Goal: Task Accomplishment & Management: Complete application form

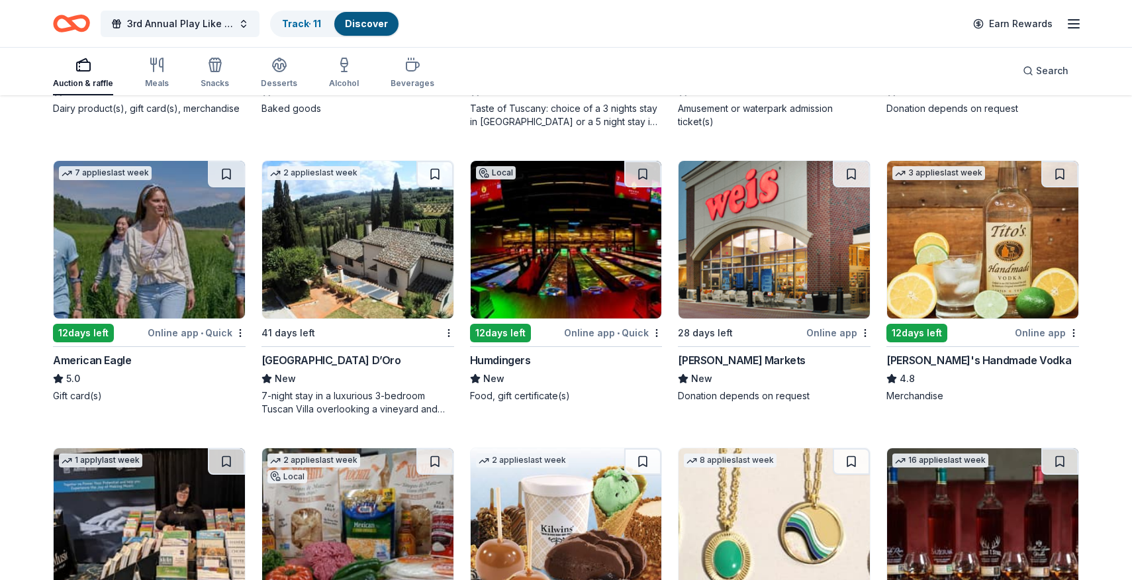
scroll to position [1808, 0]
click at [59, 28] on icon "Home" at bounding box center [65, 23] width 21 height 13
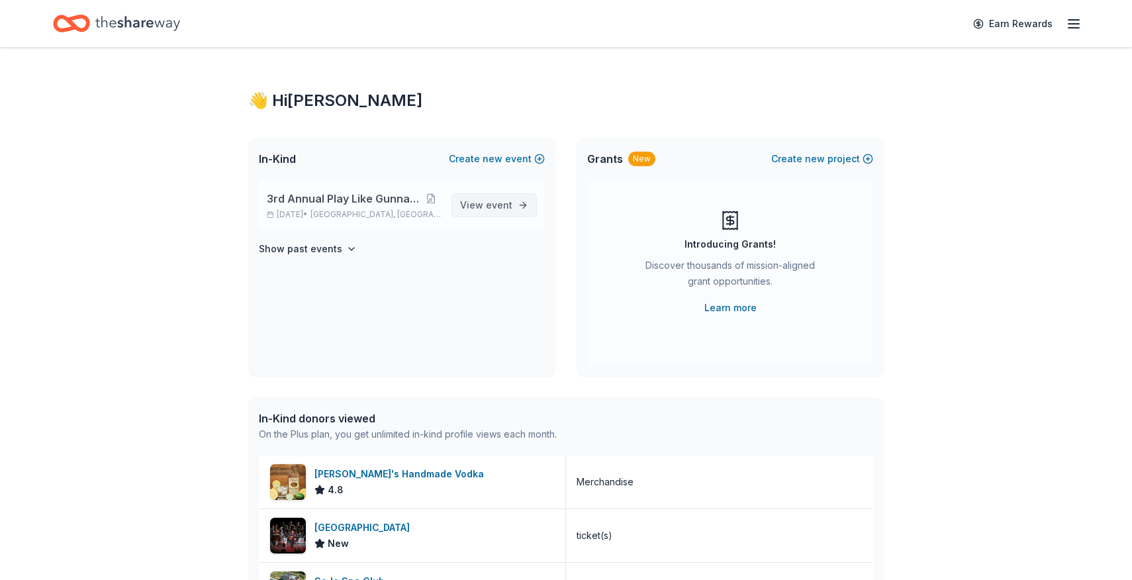
click at [497, 208] on span "event" at bounding box center [499, 204] width 26 height 11
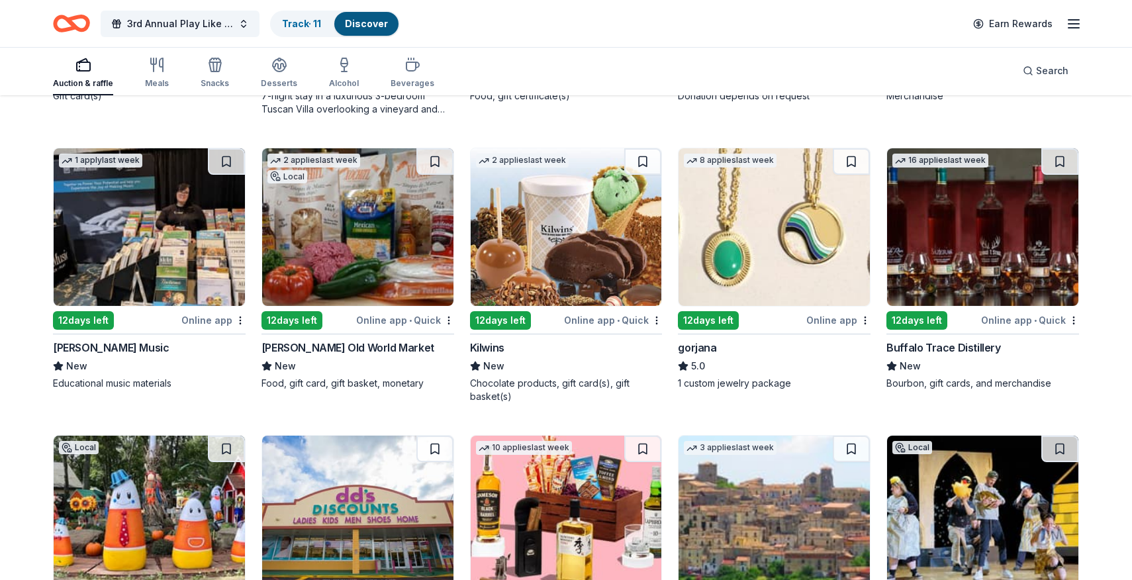
scroll to position [2107, 0]
click at [744, 235] on img at bounding box center [774, 228] width 191 height 158
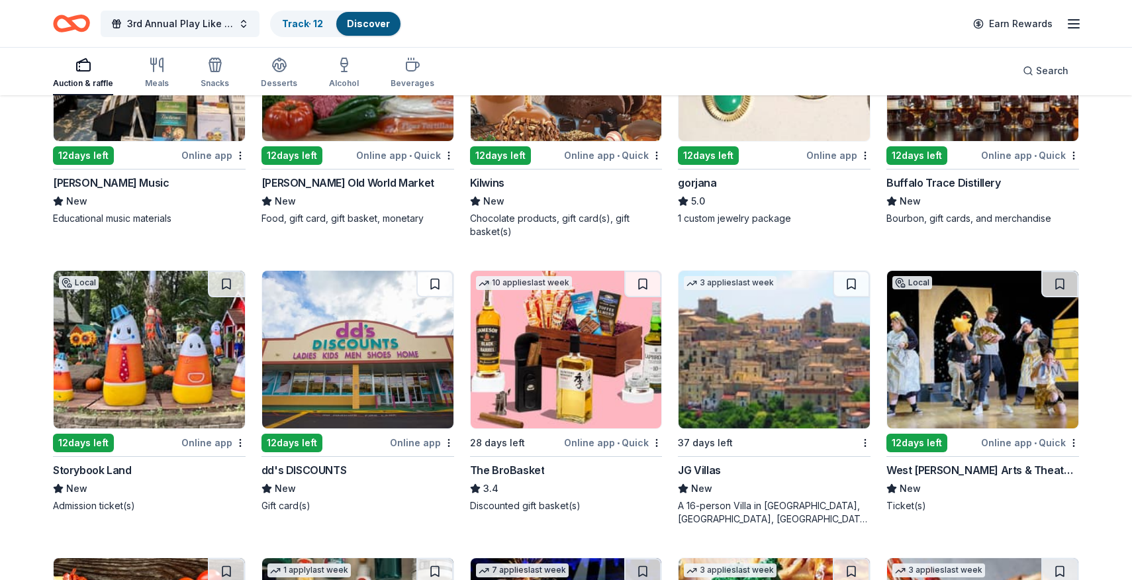
scroll to position [2289, 0]
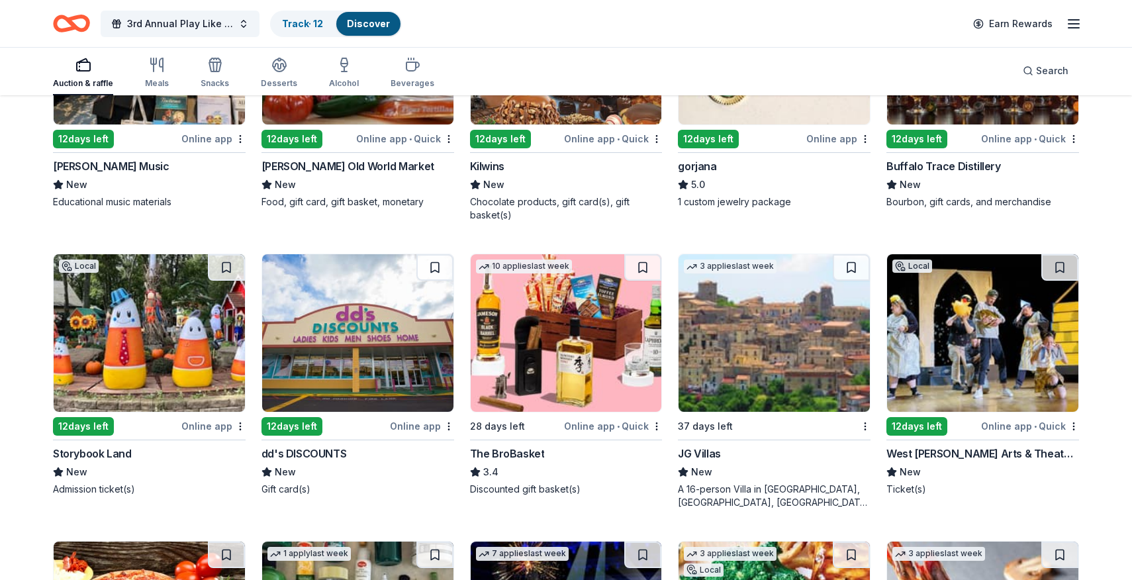
click at [551, 325] on img at bounding box center [566, 333] width 191 height 158
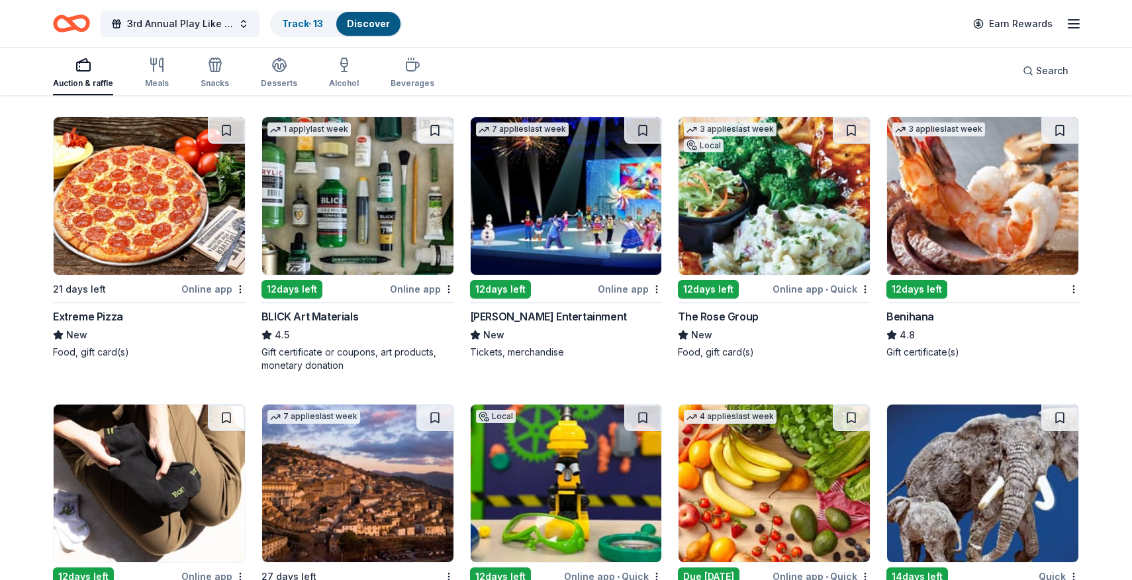
scroll to position [2725, 0]
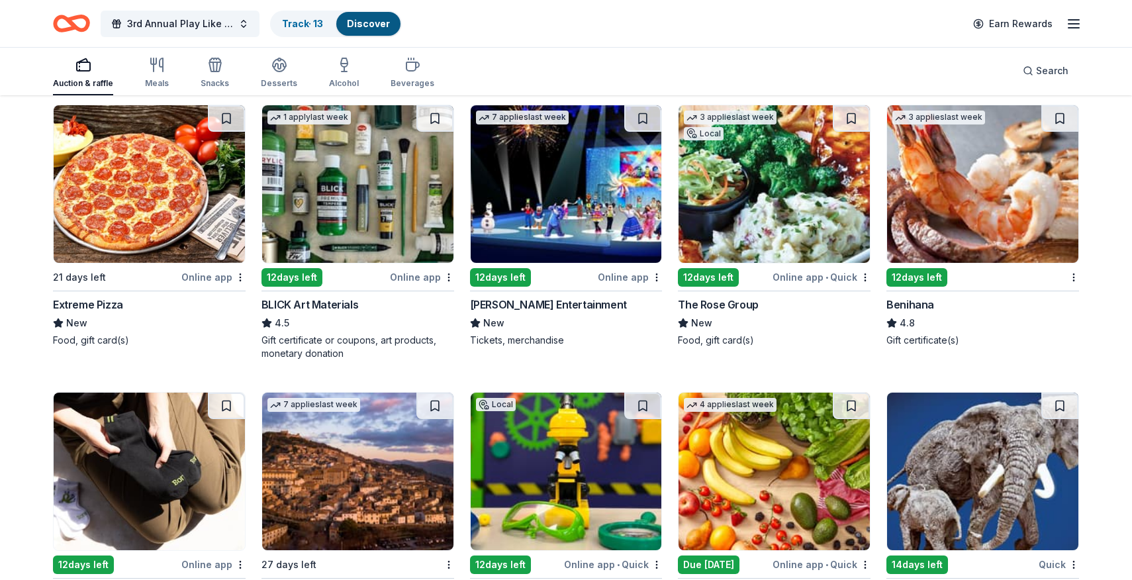
click at [1000, 191] on img at bounding box center [982, 184] width 191 height 158
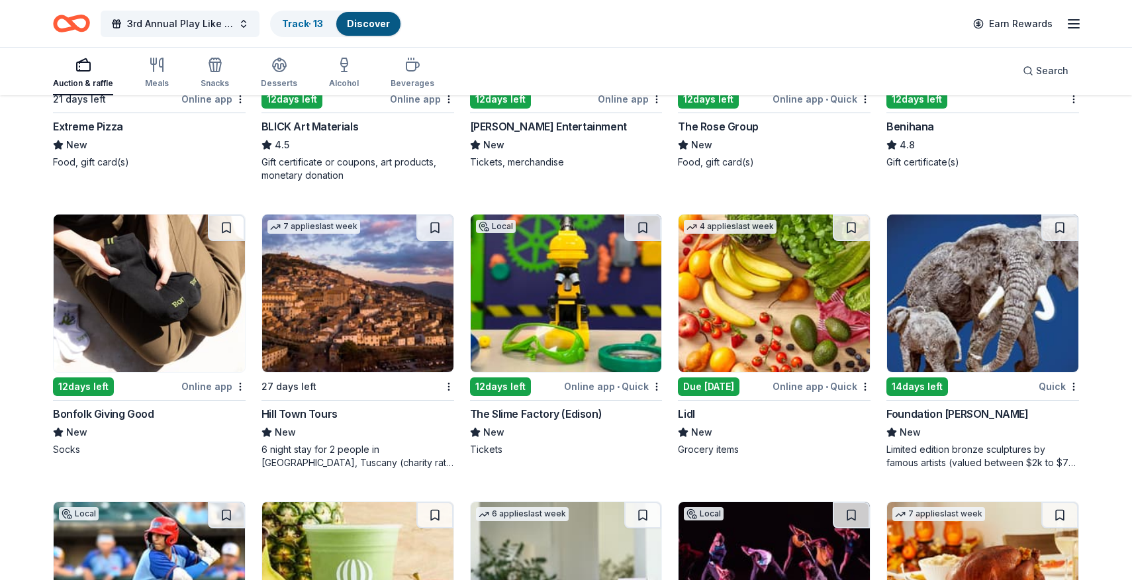
scroll to position [2902, 0]
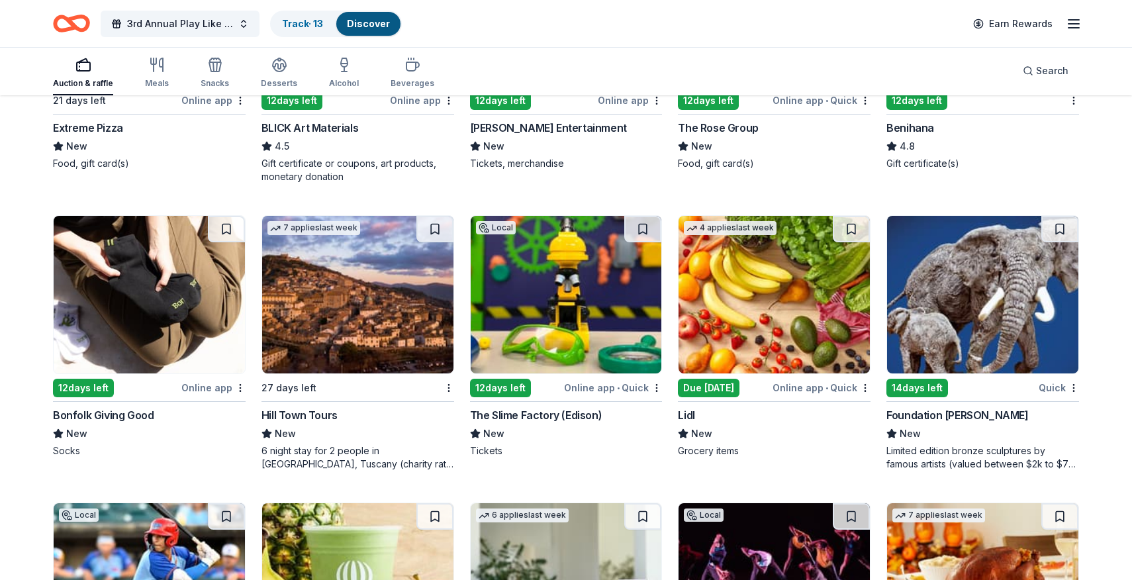
click at [557, 286] on img at bounding box center [566, 295] width 191 height 158
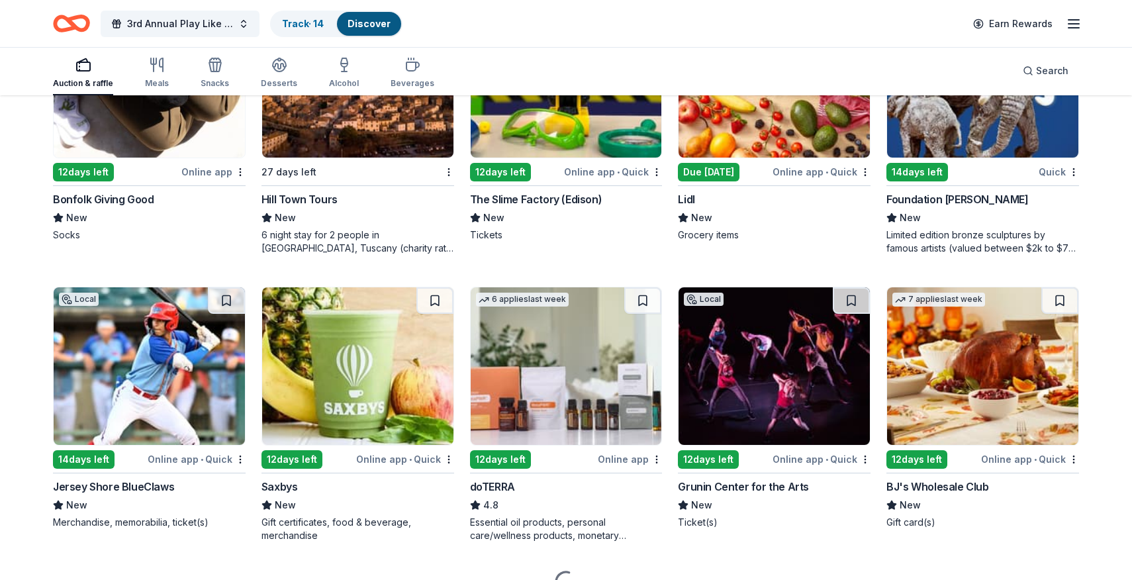
scroll to position [3149, 0]
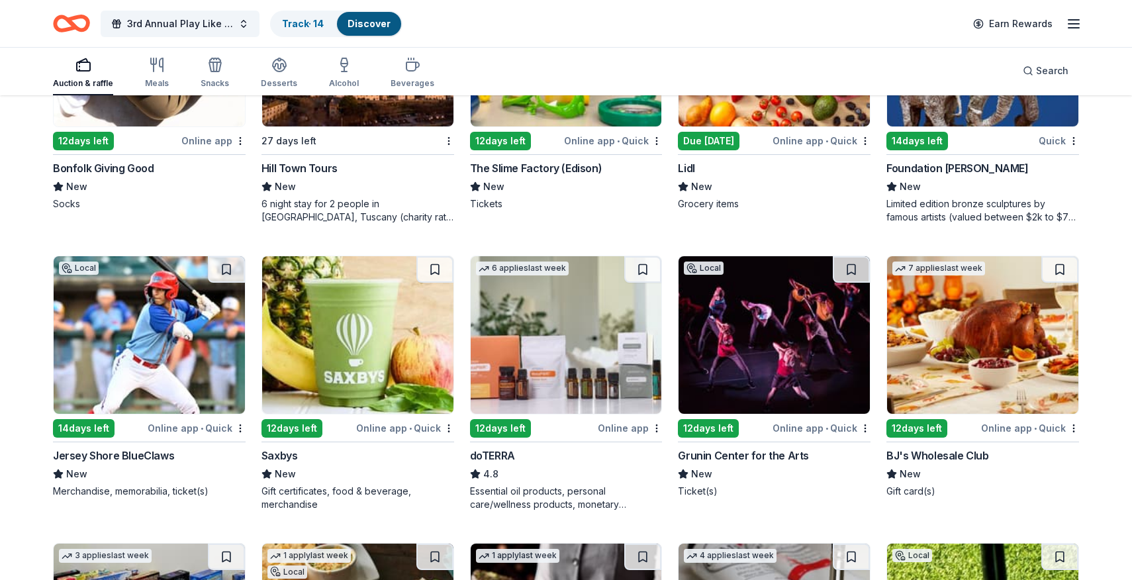
click at [130, 315] on img at bounding box center [149, 335] width 191 height 158
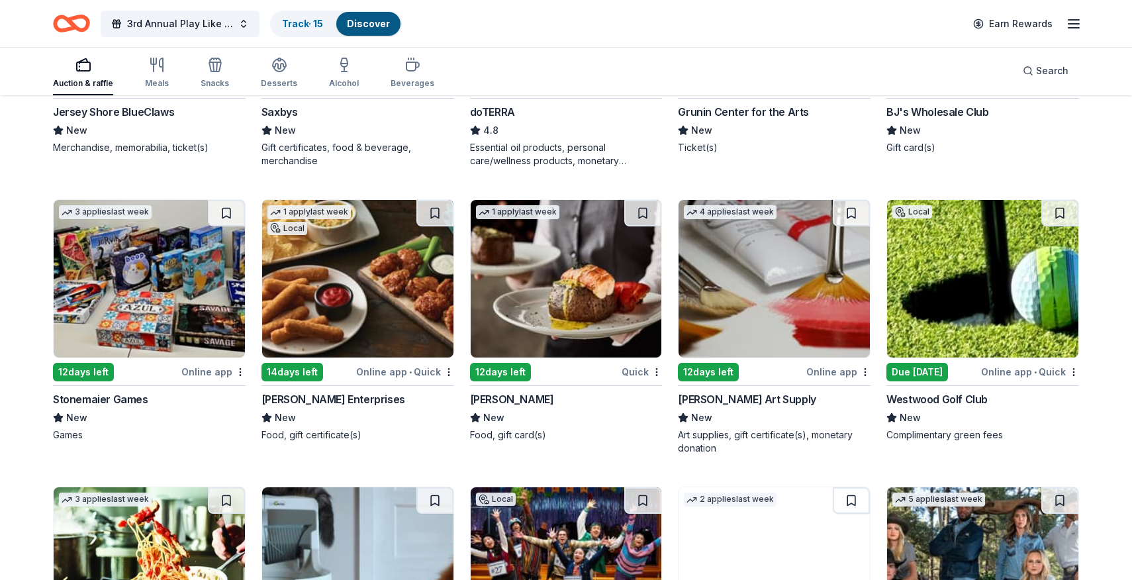
scroll to position [3493, 0]
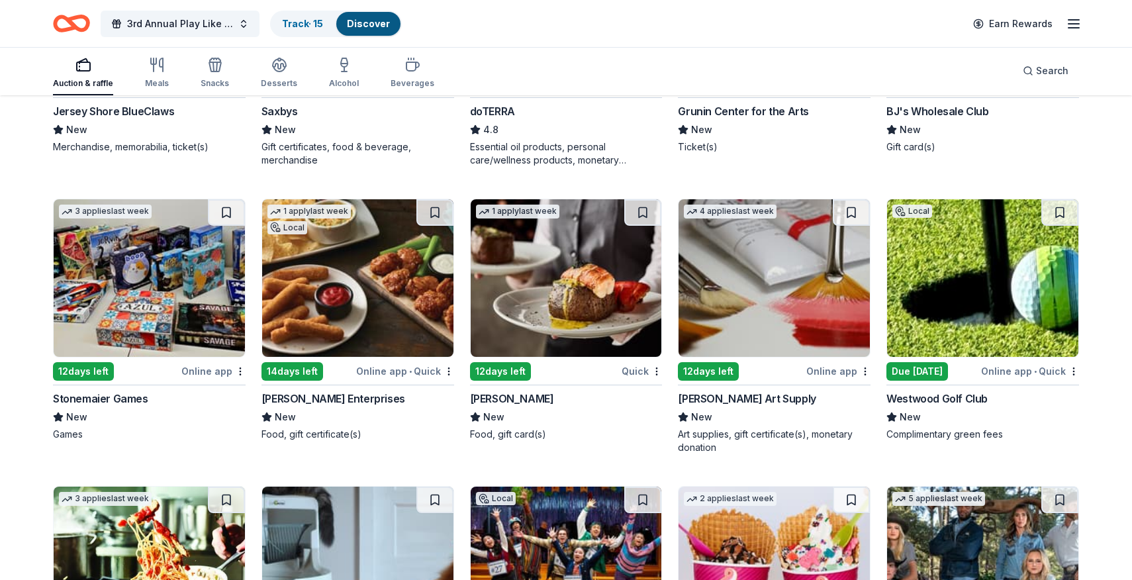
click at [185, 292] on img at bounding box center [149, 278] width 191 height 158
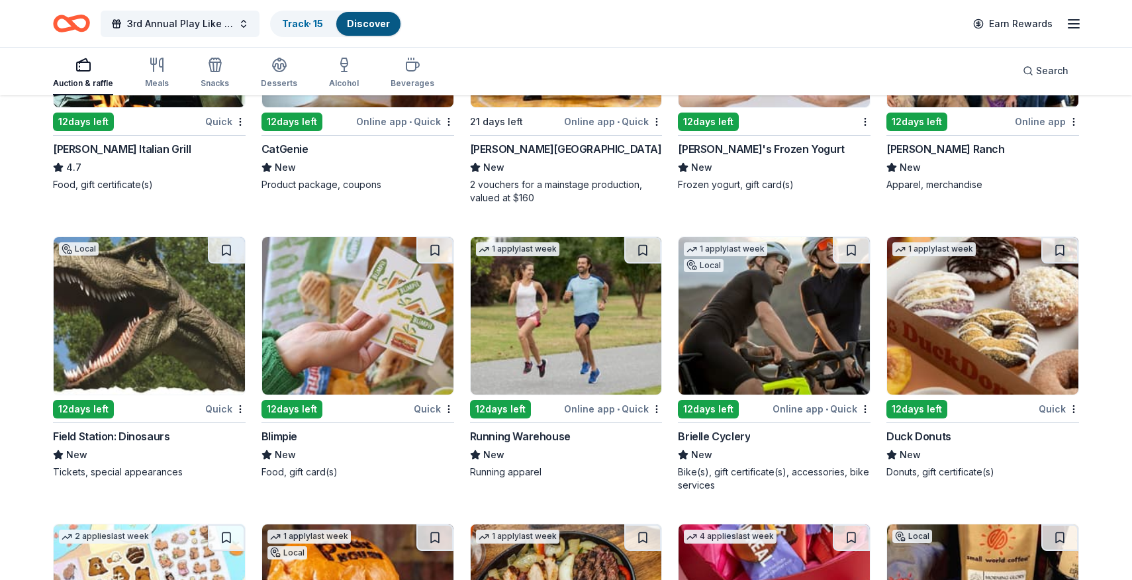
scroll to position [4029, 0]
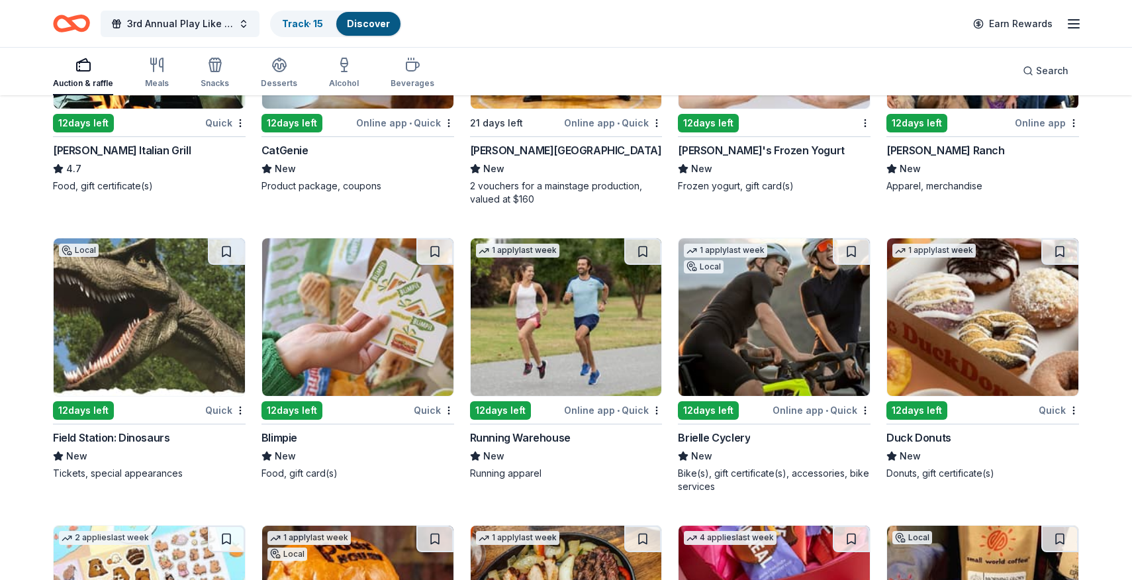
click at [152, 301] on img at bounding box center [149, 317] width 191 height 158
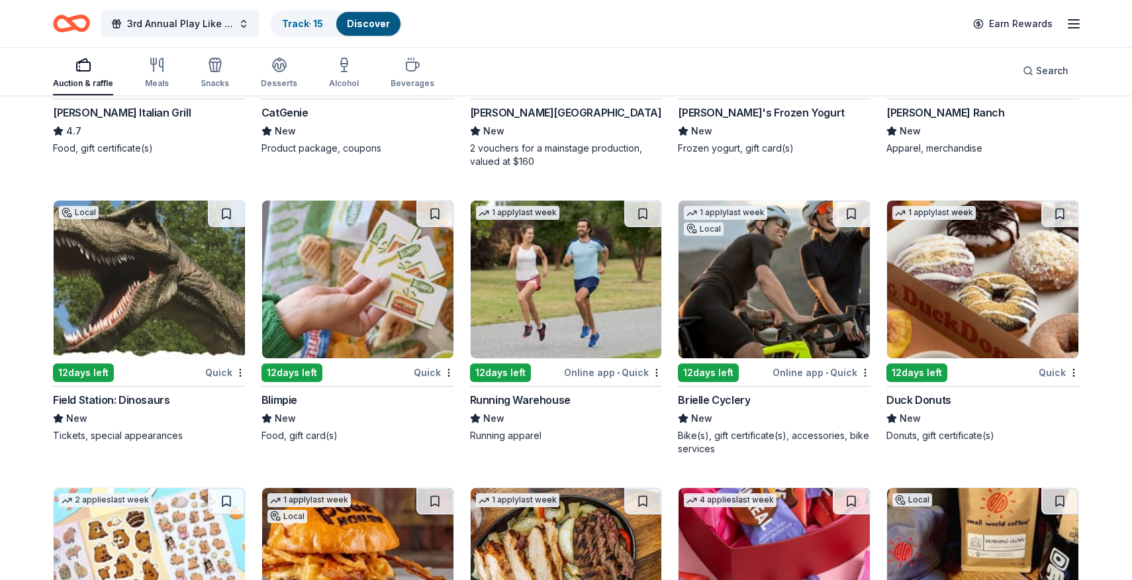
scroll to position [4111, 0]
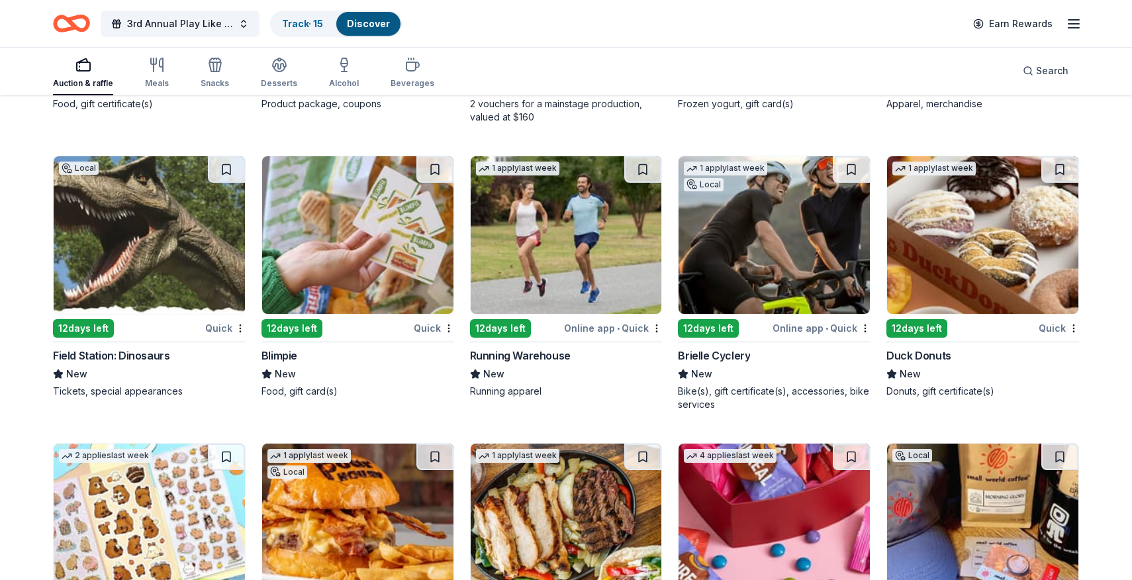
click at [979, 234] on img at bounding box center [982, 235] width 191 height 158
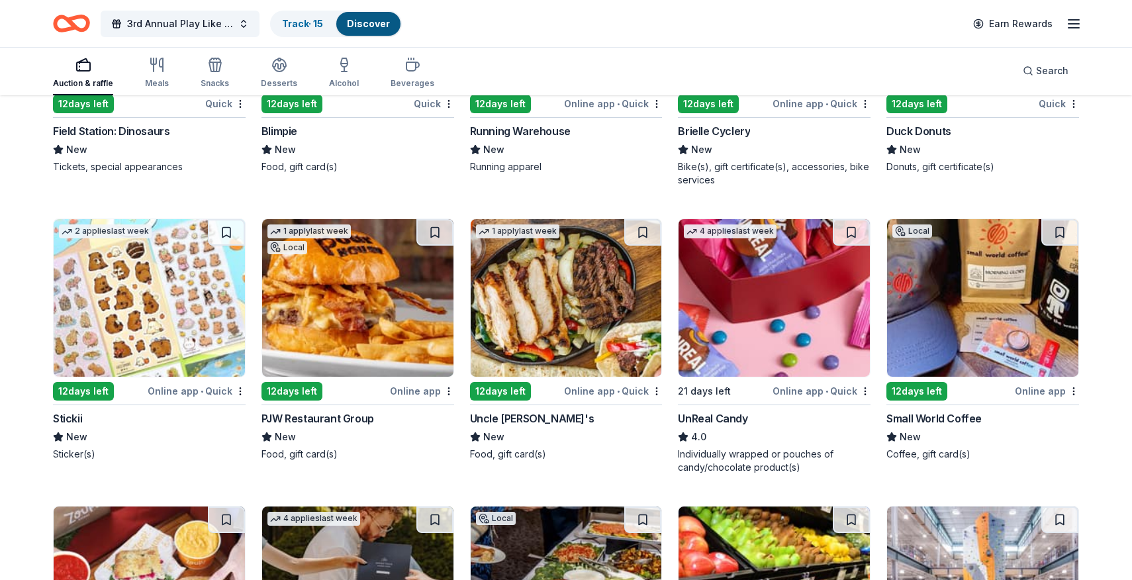
scroll to position [4335, 0]
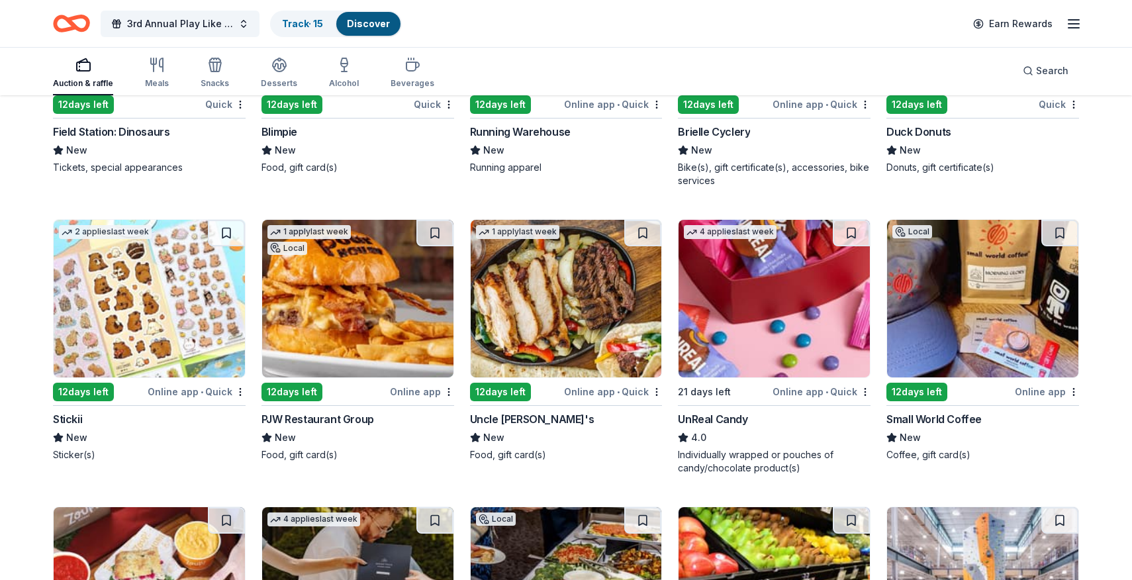
click at [389, 317] on img at bounding box center [357, 299] width 191 height 158
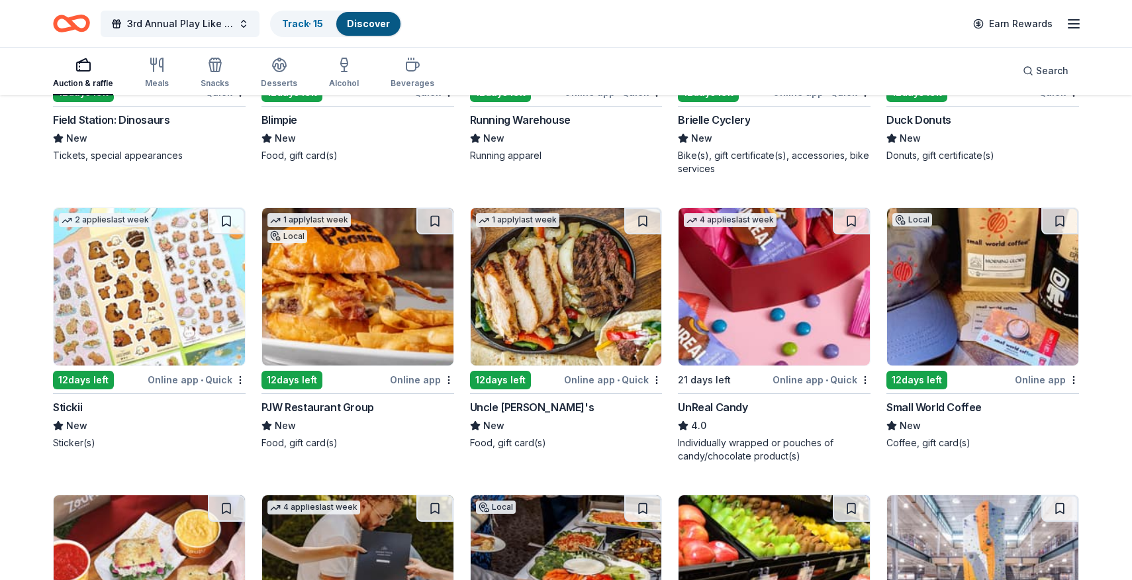
scroll to position [4348, 0]
click at [778, 317] on img at bounding box center [774, 286] width 191 height 158
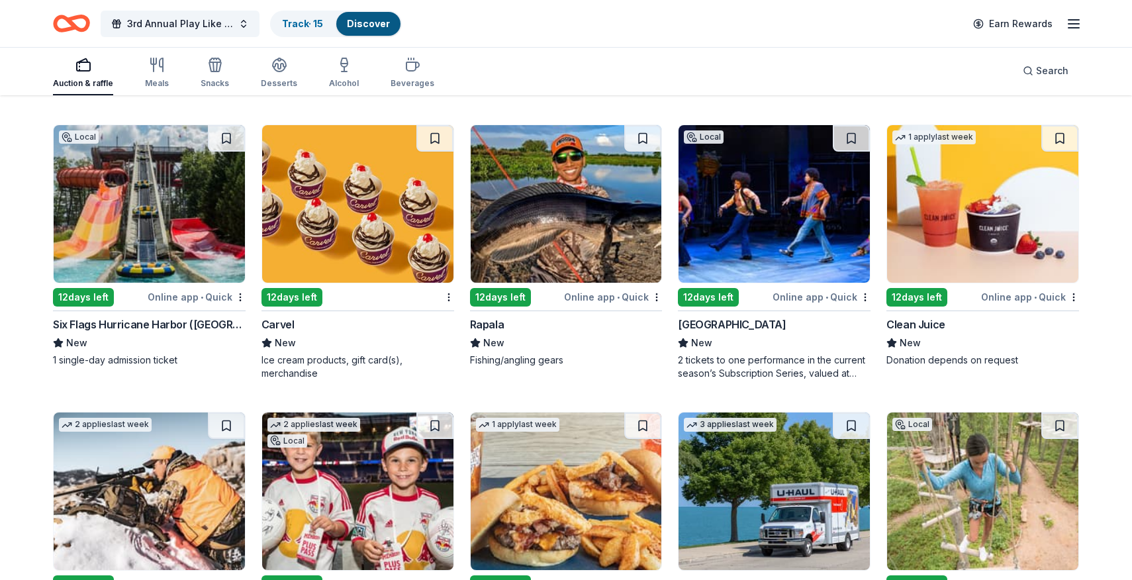
scroll to position [4988, 0]
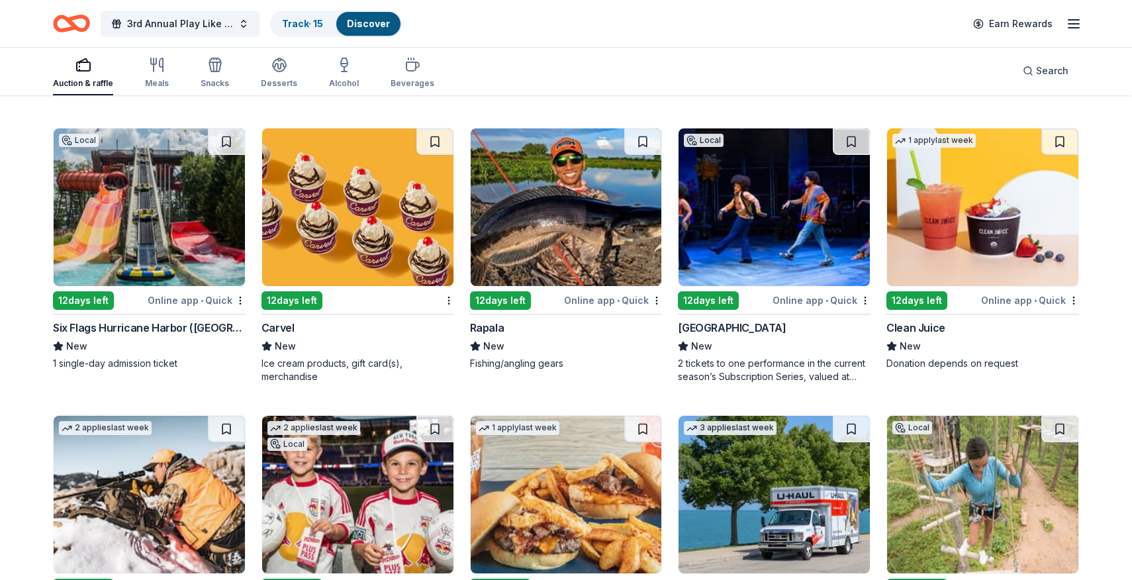
click at [102, 238] on img at bounding box center [149, 207] width 191 height 158
click at [224, 140] on button at bounding box center [226, 141] width 37 height 26
click at [231, 141] on button at bounding box center [228, 141] width 34 height 26
click at [228, 145] on button at bounding box center [228, 141] width 34 height 26
click at [222, 143] on button at bounding box center [228, 141] width 34 height 26
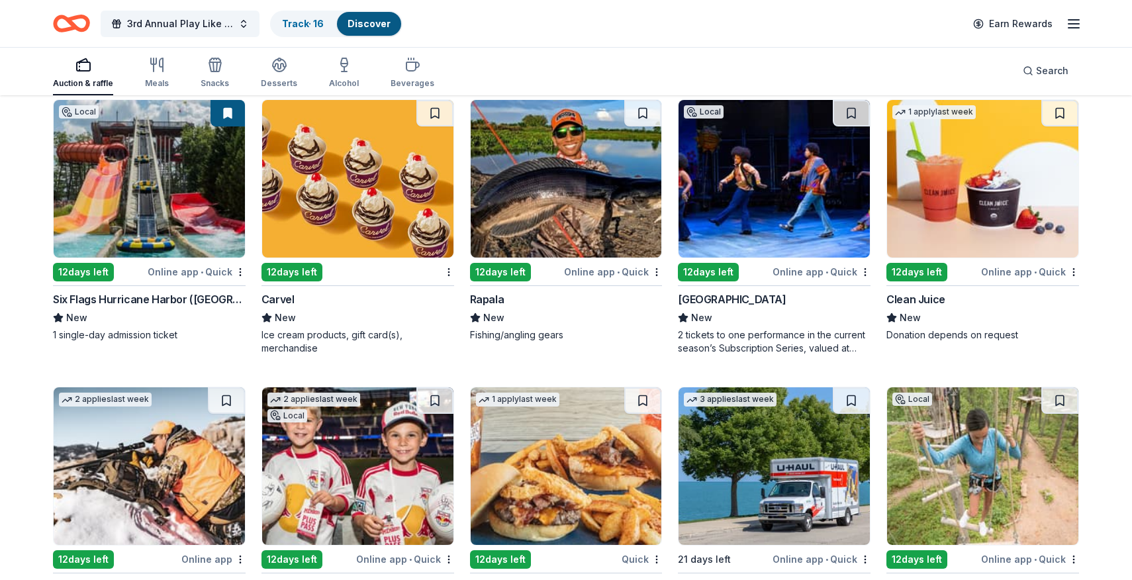
scroll to position [5013, 0]
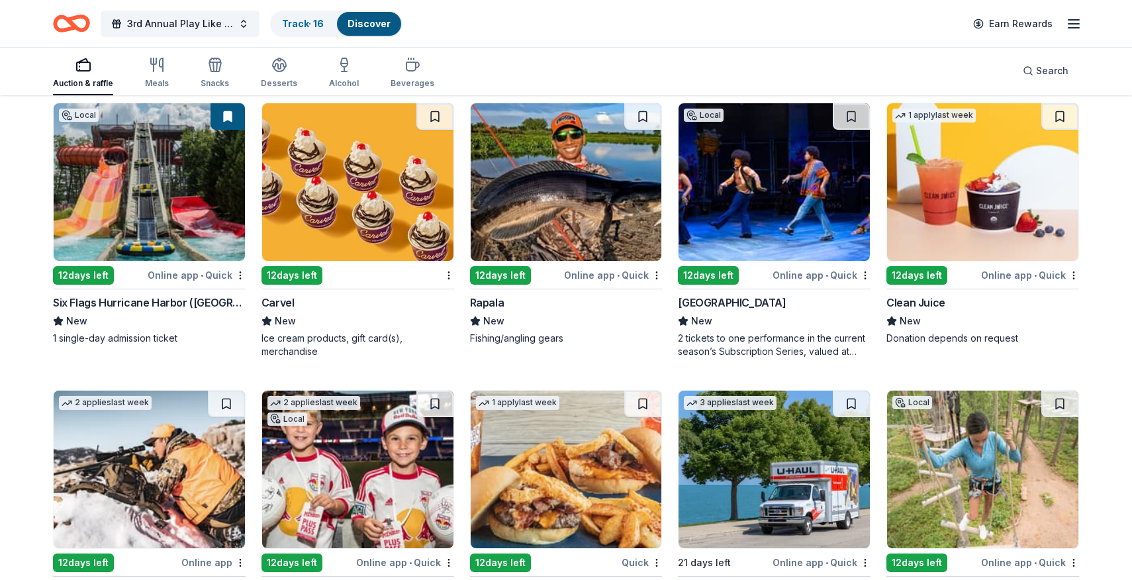
drag, startPoint x: 230, startPoint y: 123, endPoint x: 249, endPoint y: 95, distance: 33.8
click at [230, 123] on button at bounding box center [228, 116] width 34 height 26
click at [312, 17] on div "Track · 16" at bounding box center [302, 24] width 63 height 24
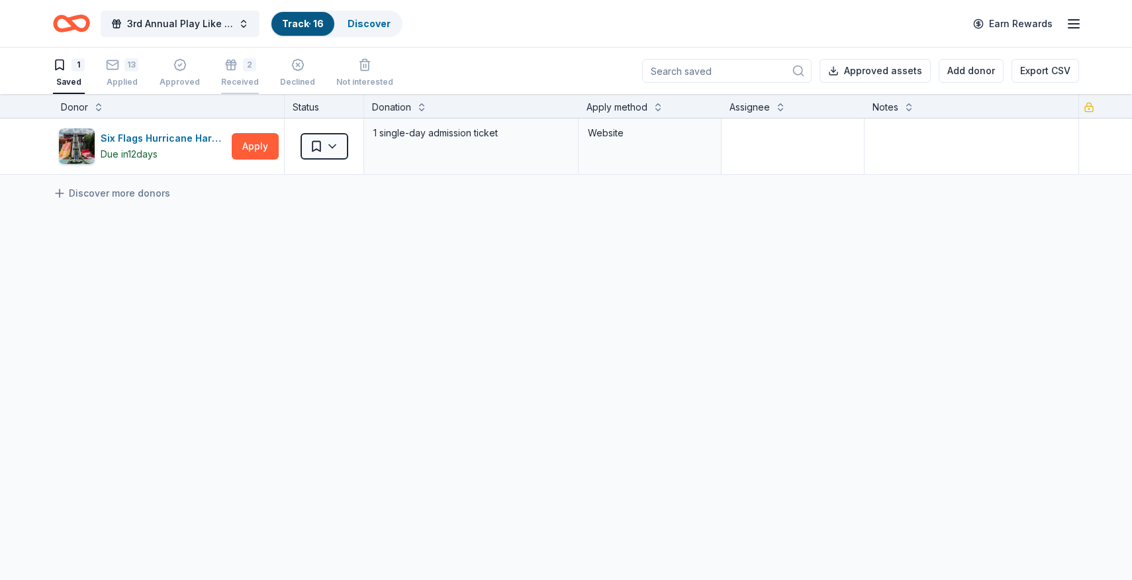
scroll to position [1, 0]
click at [376, 21] on link "Discover" at bounding box center [369, 23] width 43 height 11
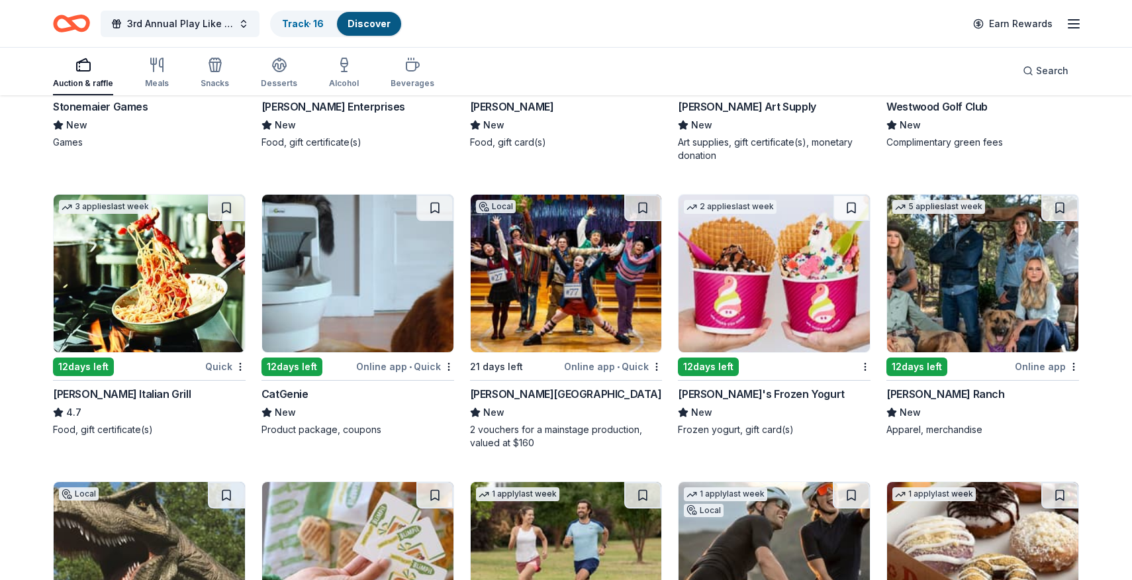
scroll to position [3795, 0]
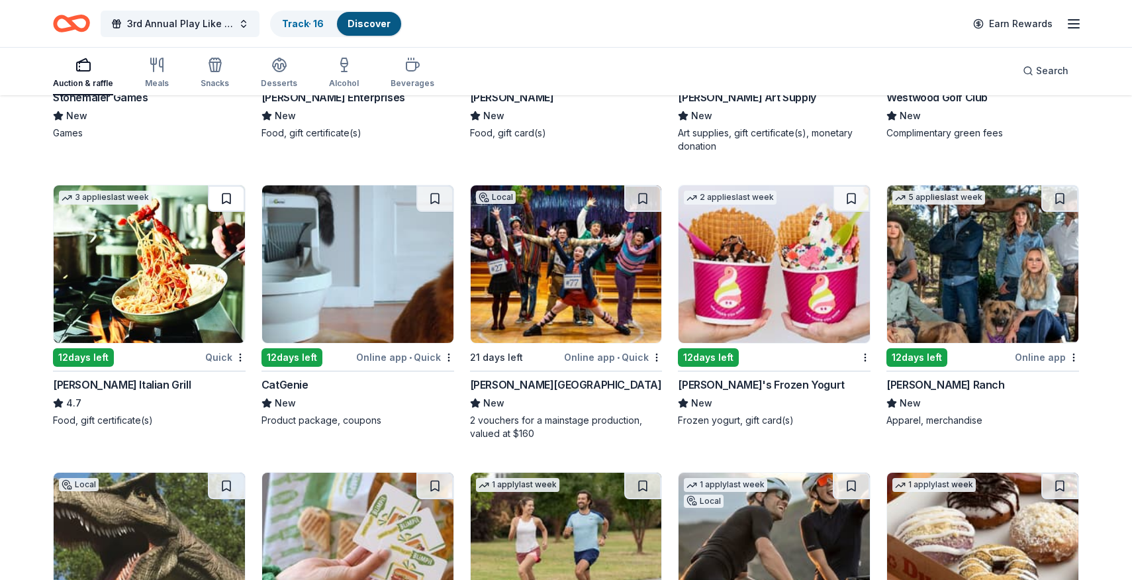
click at [225, 195] on button at bounding box center [226, 198] width 37 height 26
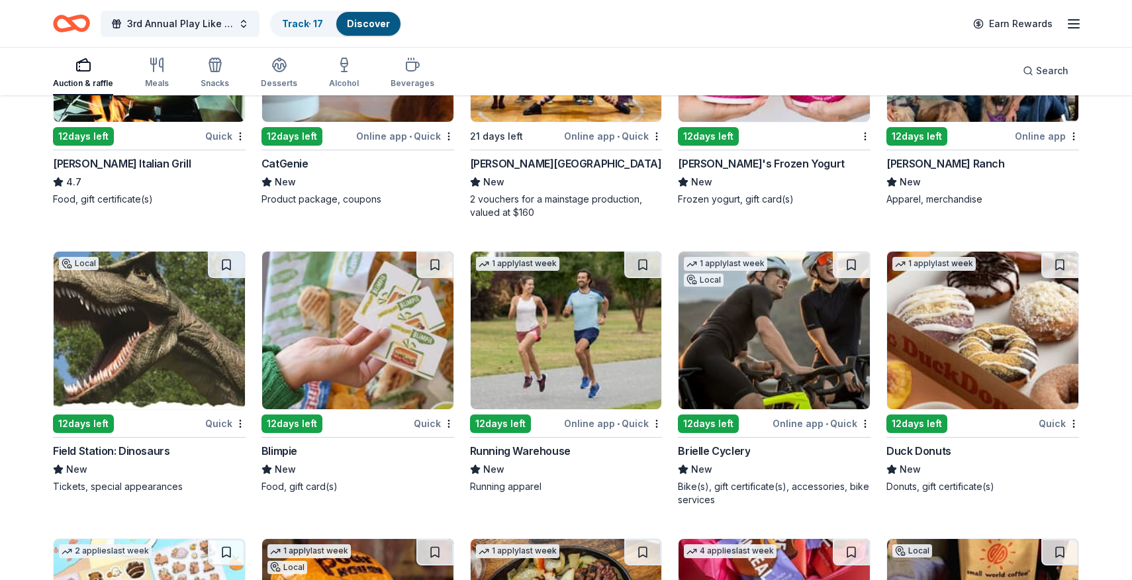
scroll to position [4017, 0]
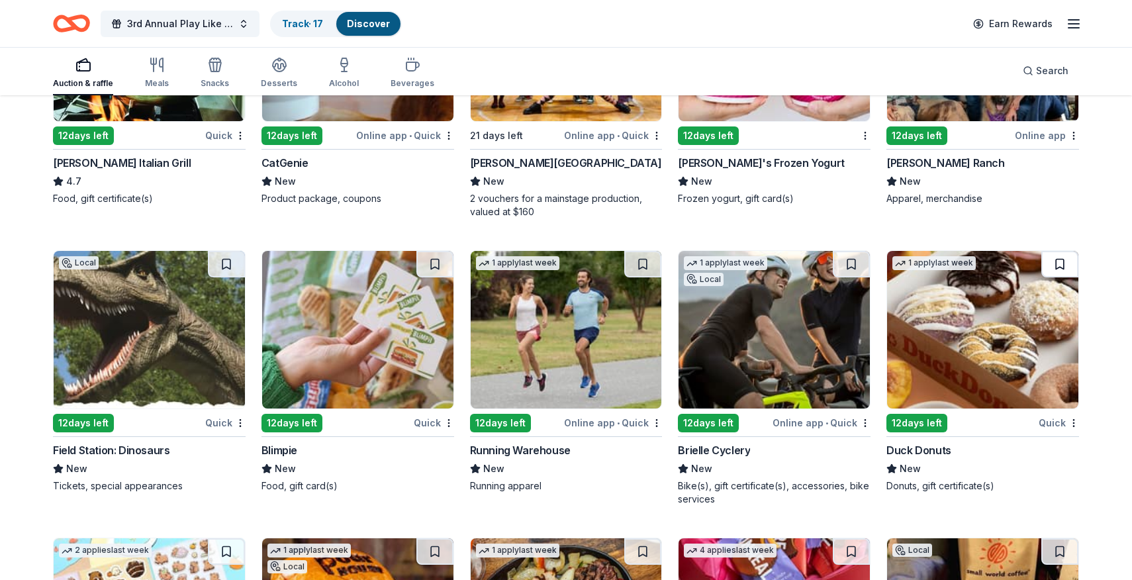
click at [1057, 262] on button at bounding box center [1060, 264] width 37 height 26
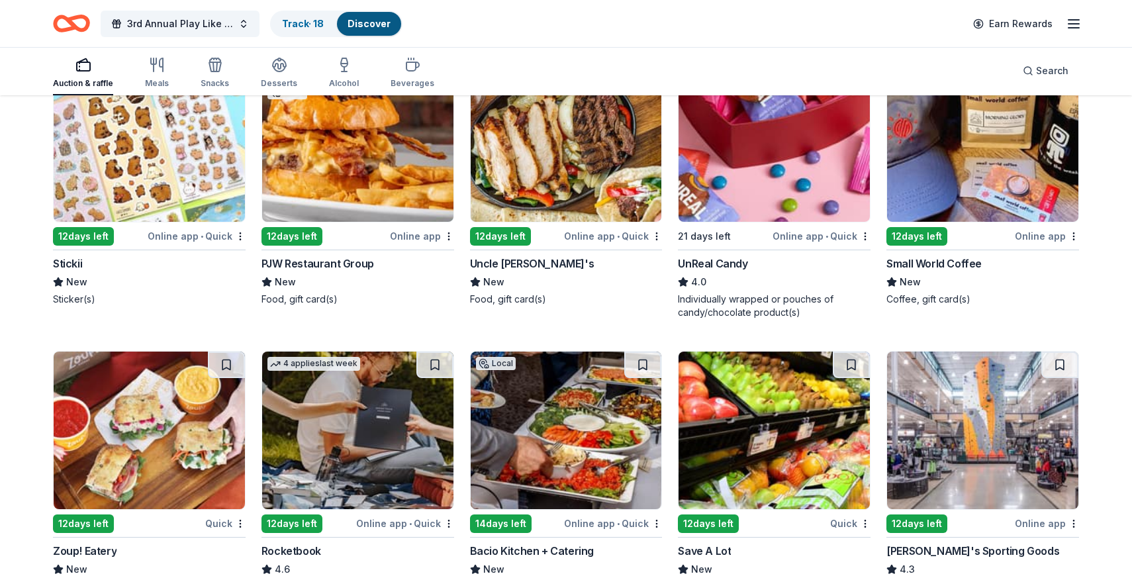
scroll to position [4470, 0]
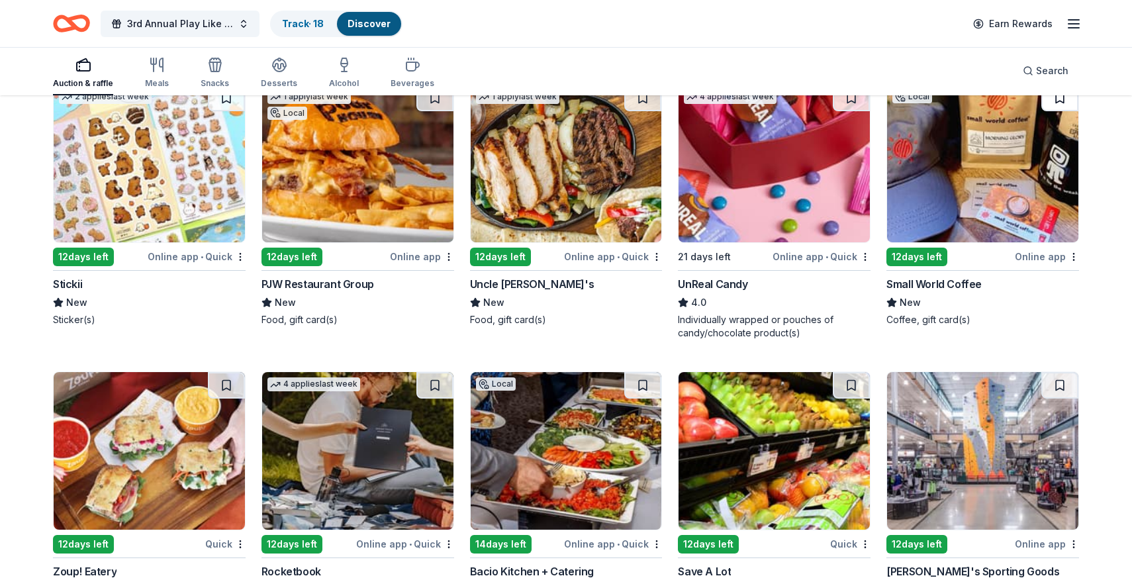
click at [1061, 102] on button at bounding box center [1060, 98] width 37 height 26
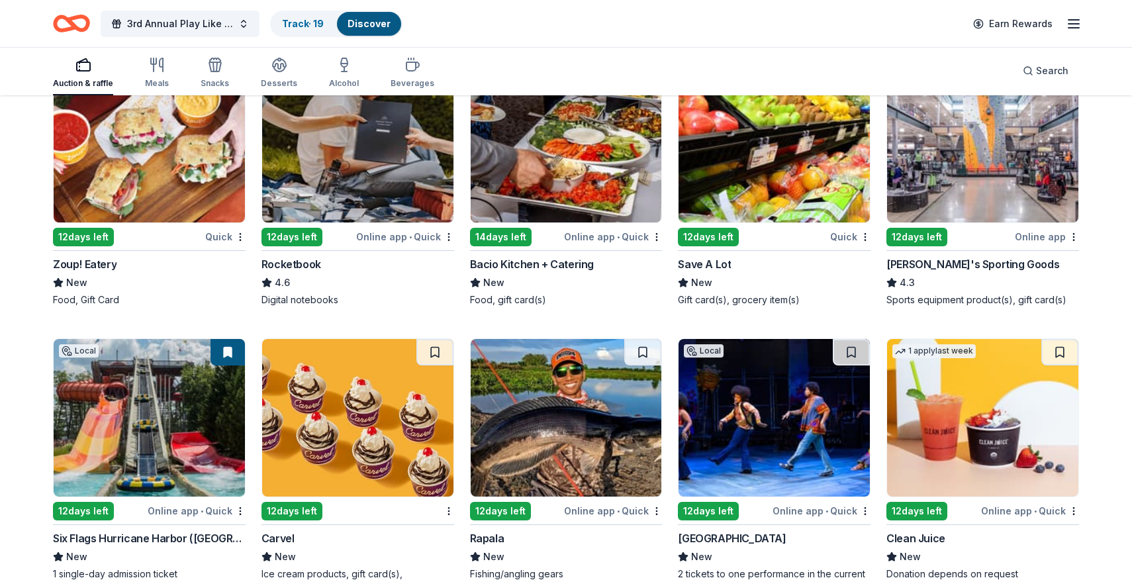
scroll to position [4799, 0]
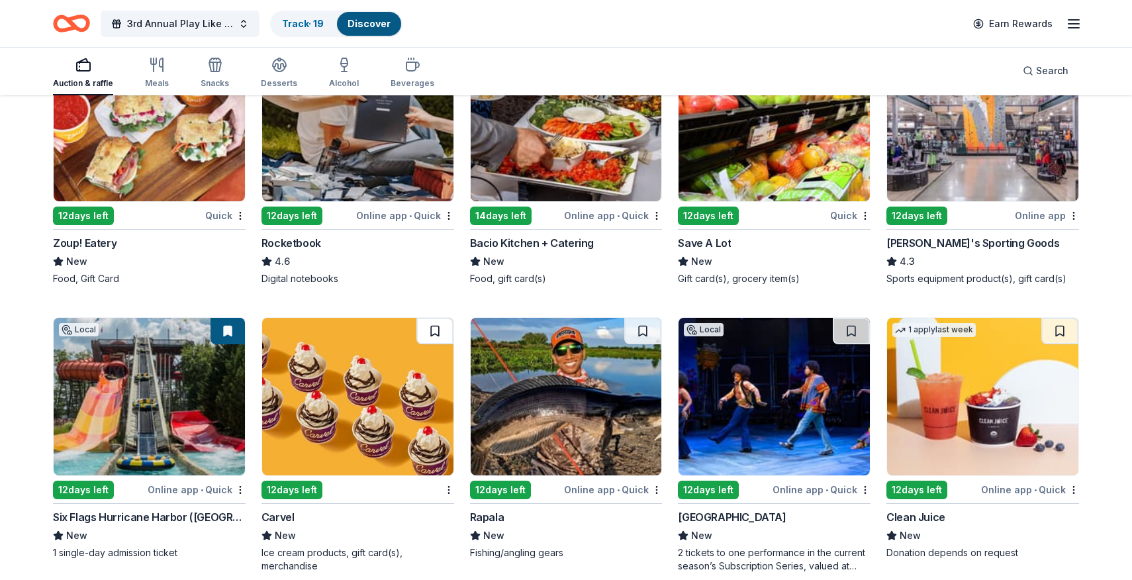
click at [443, 328] on button at bounding box center [434, 331] width 37 height 26
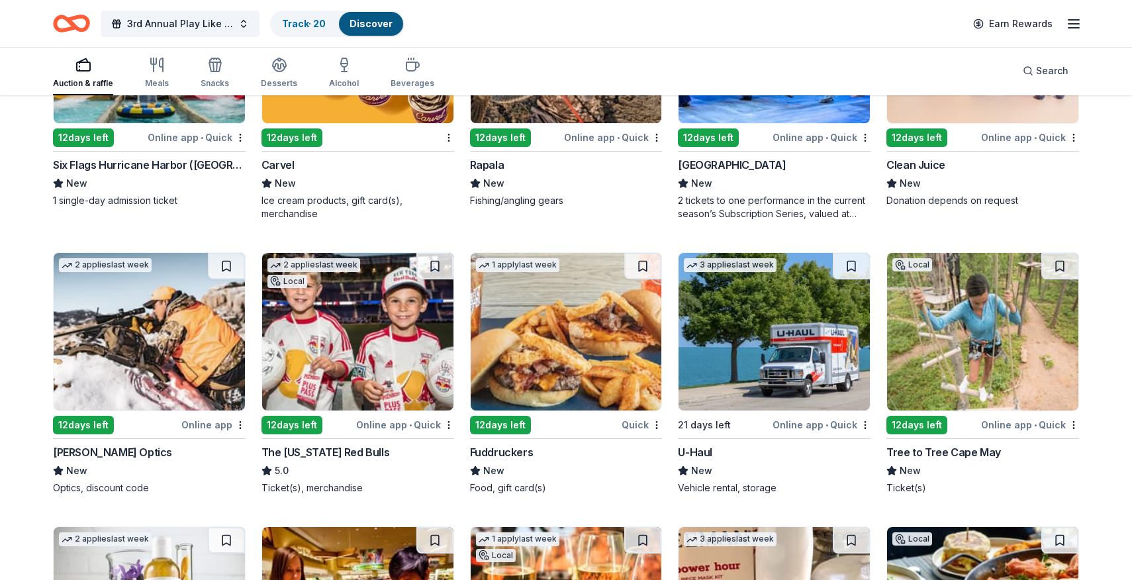
scroll to position [5149, 0]
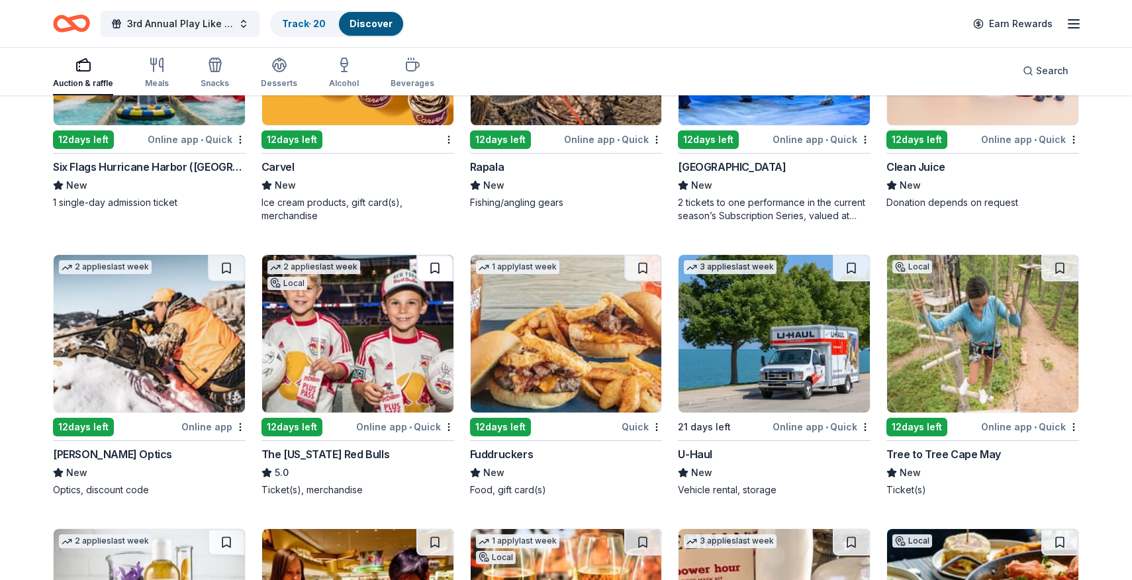
click at [437, 273] on button at bounding box center [434, 268] width 37 height 26
click at [645, 266] on button at bounding box center [642, 268] width 37 height 26
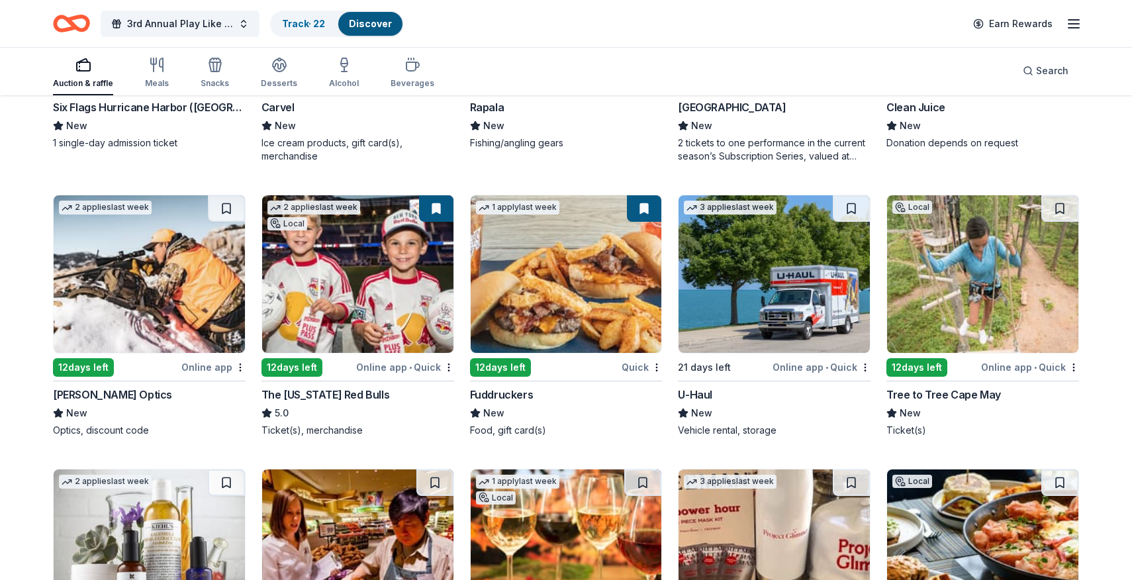
scroll to position [5215, 0]
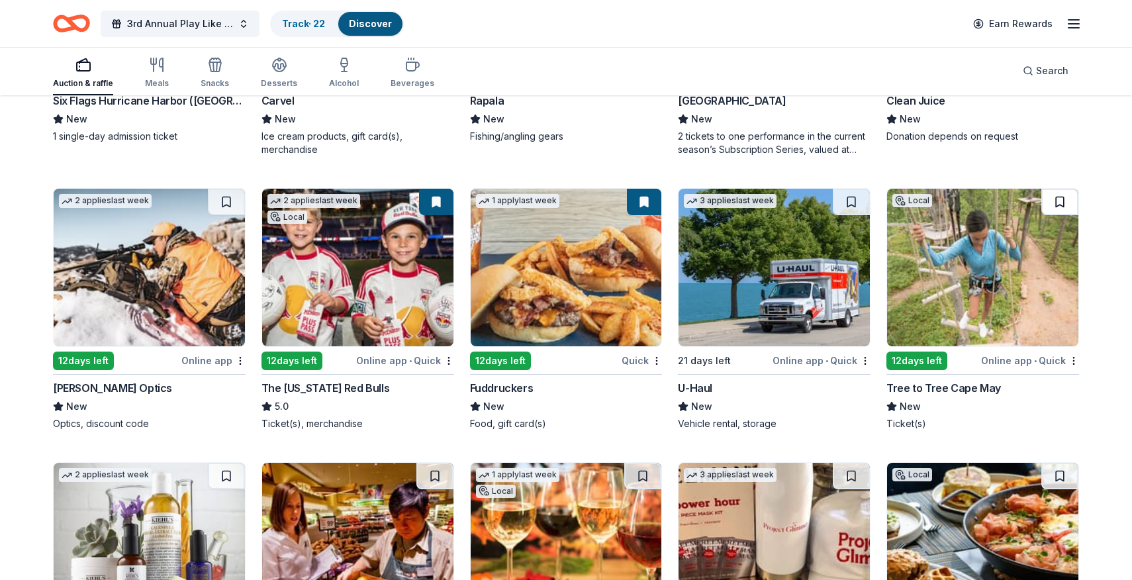
click at [1063, 203] on button at bounding box center [1060, 202] width 37 height 26
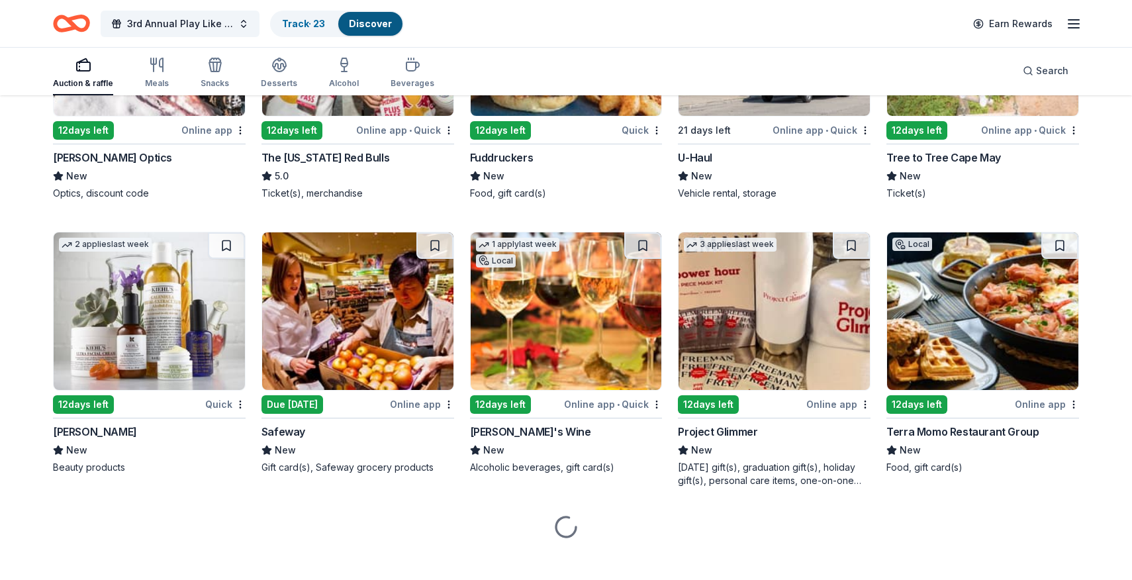
scroll to position [5457, 0]
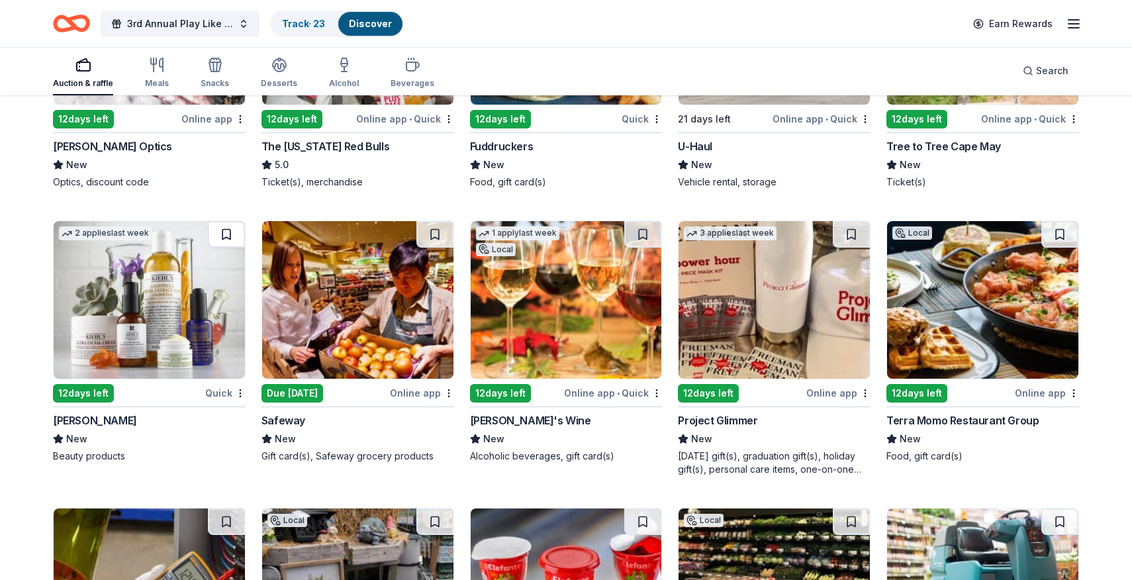
click at [232, 232] on button at bounding box center [226, 234] width 37 height 26
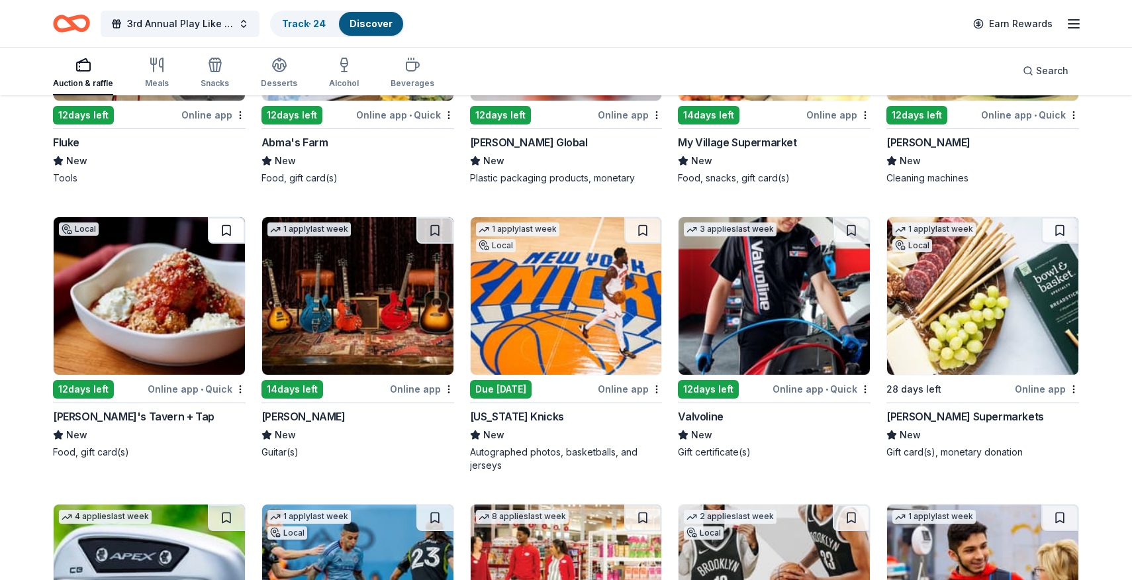
scroll to position [6024, 0]
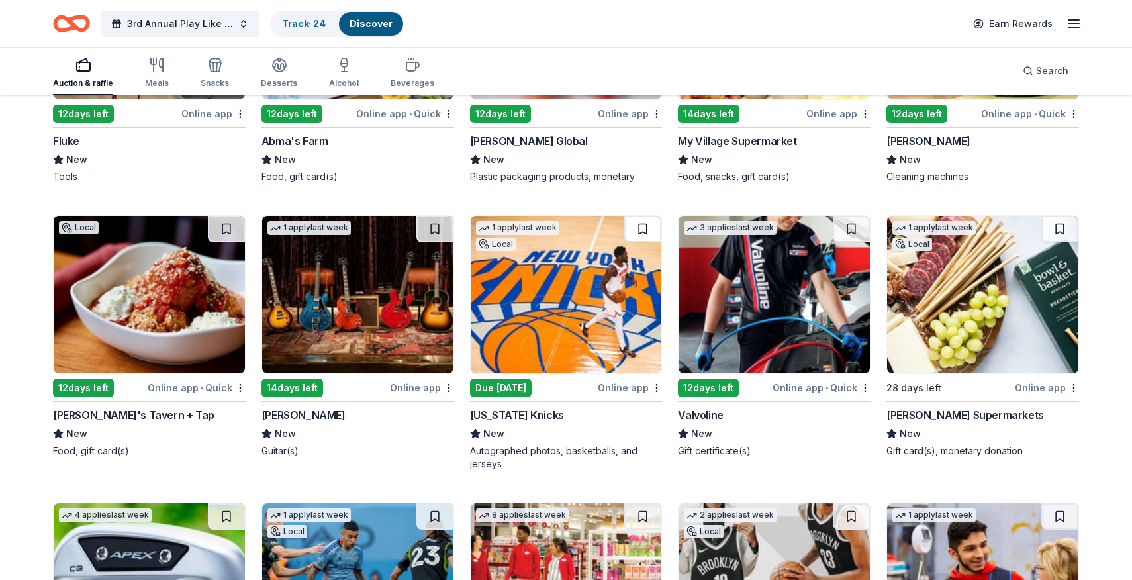
click at [645, 235] on button at bounding box center [642, 229] width 37 height 26
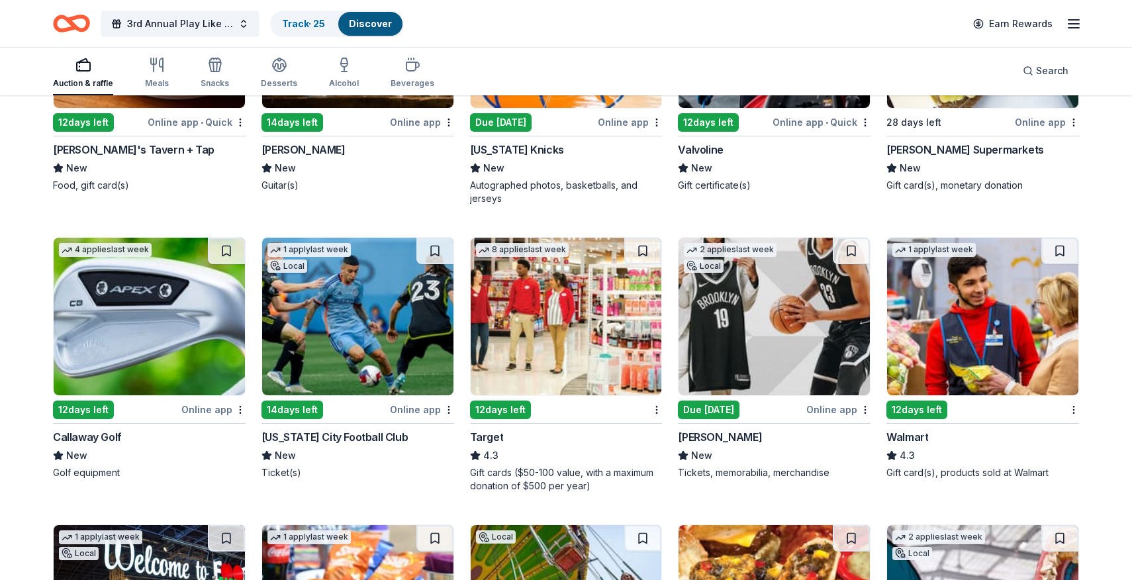
scroll to position [6304, 0]
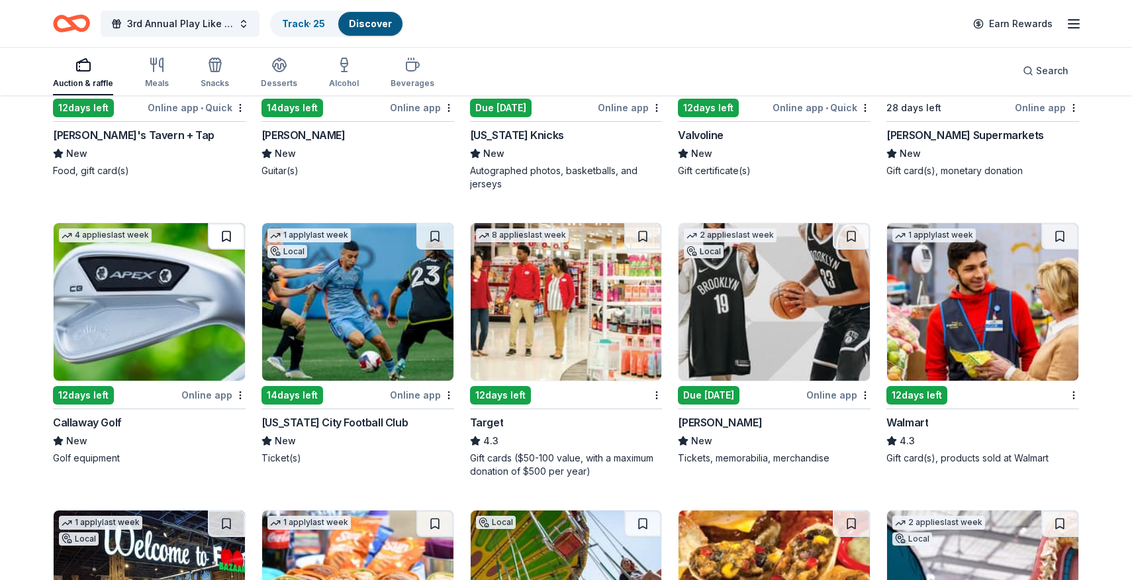
click at [215, 232] on button at bounding box center [226, 236] width 37 height 26
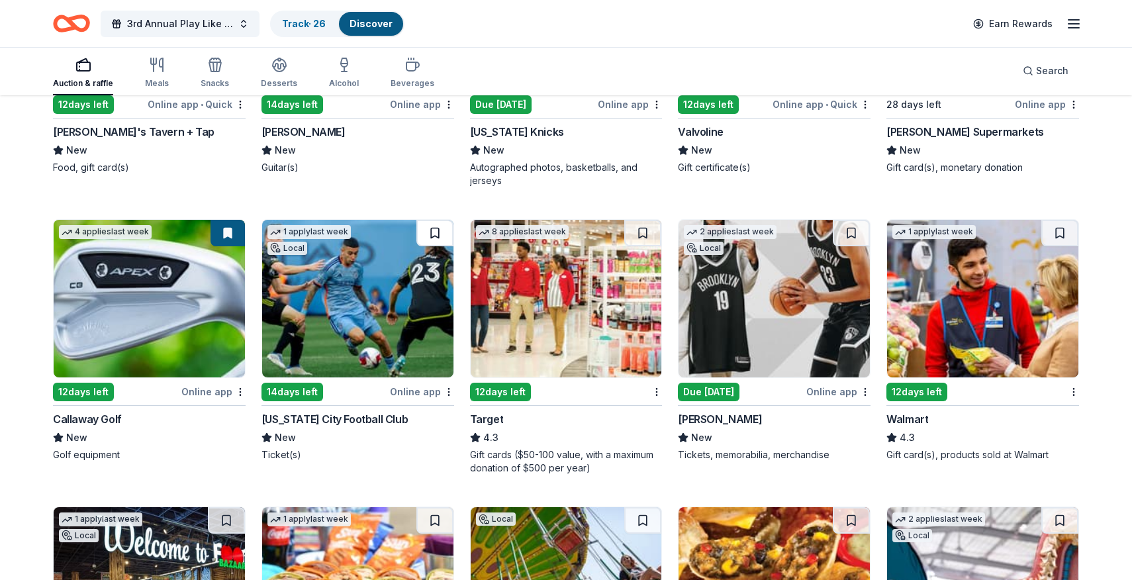
click at [434, 236] on button at bounding box center [434, 233] width 37 height 26
click at [643, 241] on button at bounding box center [642, 233] width 37 height 26
click at [851, 231] on button at bounding box center [851, 233] width 37 height 26
drag, startPoint x: 1073, startPoint y: 232, endPoint x: 1046, endPoint y: 242, distance: 28.9
click at [1073, 232] on button at bounding box center [1060, 233] width 37 height 26
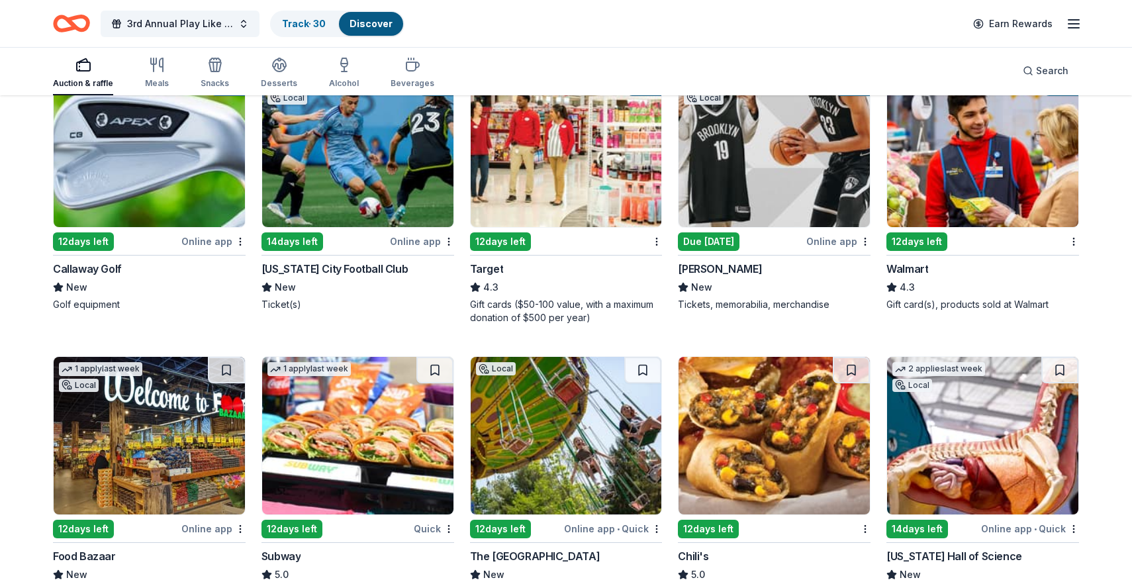
scroll to position [6582, 0]
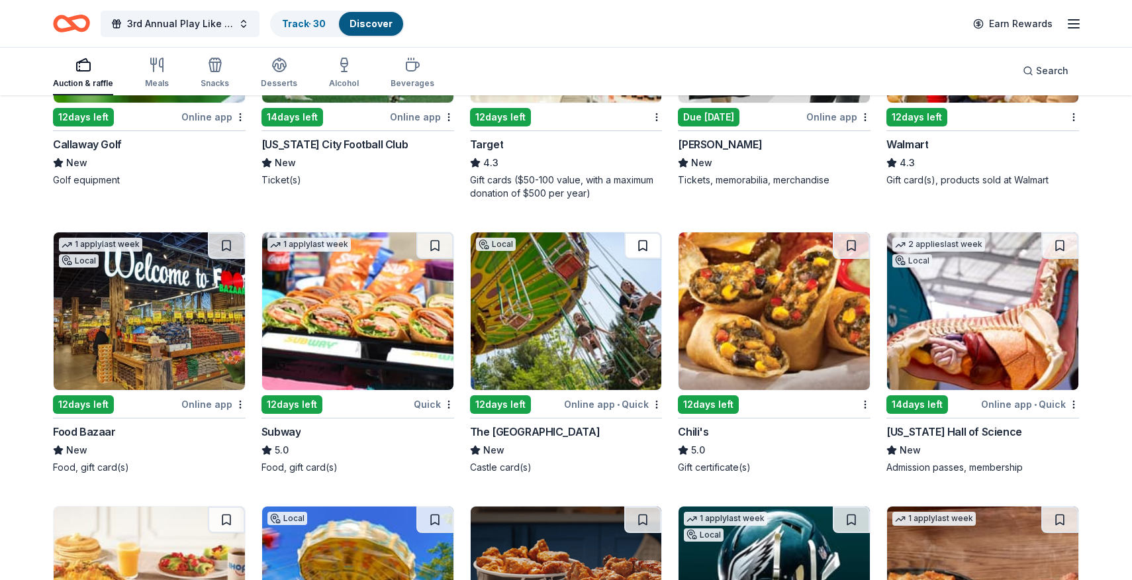
click at [642, 240] on button at bounding box center [642, 245] width 37 height 26
click at [1058, 246] on button at bounding box center [1060, 245] width 37 height 26
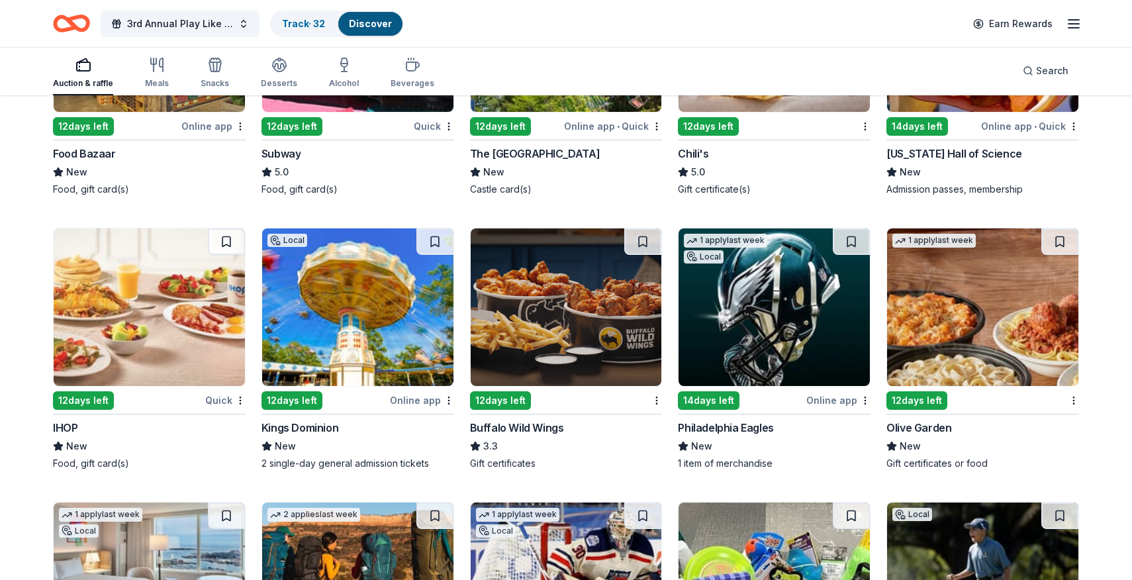
scroll to position [6862, 0]
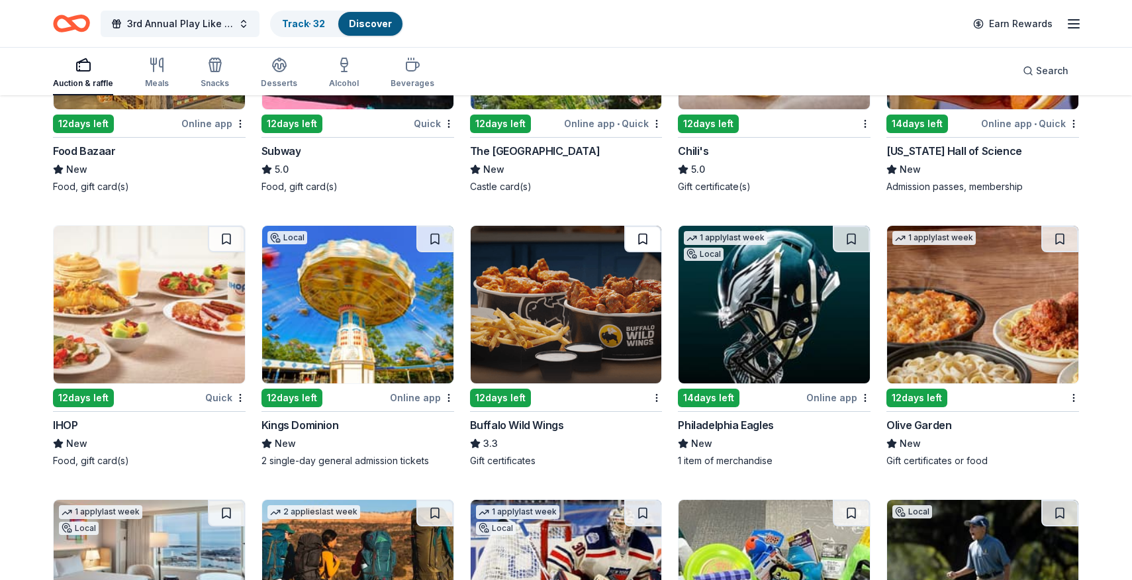
click at [643, 242] on button at bounding box center [642, 239] width 37 height 26
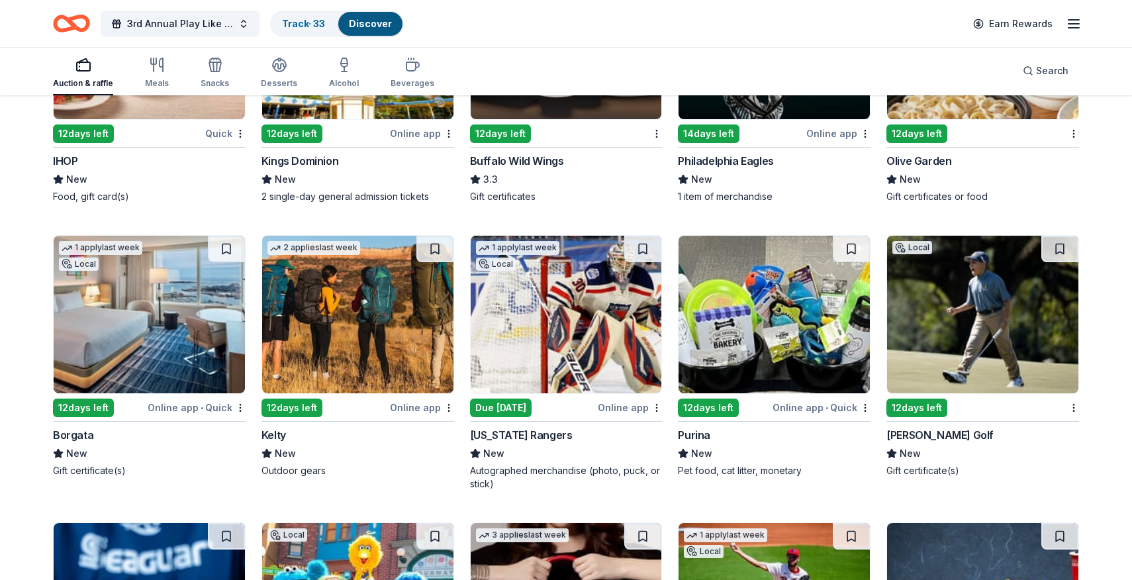
scroll to position [7136, 0]
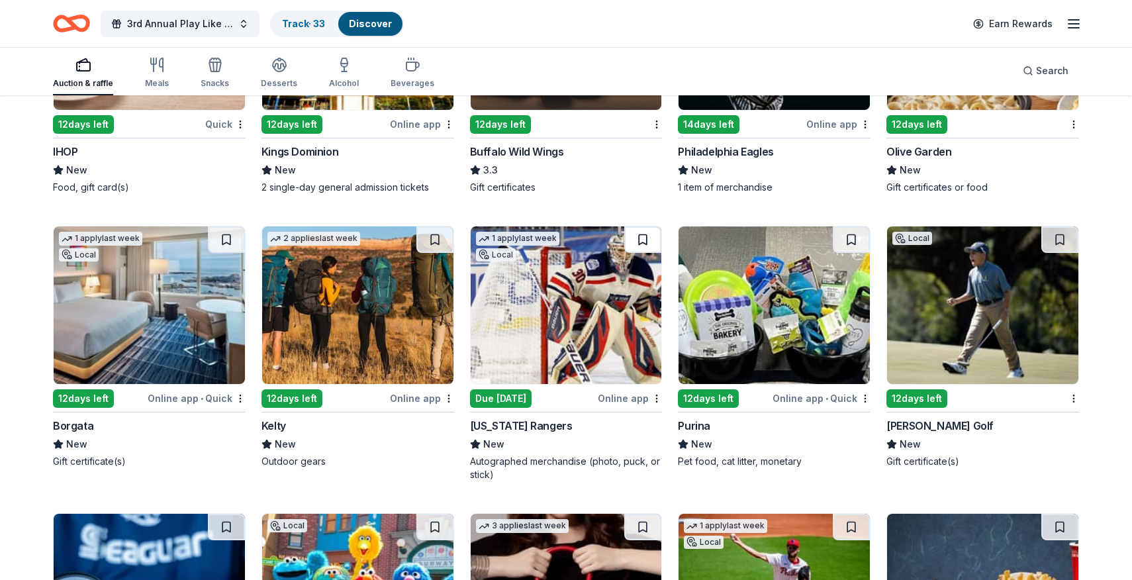
click at [640, 234] on button at bounding box center [642, 239] width 37 height 26
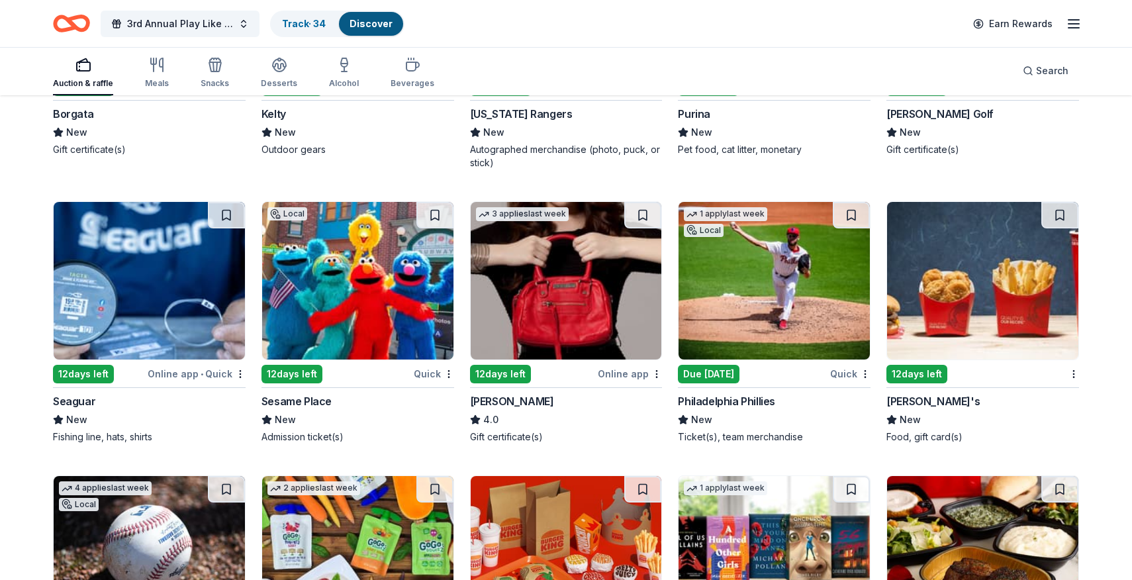
scroll to position [7449, 0]
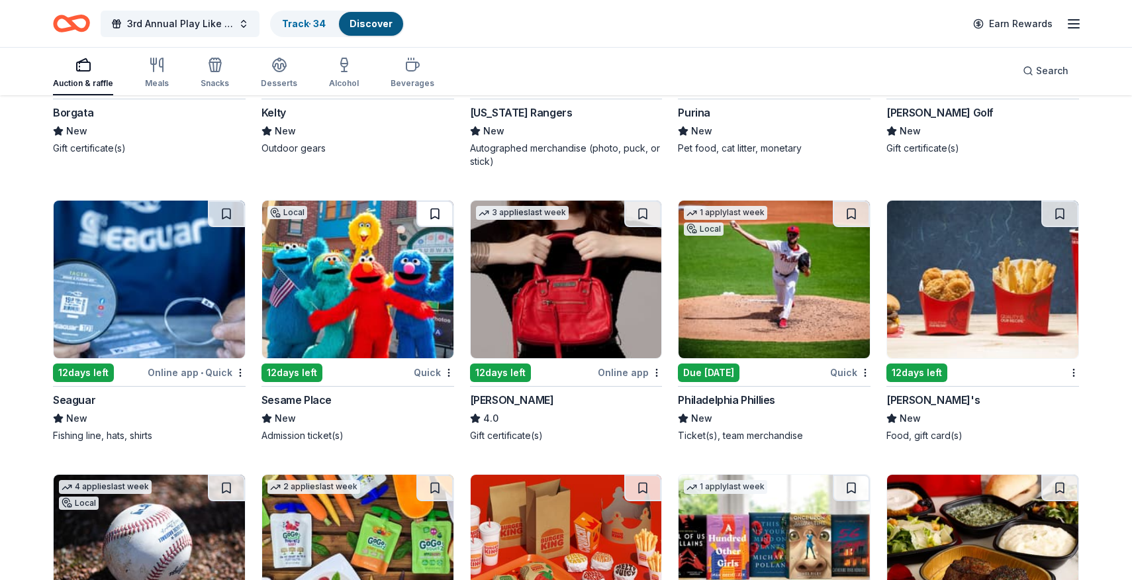
click at [425, 211] on button at bounding box center [434, 214] width 37 height 26
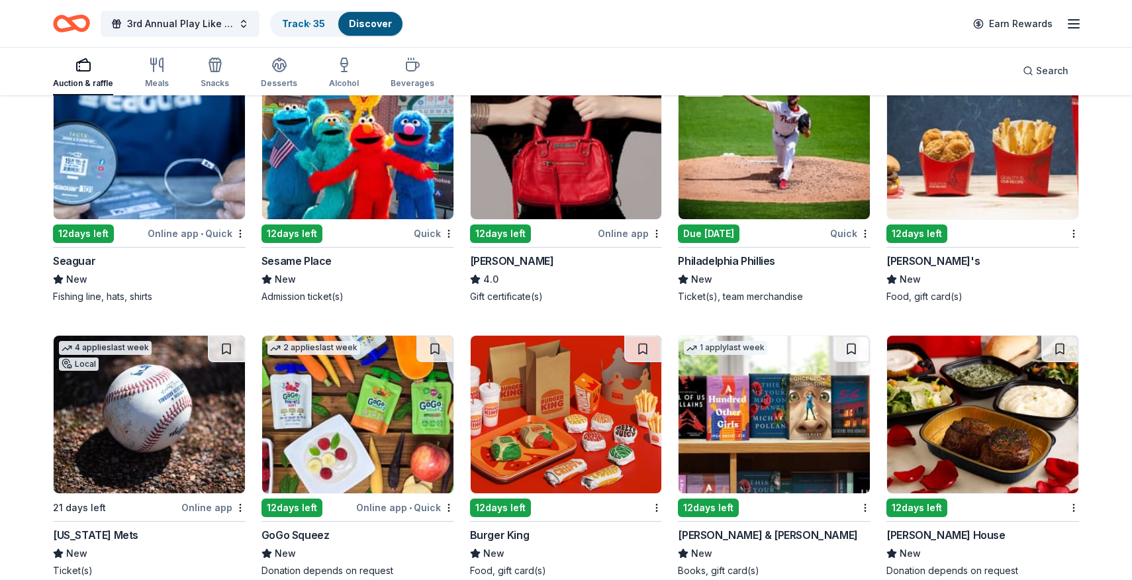
scroll to position [7593, 0]
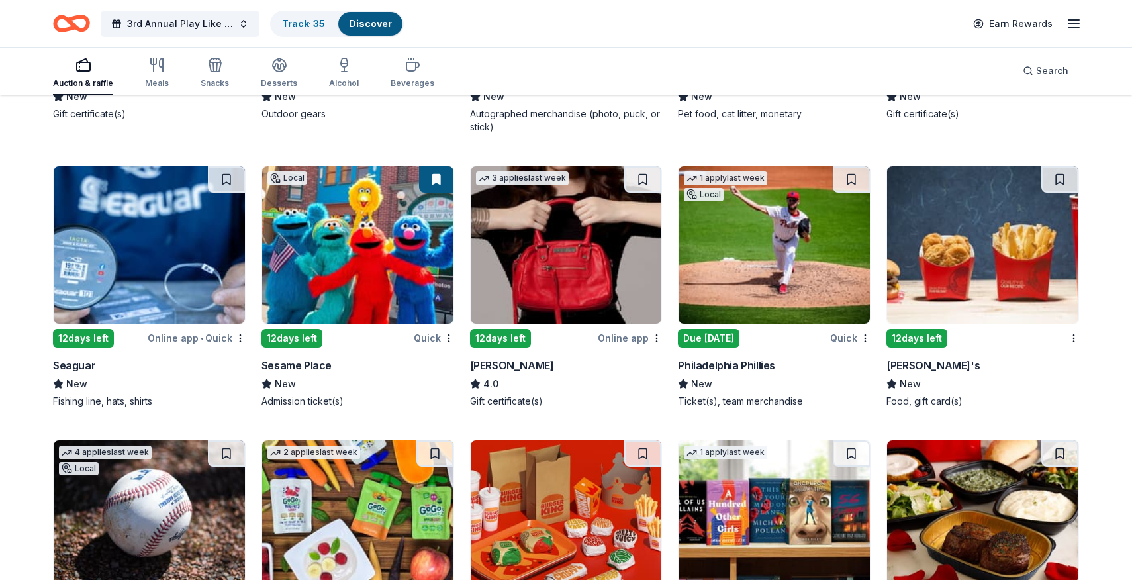
drag, startPoint x: 1055, startPoint y: 182, endPoint x: 1015, endPoint y: 198, distance: 42.8
click at [1055, 182] on button at bounding box center [1060, 179] width 37 height 26
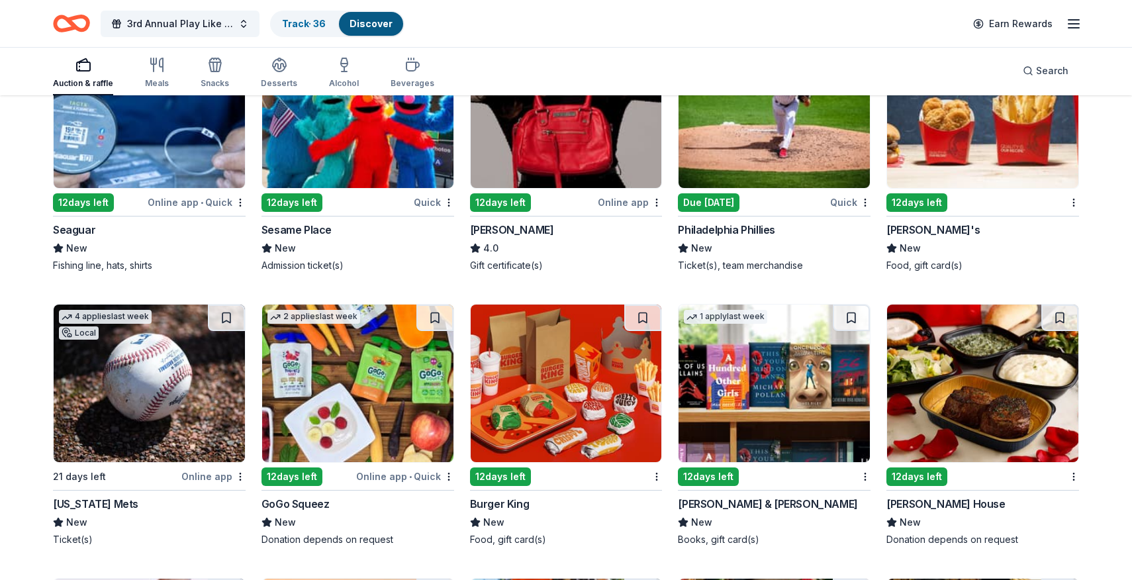
scroll to position [7660, 0]
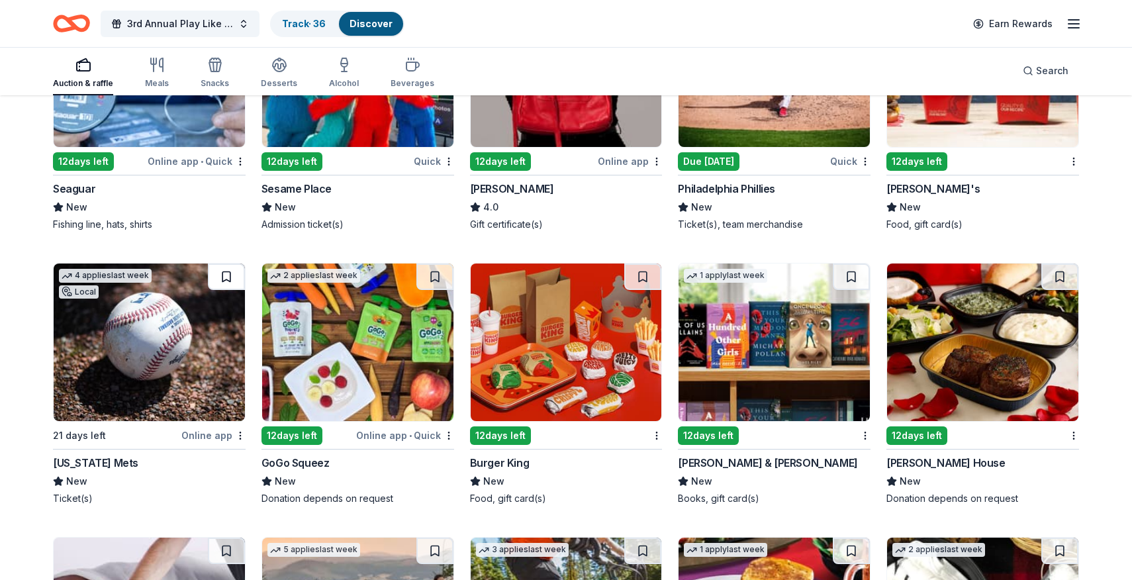
click at [225, 267] on button at bounding box center [226, 277] width 37 height 26
click at [450, 280] on button at bounding box center [434, 277] width 37 height 26
click at [641, 268] on button at bounding box center [642, 277] width 37 height 26
click at [862, 276] on button at bounding box center [851, 277] width 37 height 26
click at [1052, 275] on button at bounding box center [1060, 277] width 37 height 26
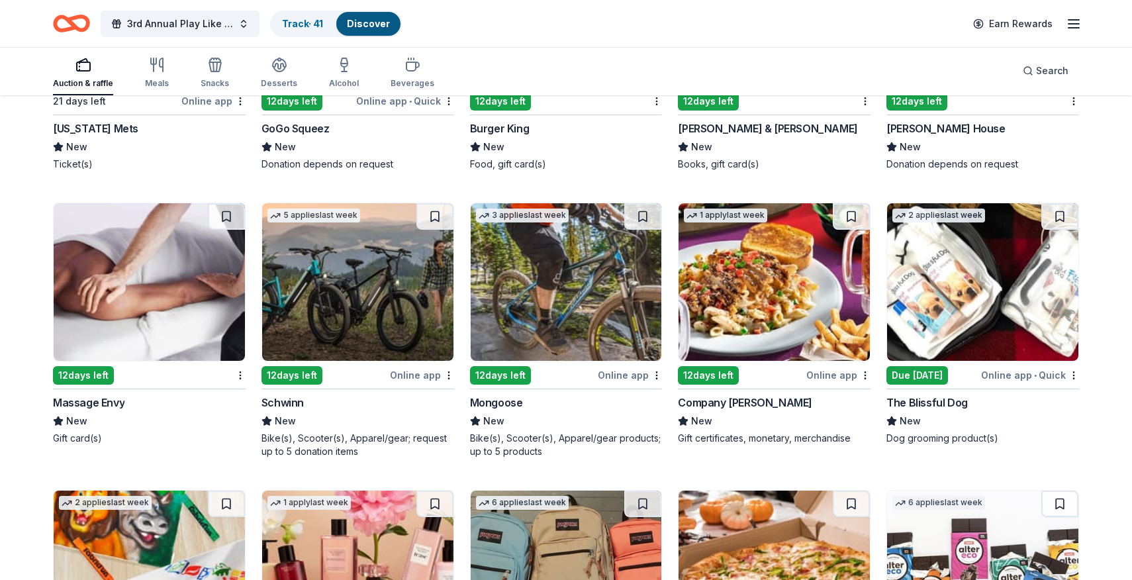
scroll to position [7993, 0]
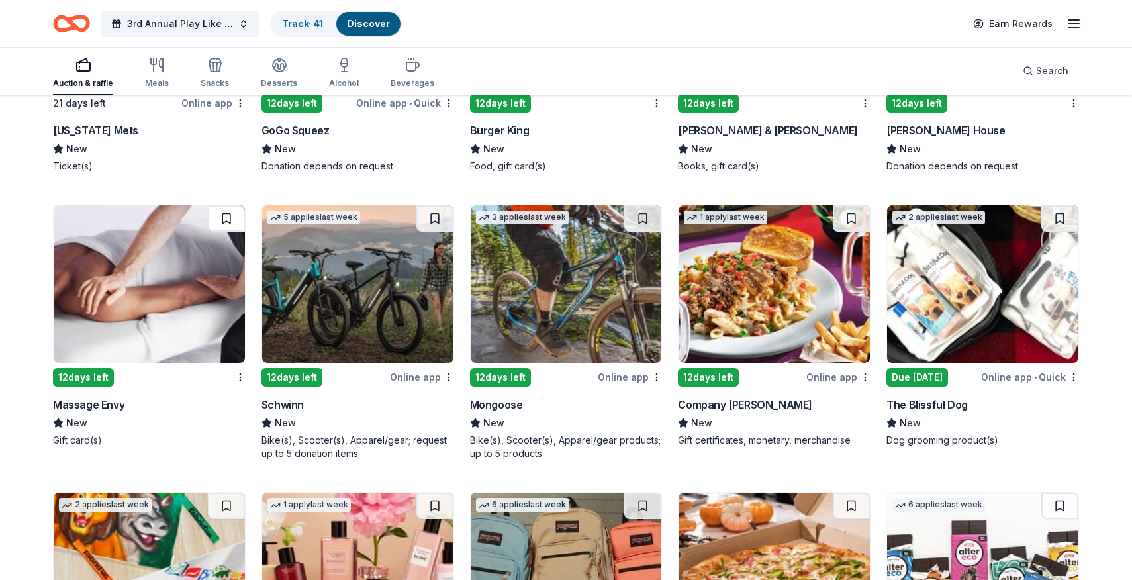
click at [220, 220] on button at bounding box center [226, 218] width 37 height 26
click at [434, 213] on button at bounding box center [434, 218] width 37 height 26
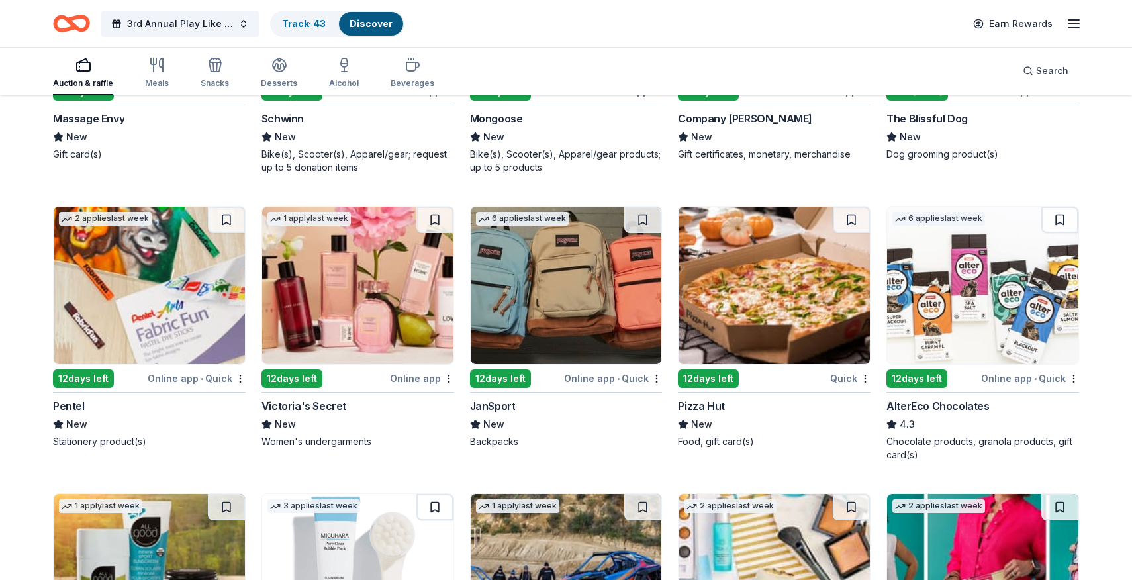
scroll to position [8285, 0]
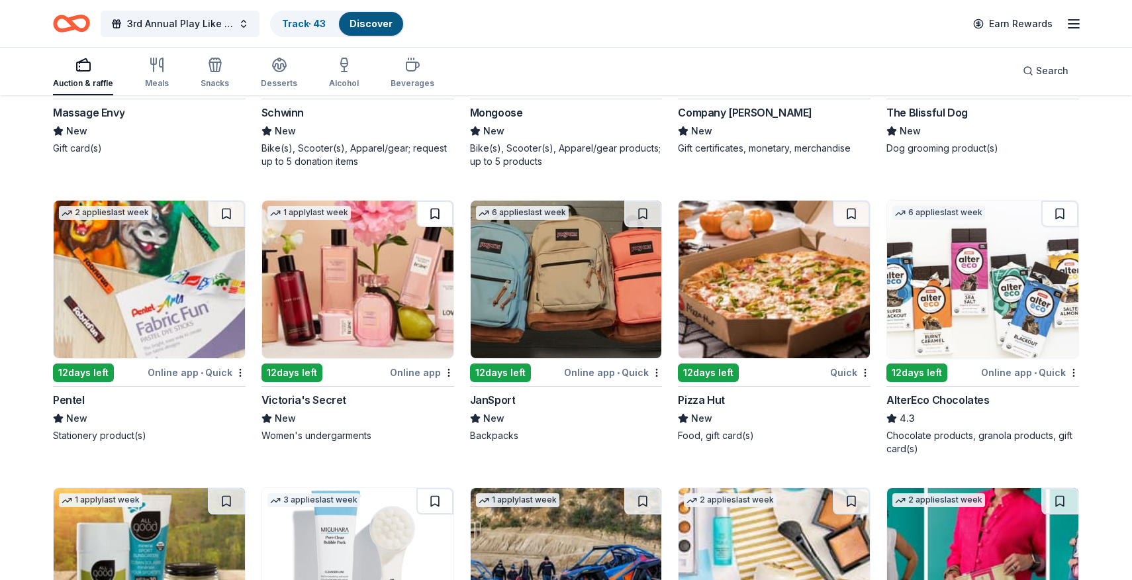
click at [438, 209] on button at bounding box center [434, 214] width 37 height 26
click at [642, 217] on button at bounding box center [642, 214] width 37 height 26
click at [838, 218] on button at bounding box center [851, 214] width 37 height 26
click at [1063, 212] on button at bounding box center [1060, 214] width 37 height 26
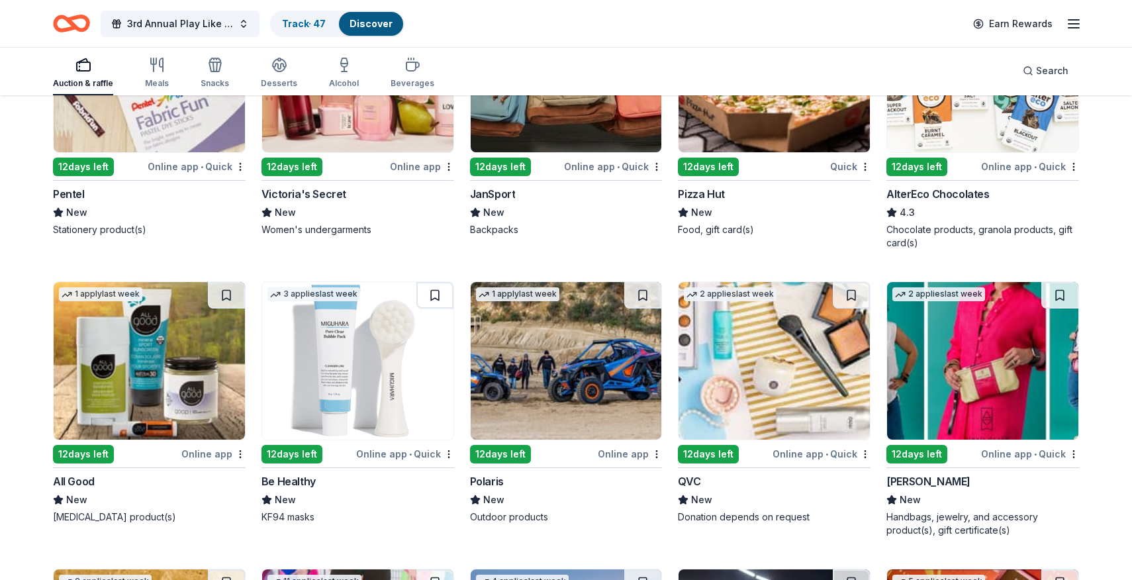
scroll to position [8493, 0]
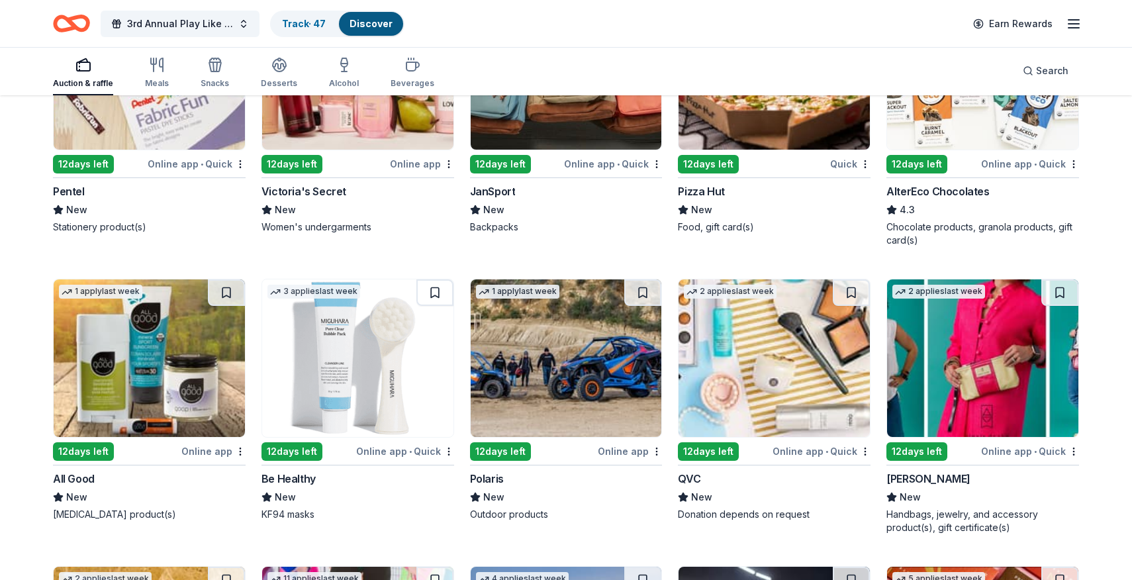
drag, startPoint x: 230, startPoint y: 293, endPoint x: 289, endPoint y: 289, distance: 59.0
click at [231, 292] on button at bounding box center [226, 292] width 37 height 26
click at [441, 289] on button at bounding box center [434, 292] width 37 height 26
drag, startPoint x: 637, startPoint y: 299, endPoint x: 640, endPoint y: 305, distance: 6.8
click at [637, 298] on button at bounding box center [642, 292] width 37 height 26
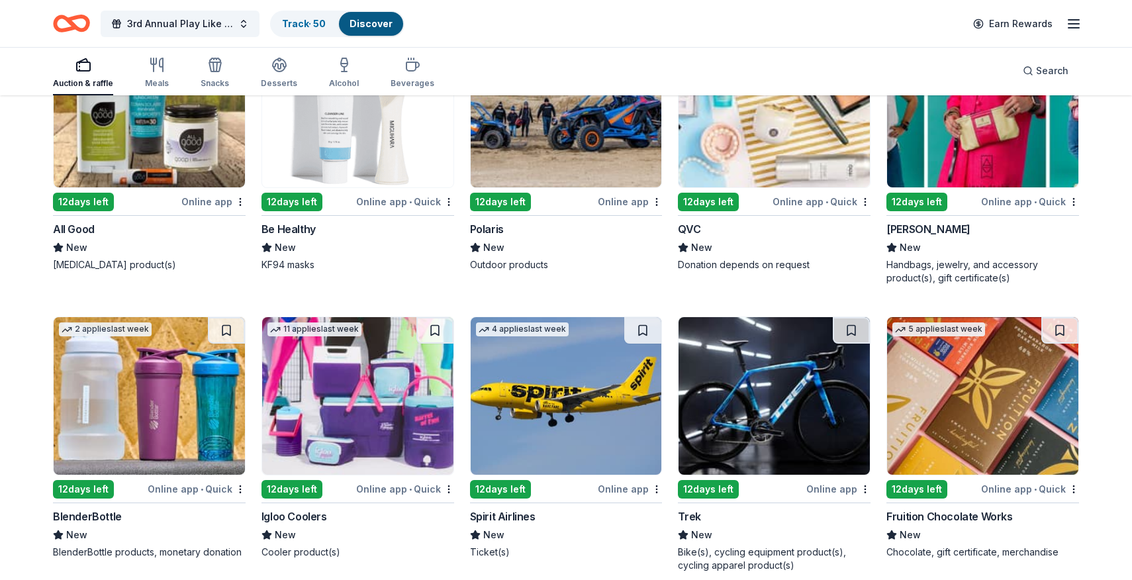
scroll to position [8771, 0]
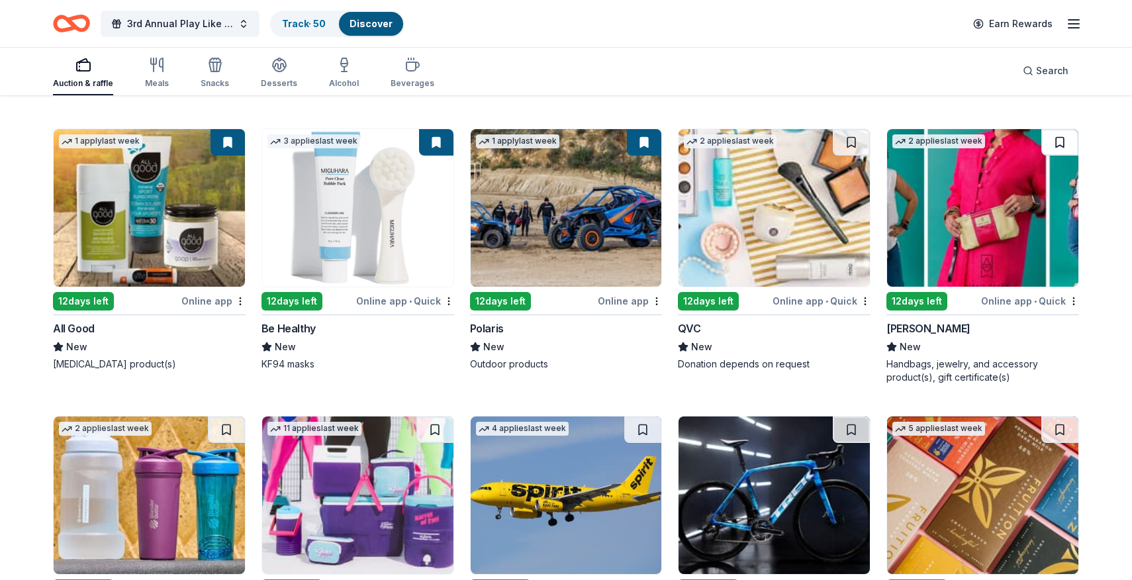
click at [1062, 141] on button at bounding box center [1060, 142] width 37 height 26
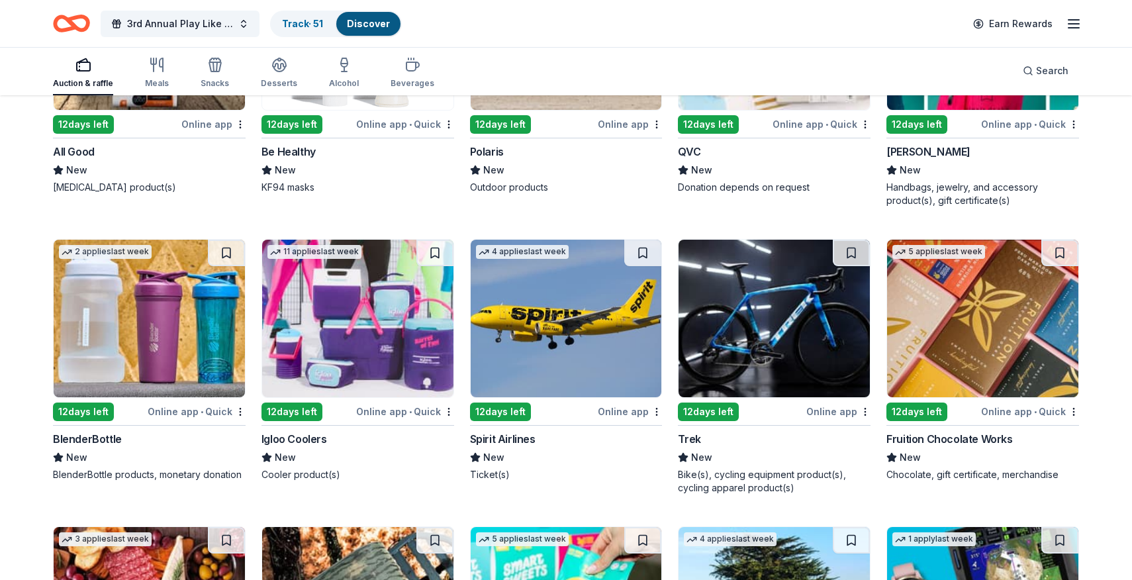
scroll to position [8818, 0]
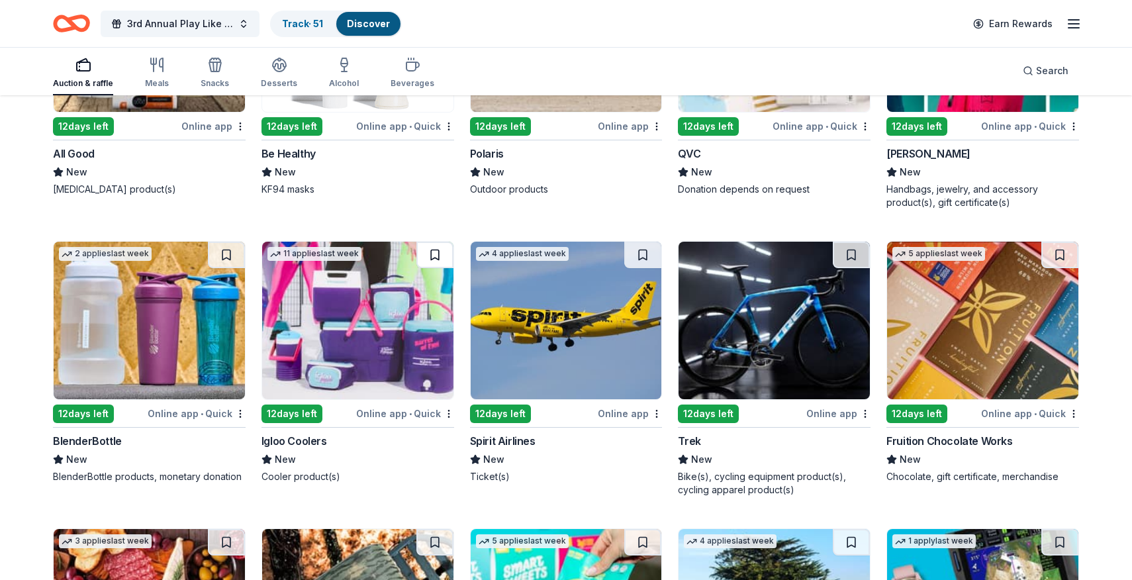
click at [436, 256] on button at bounding box center [434, 255] width 37 height 26
click at [238, 252] on button at bounding box center [226, 255] width 37 height 26
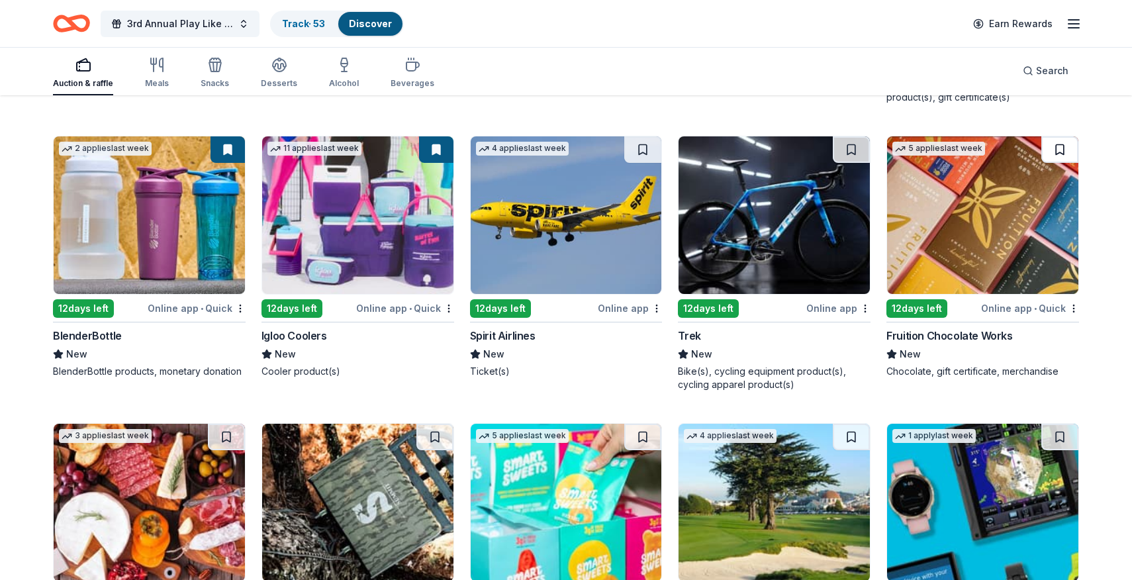
click at [1065, 146] on button at bounding box center [1060, 149] width 37 height 26
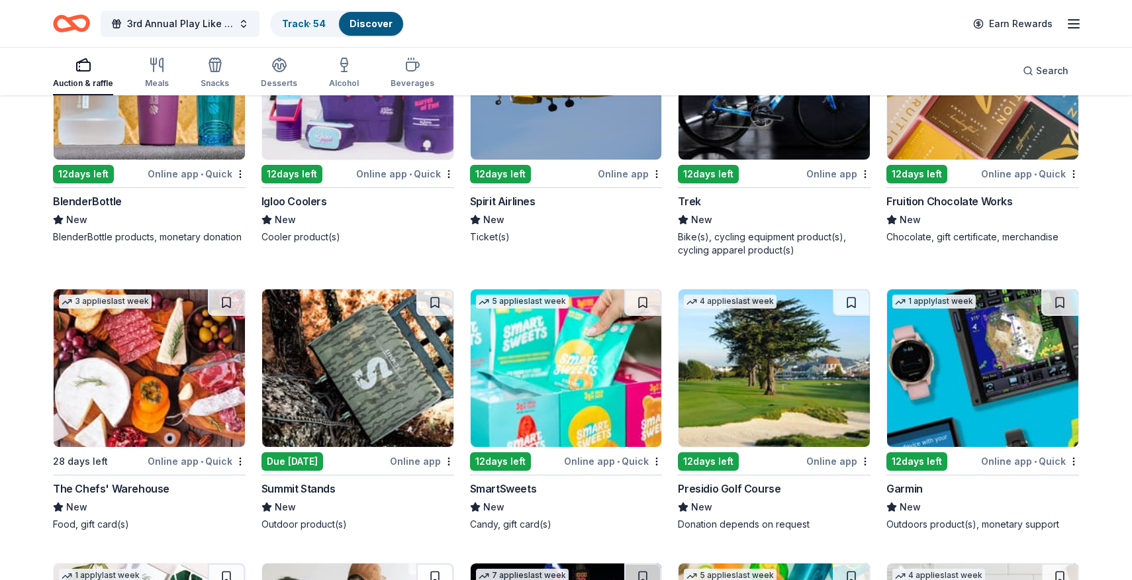
scroll to position [9114, 0]
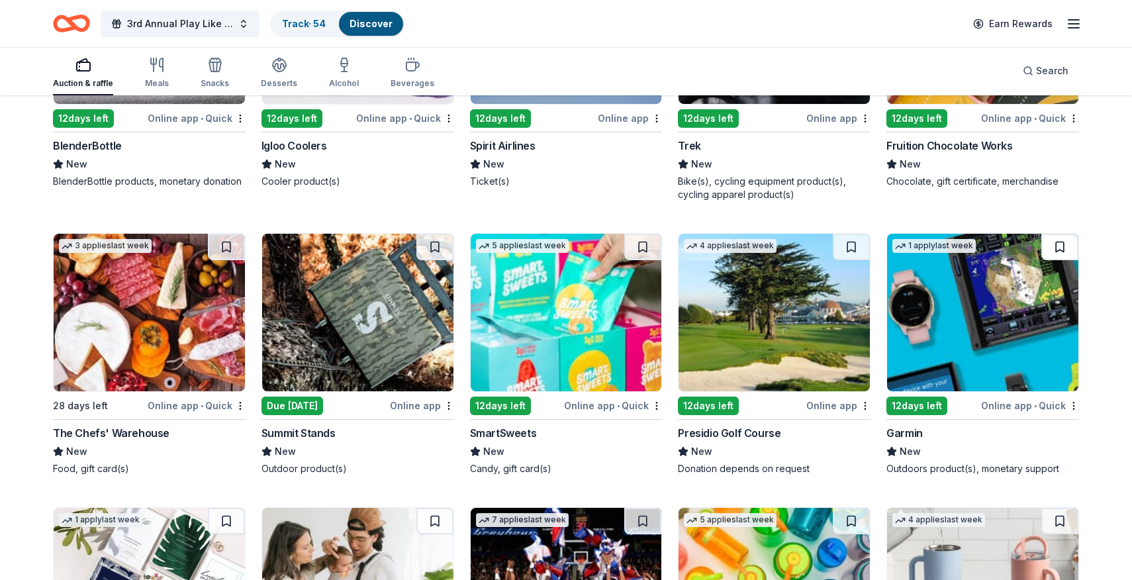
click at [1046, 246] on button at bounding box center [1060, 247] width 37 height 26
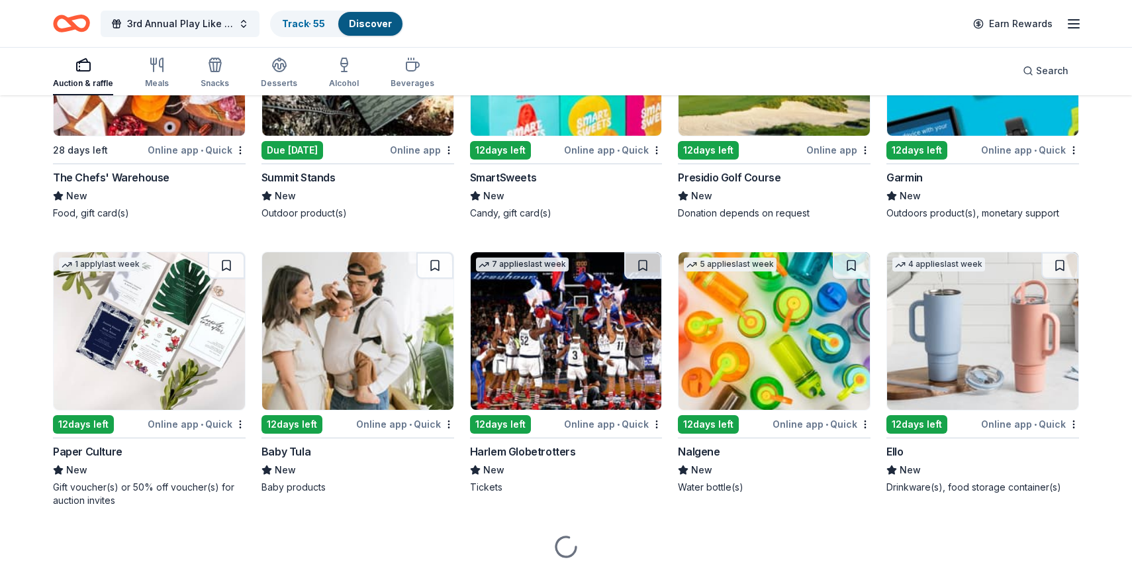
scroll to position [9376, 0]
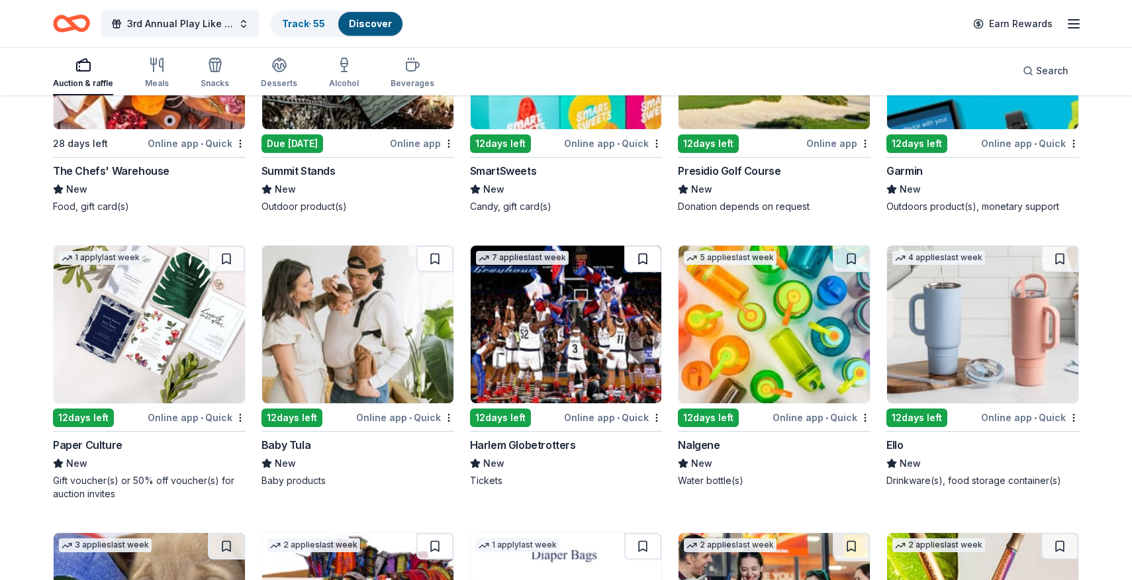
click at [641, 268] on button at bounding box center [642, 259] width 37 height 26
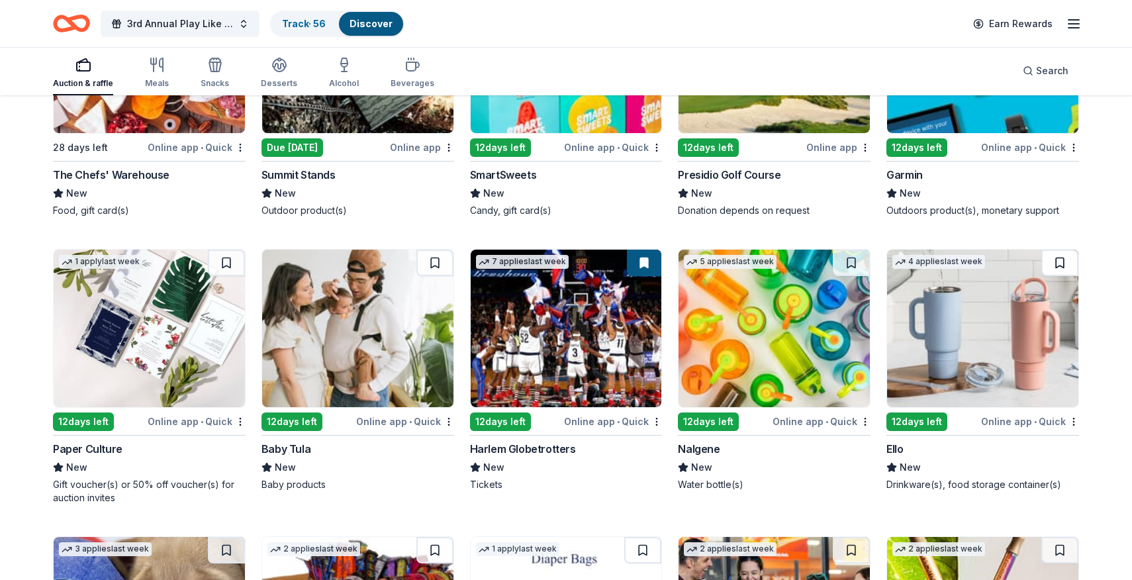
click at [1067, 264] on button at bounding box center [1060, 263] width 37 height 26
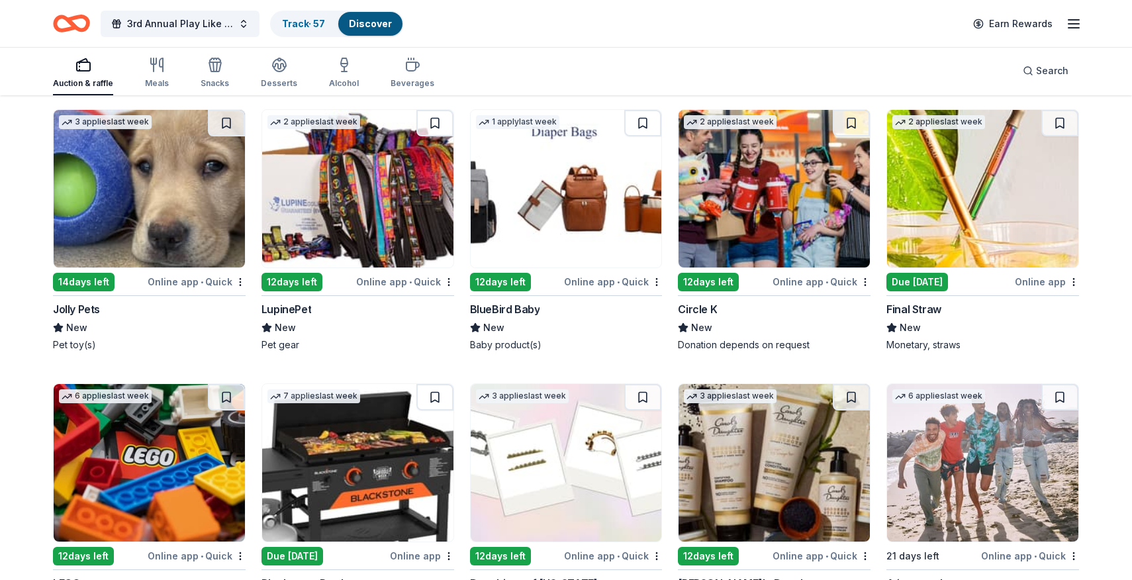
scroll to position [9932, 0]
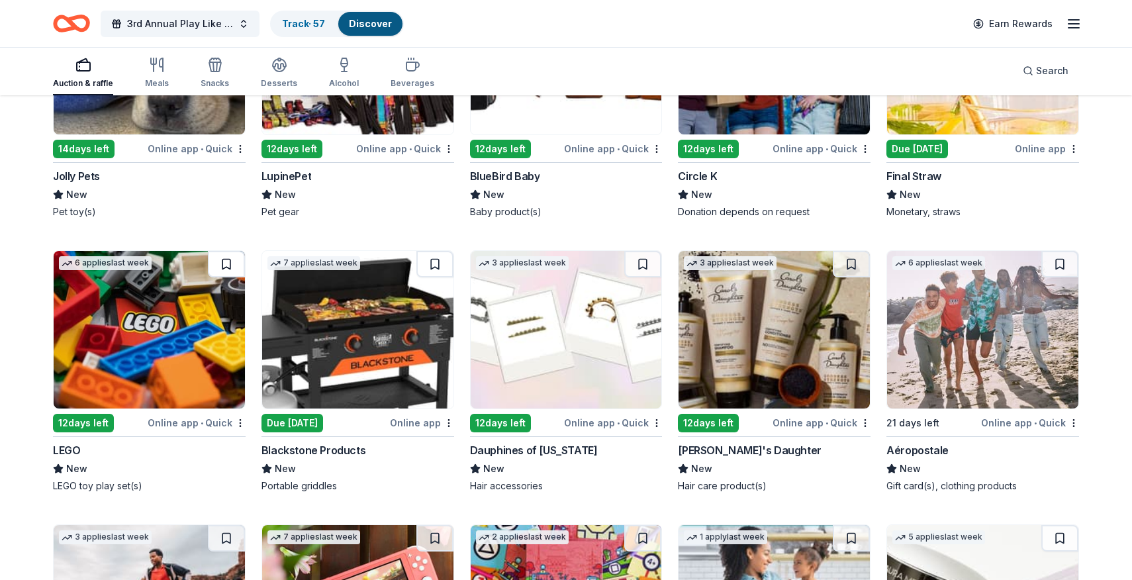
click at [239, 263] on button at bounding box center [226, 264] width 37 height 26
click at [431, 264] on button at bounding box center [434, 264] width 37 height 26
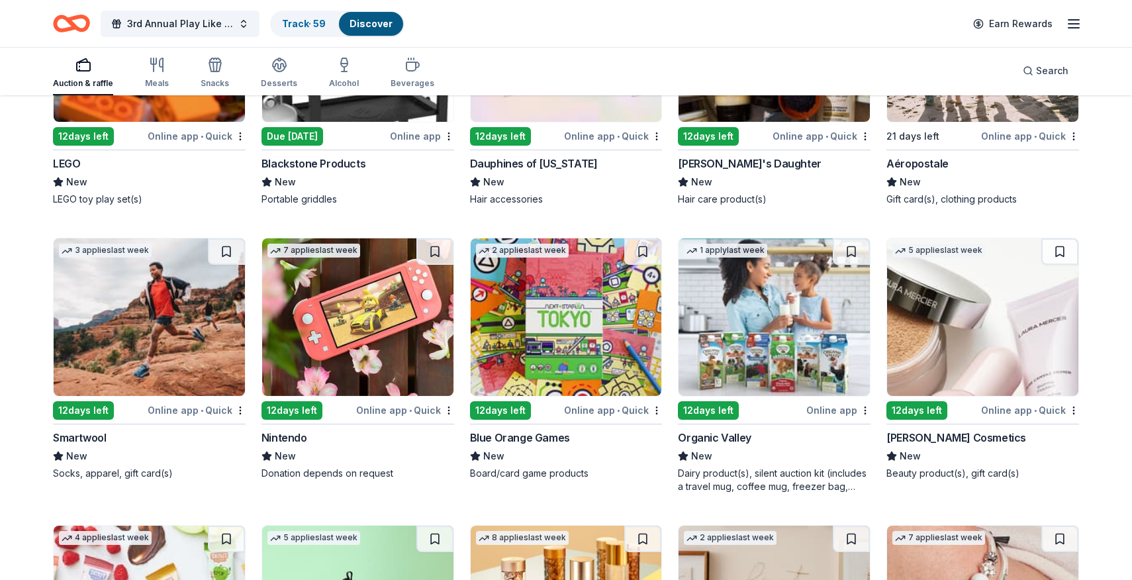
scroll to position [10224, 0]
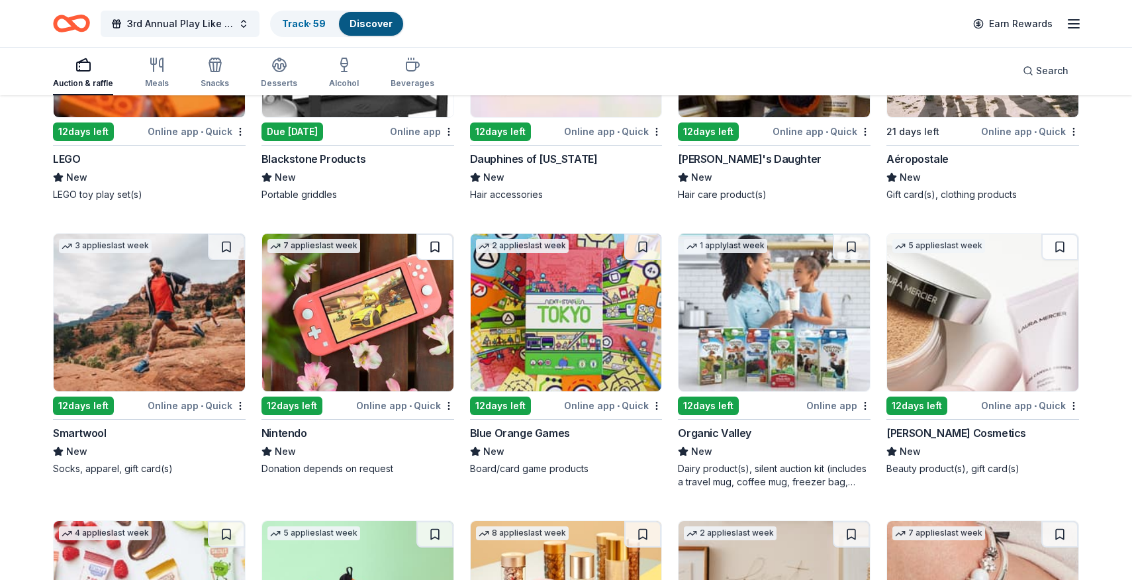
click at [439, 250] on button at bounding box center [434, 247] width 37 height 26
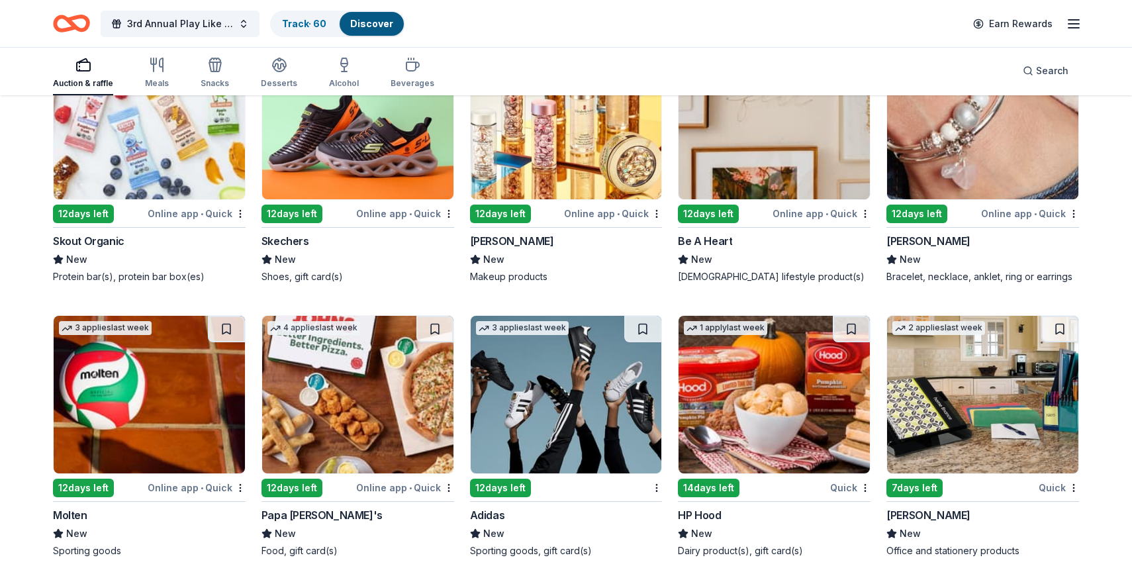
scroll to position [10707, 0]
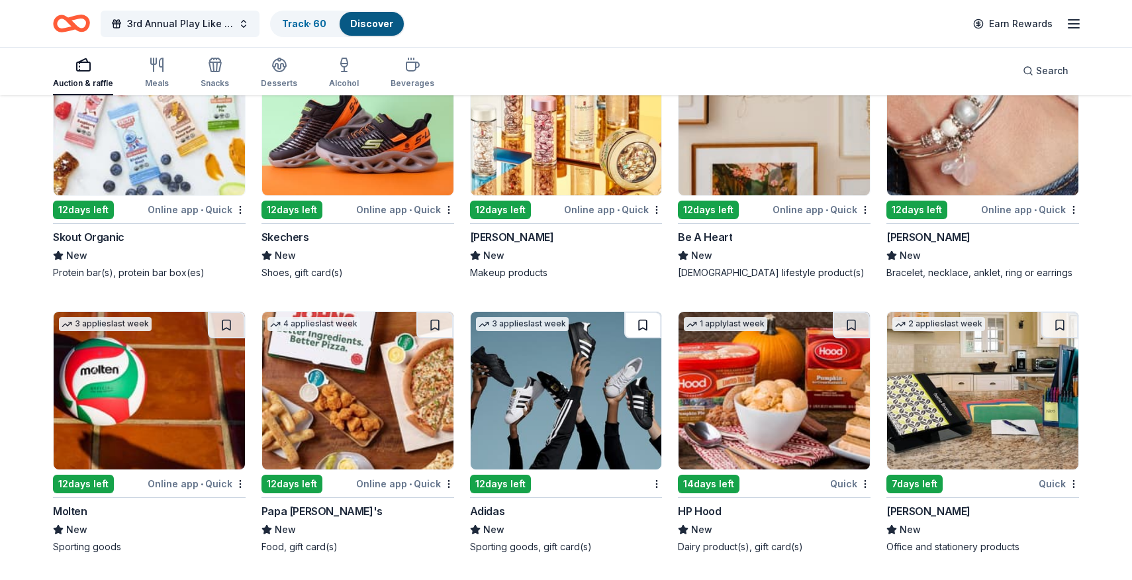
click at [640, 321] on button at bounding box center [642, 325] width 37 height 26
click at [1067, 321] on button at bounding box center [1060, 325] width 37 height 26
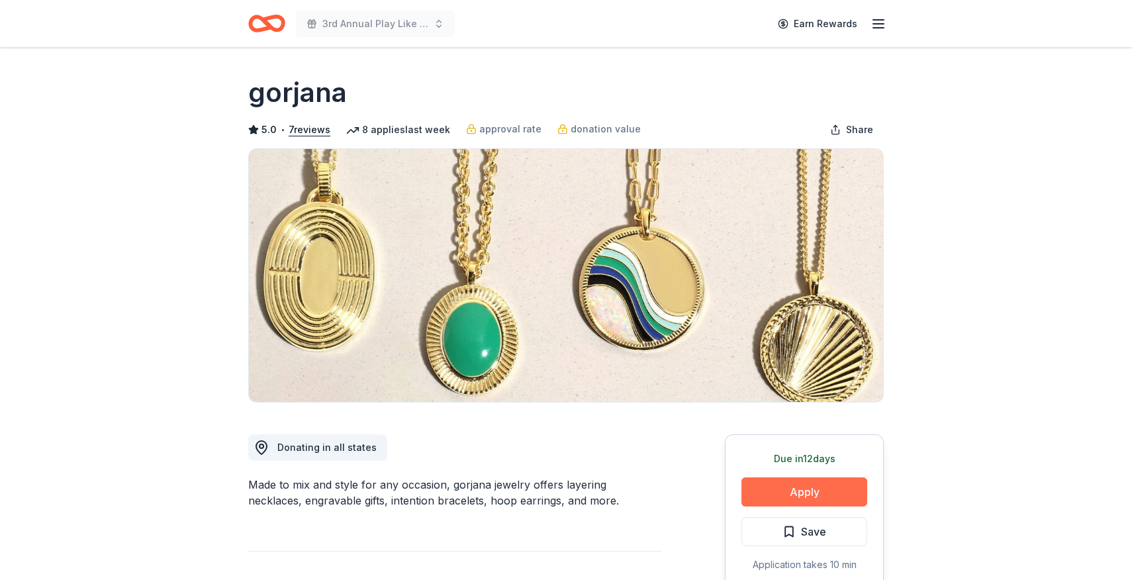
click at [823, 493] on button "Apply" at bounding box center [805, 491] width 126 height 29
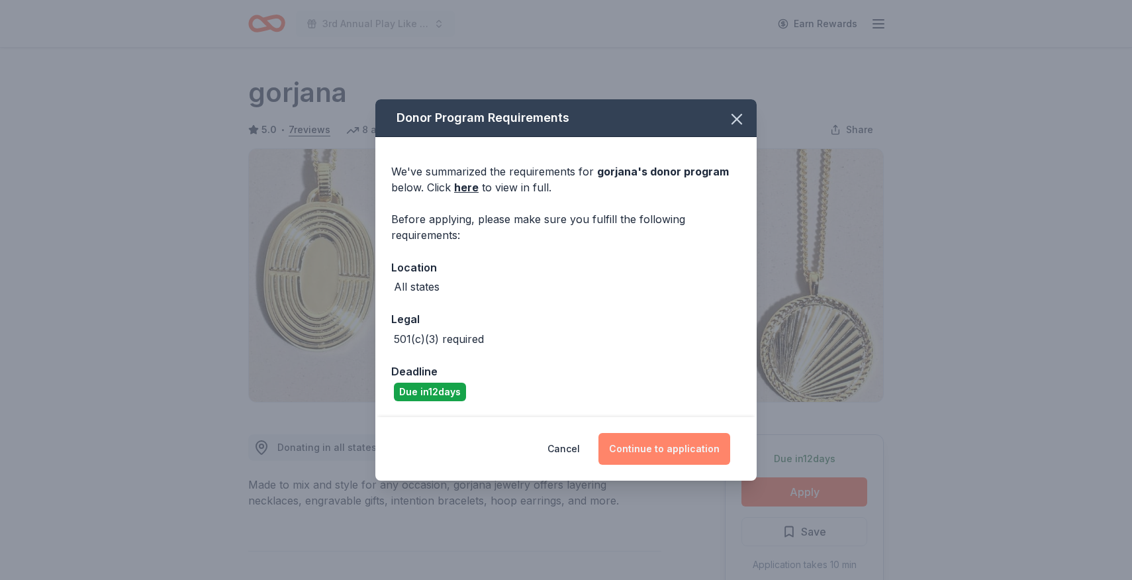
click at [661, 450] on button "Continue to application" at bounding box center [665, 449] width 132 height 32
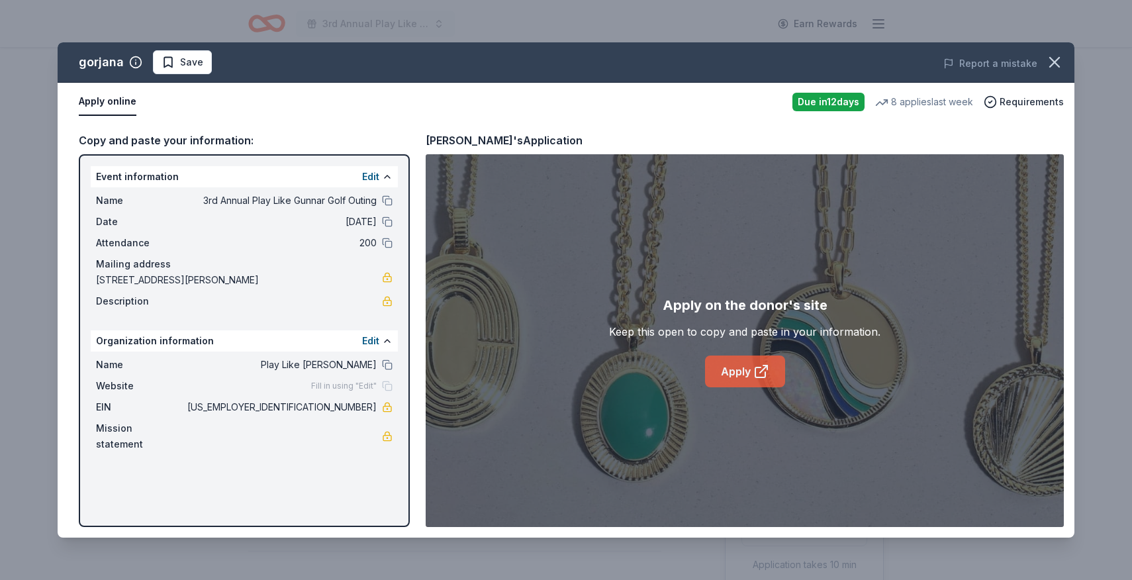
click at [741, 381] on link "Apply" at bounding box center [745, 372] width 80 height 32
click at [191, 64] on span "Save" at bounding box center [191, 62] width 23 height 16
click at [178, 61] on html "3rd Annual Play Like Gunnar Golf Outing Earn Rewards Due in 12 days Share gorja…" at bounding box center [566, 290] width 1132 height 580
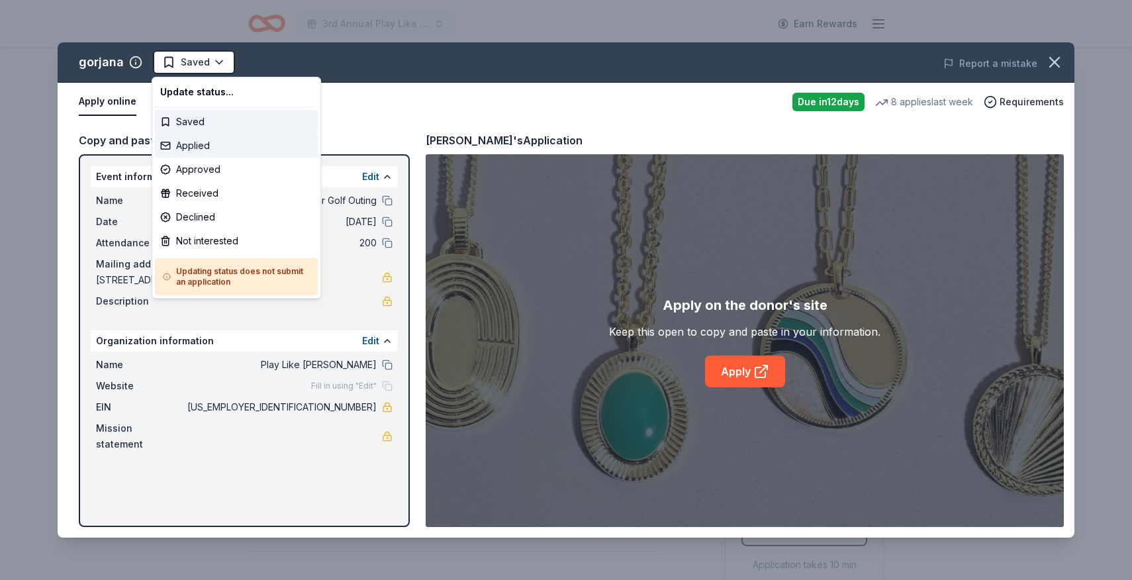
click at [197, 142] on div "Applied" at bounding box center [236, 146] width 163 height 24
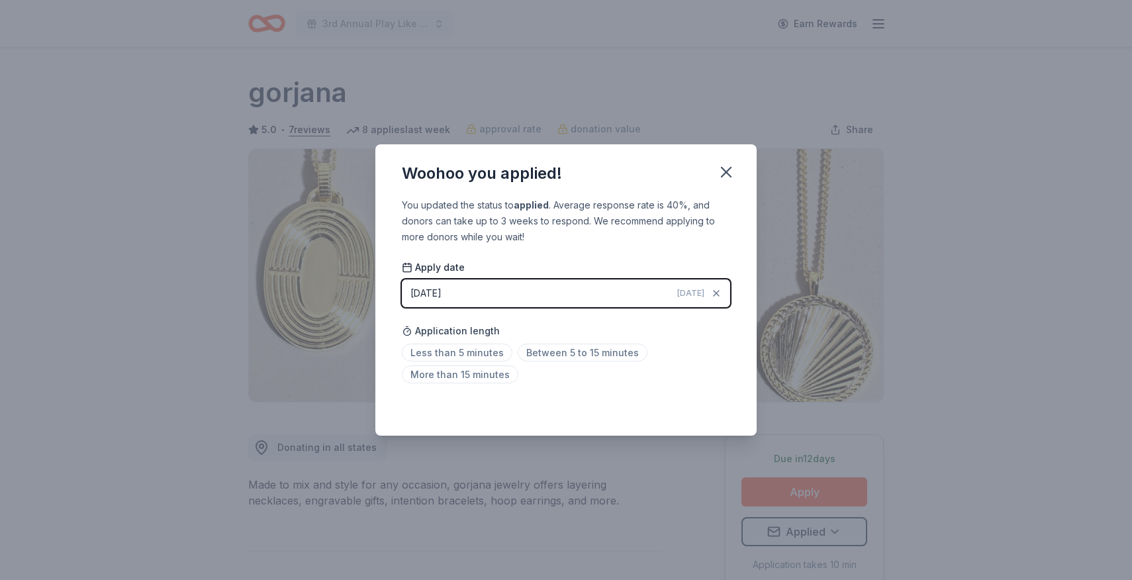
drag, startPoint x: 732, startPoint y: 176, endPoint x: 666, endPoint y: 108, distance: 95.1
click at [732, 176] on icon "button" at bounding box center [726, 172] width 19 height 19
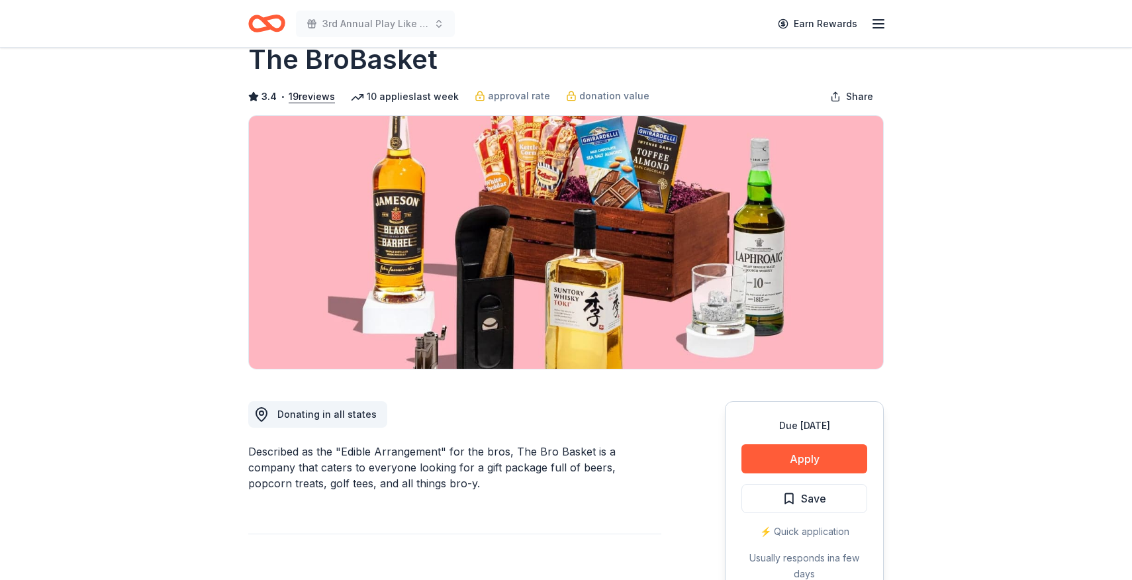
scroll to position [34, 0]
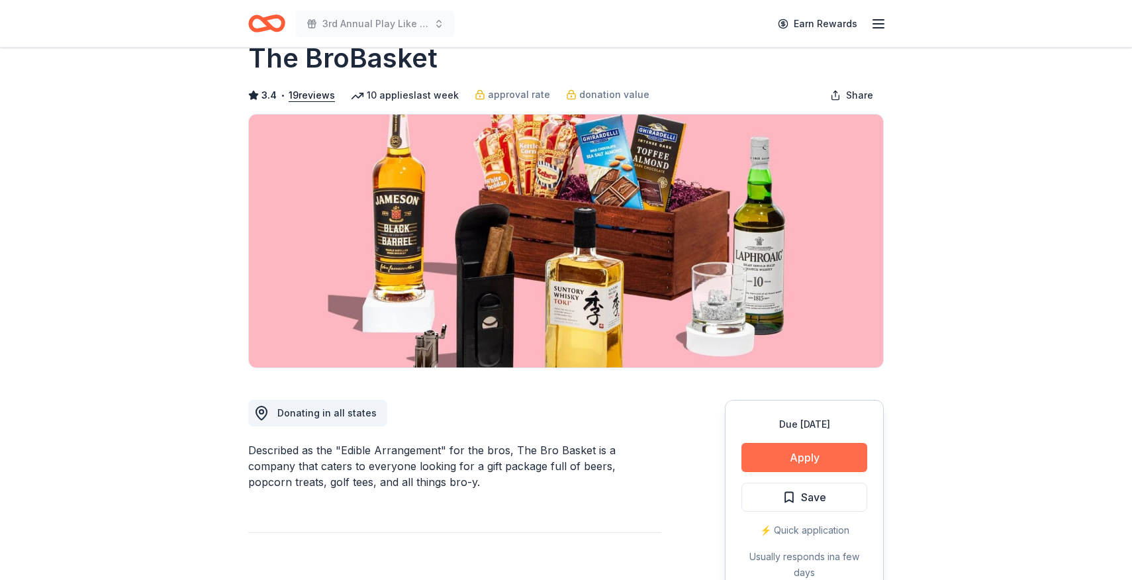
click at [802, 454] on button "Apply" at bounding box center [805, 457] width 126 height 29
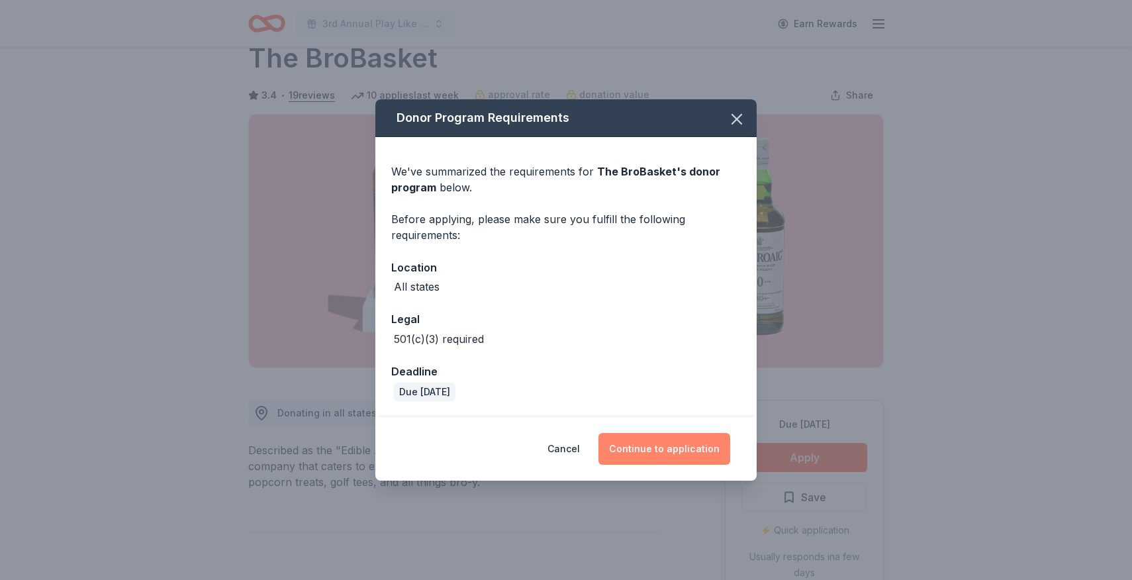
click at [656, 446] on button "Continue to application" at bounding box center [665, 449] width 132 height 32
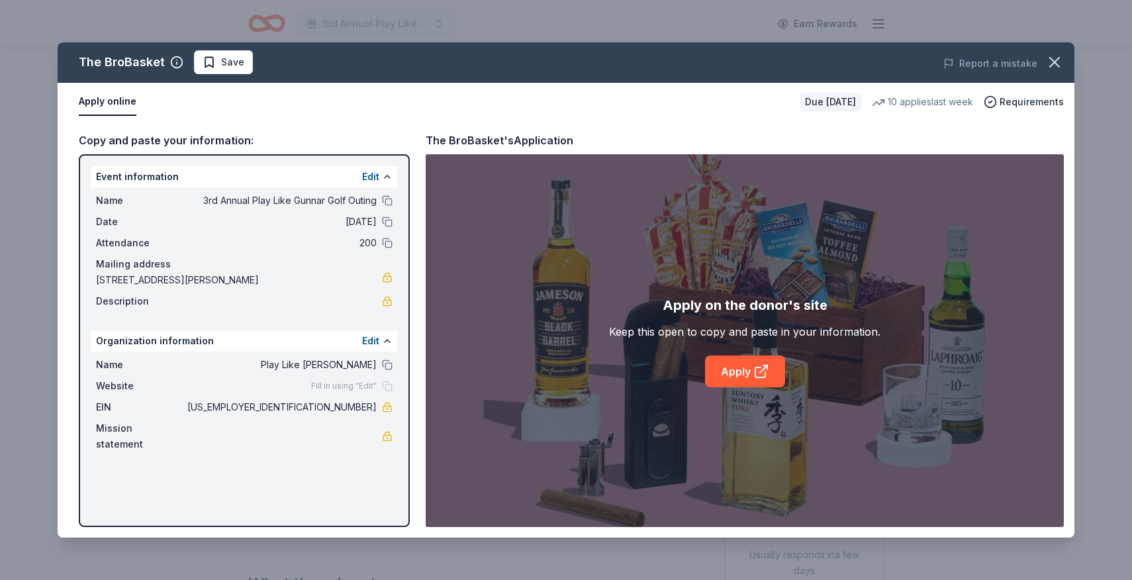
scroll to position [32, 0]
click at [767, 370] on icon at bounding box center [762, 372] width 16 height 16
click at [211, 41] on div "The BroBasket Save Report a mistake Apply online Due in 28 days 10 applies last…" at bounding box center [566, 290] width 1132 height 580
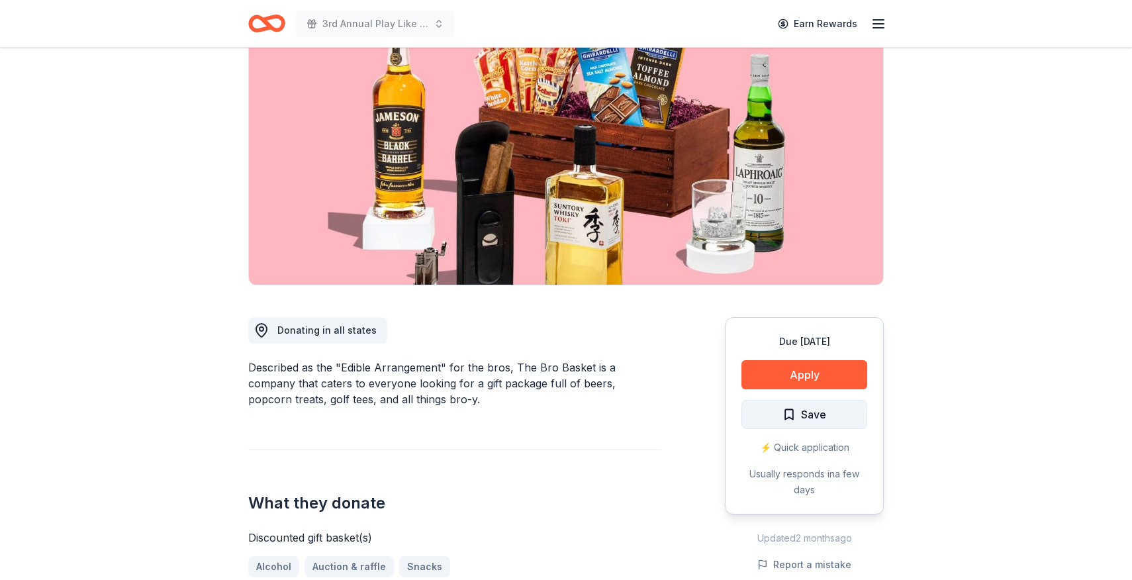
scroll to position [118, 0]
click at [816, 415] on span "Save" at bounding box center [813, 413] width 25 height 17
click at [815, 416] on html "3rd Annual Play Like Gunnar Golf Outing Earn Rewards Due in 28 days Share The B…" at bounding box center [566, 172] width 1132 height 580
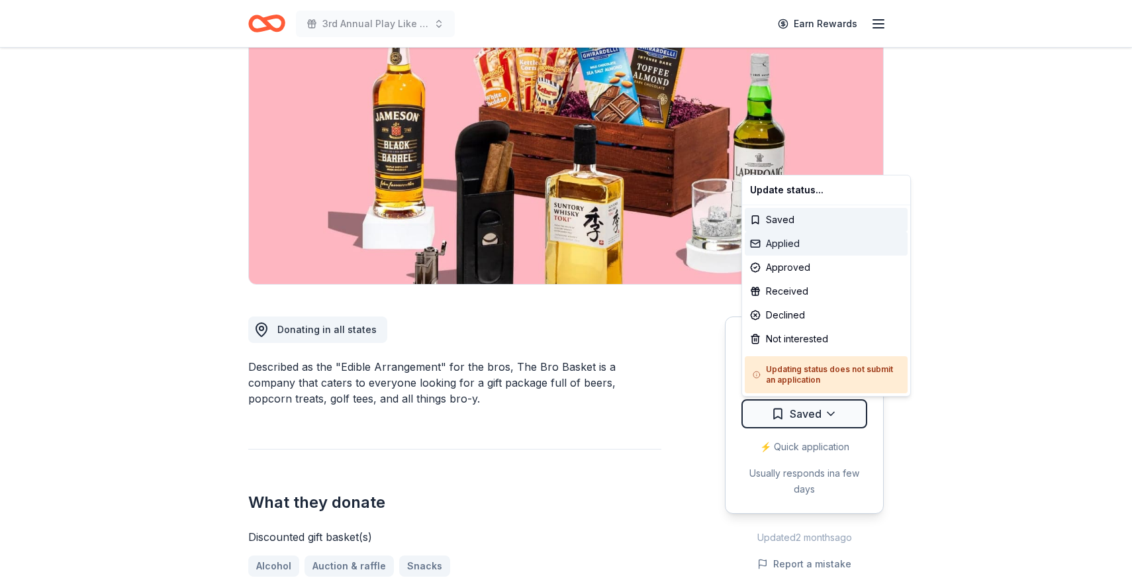
click at [779, 246] on div "Applied" at bounding box center [826, 244] width 163 height 24
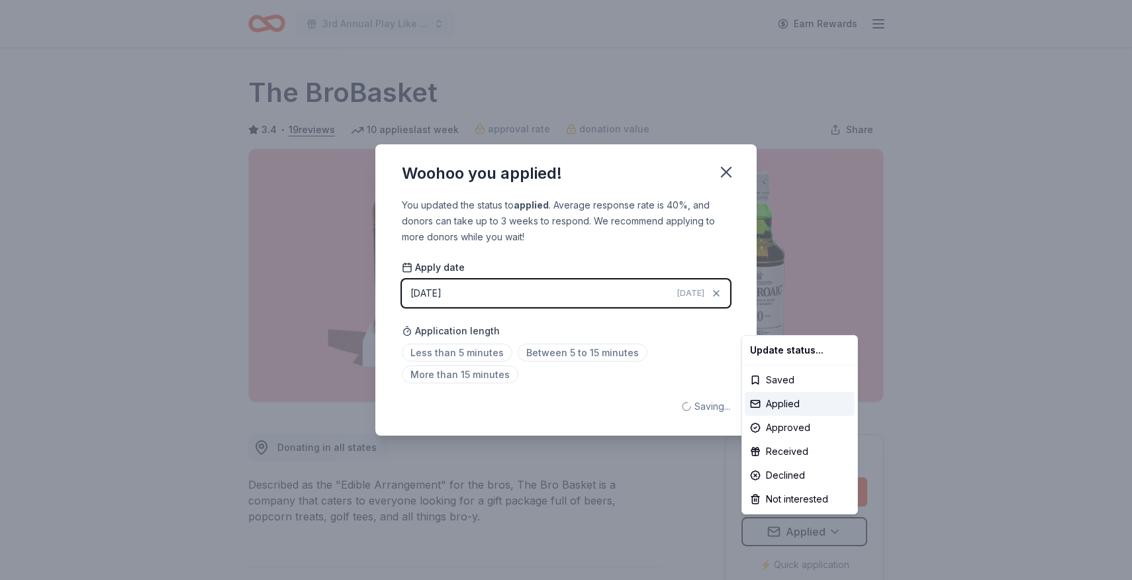
scroll to position [0, 0]
click at [722, 171] on html "3rd Annual Play Like Gunnar Golf Outing Earn Rewards Due in 28 days Share The B…" at bounding box center [566, 290] width 1132 height 580
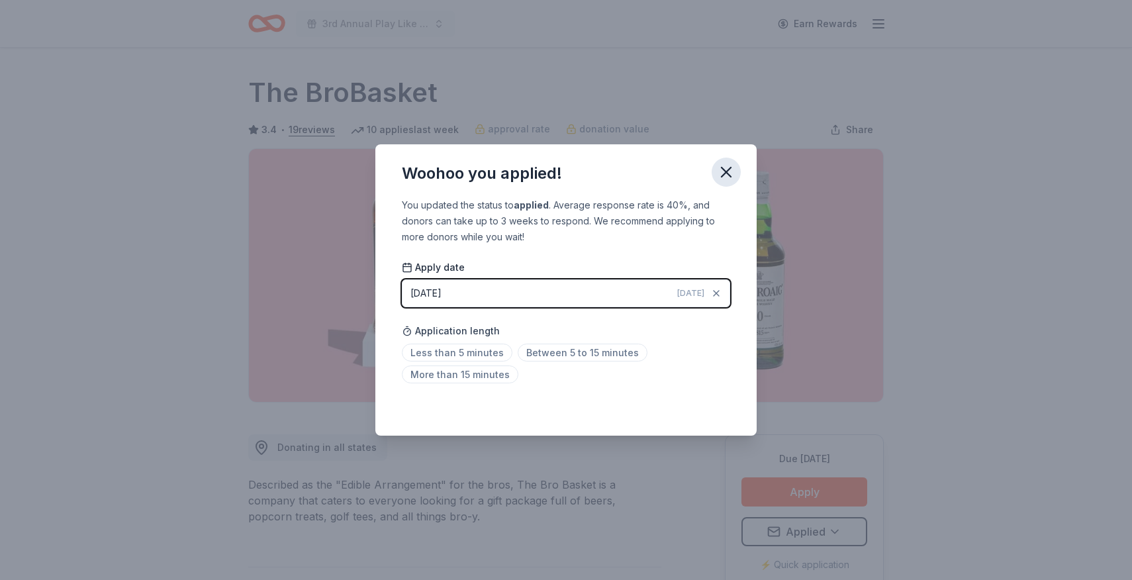
click at [729, 175] on icon "button" at bounding box center [726, 172] width 9 height 9
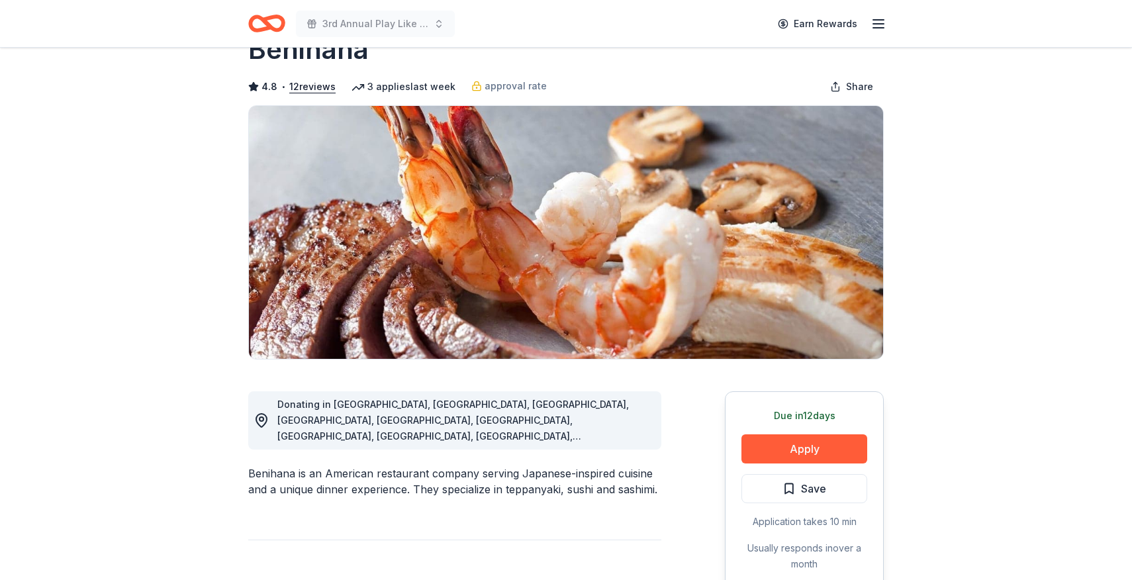
scroll to position [39, 0]
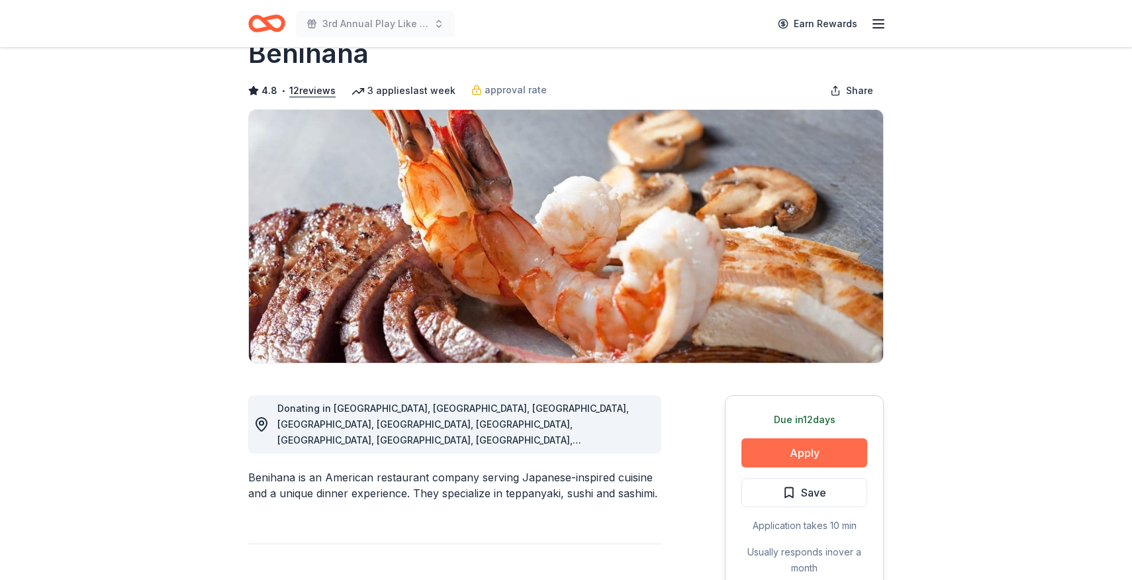
click at [816, 459] on button "Apply" at bounding box center [805, 452] width 126 height 29
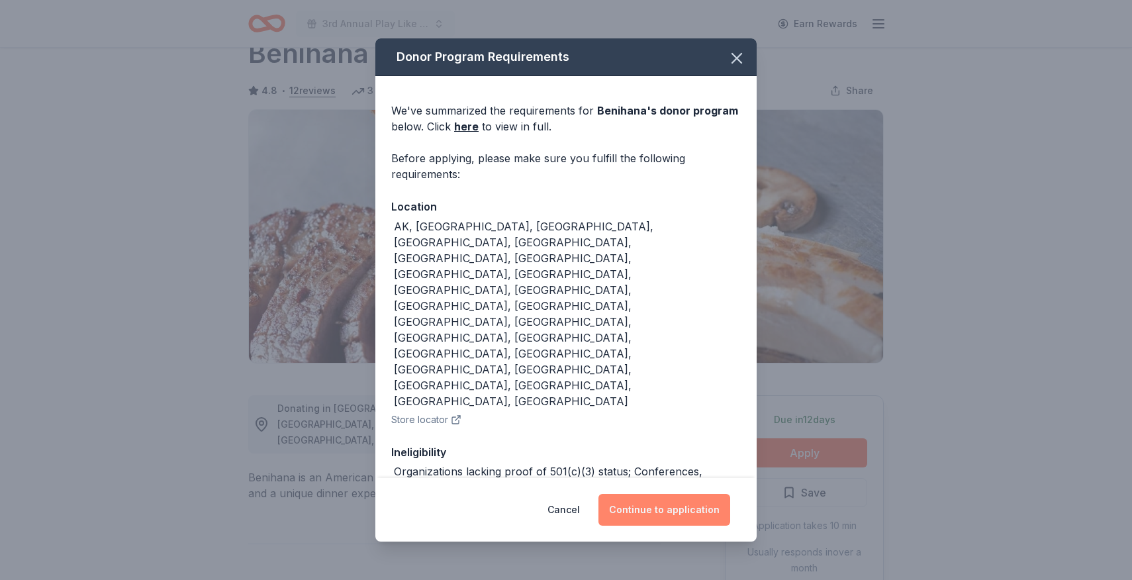
click at [693, 509] on button "Continue to application" at bounding box center [665, 510] width 132 height 32
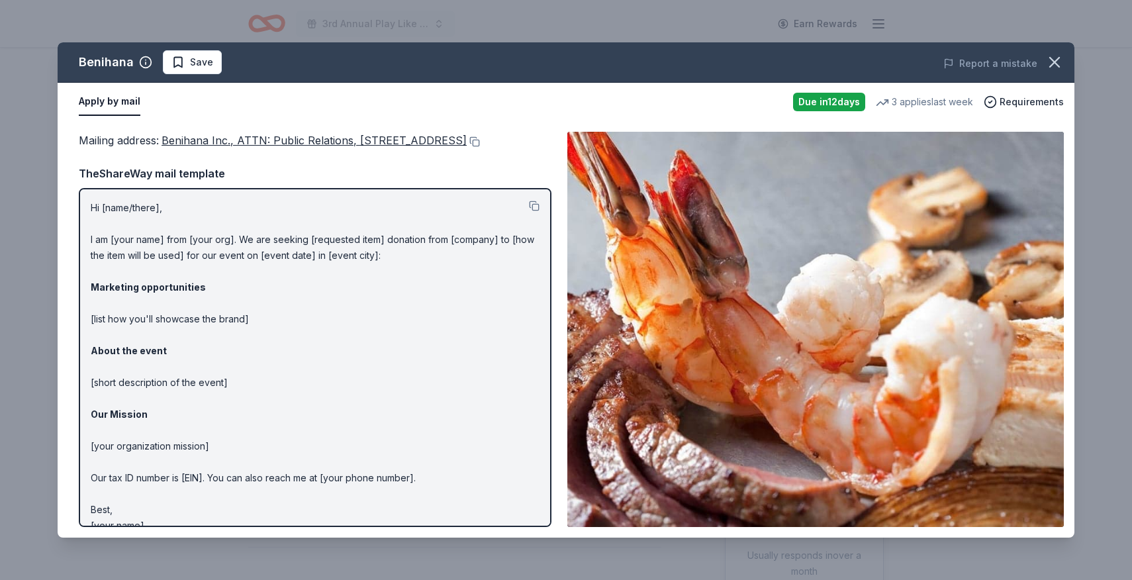
scroll to position [36, 0]
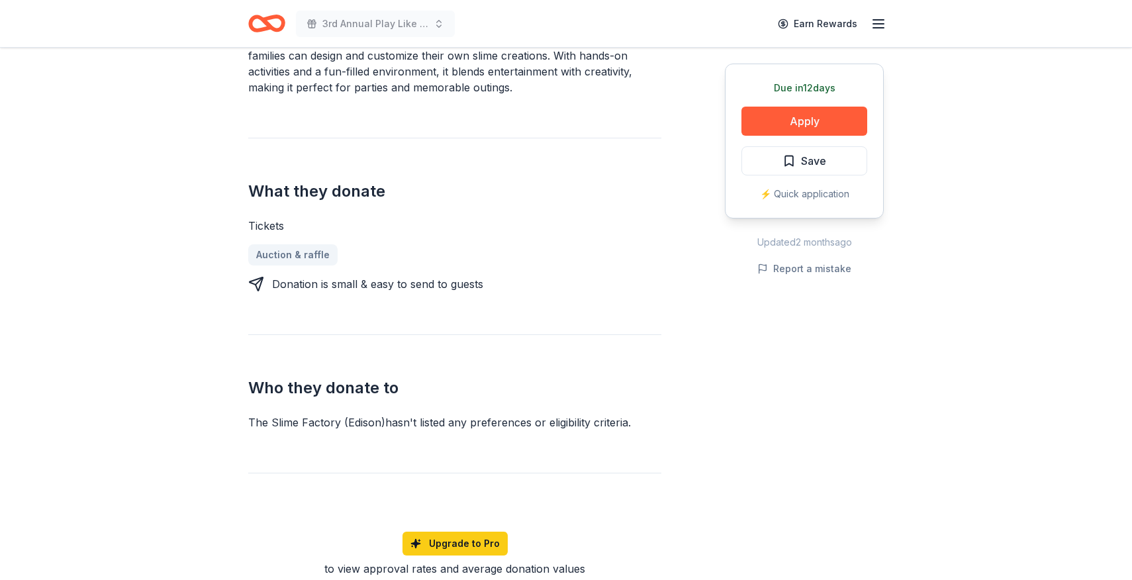
scroll to position [472, 0]
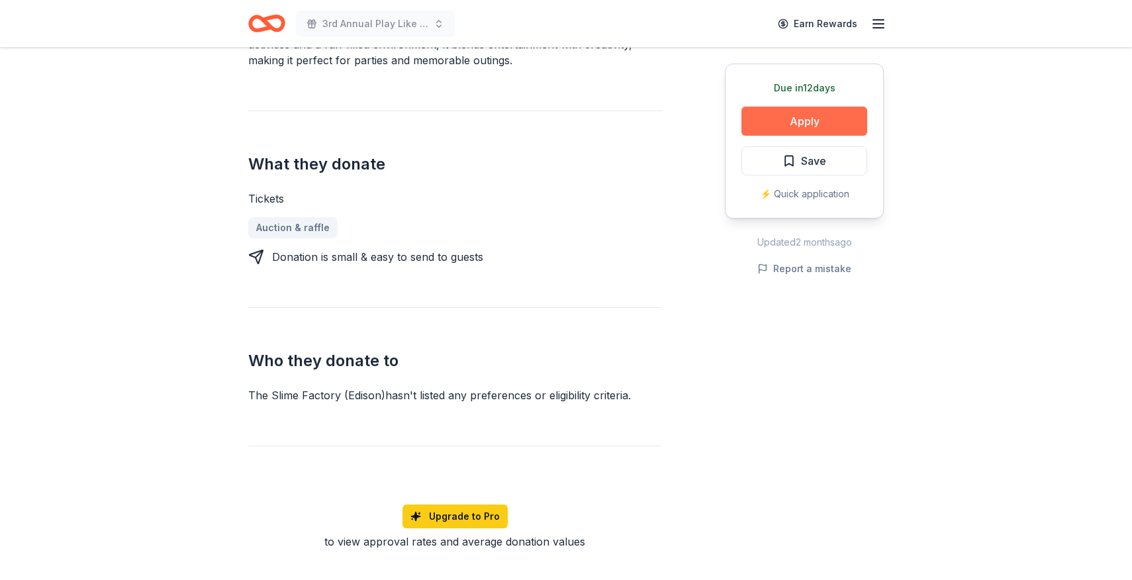
click at [821, 119] on button "Apply" at bounding box center [805, 121] width 126 height 29
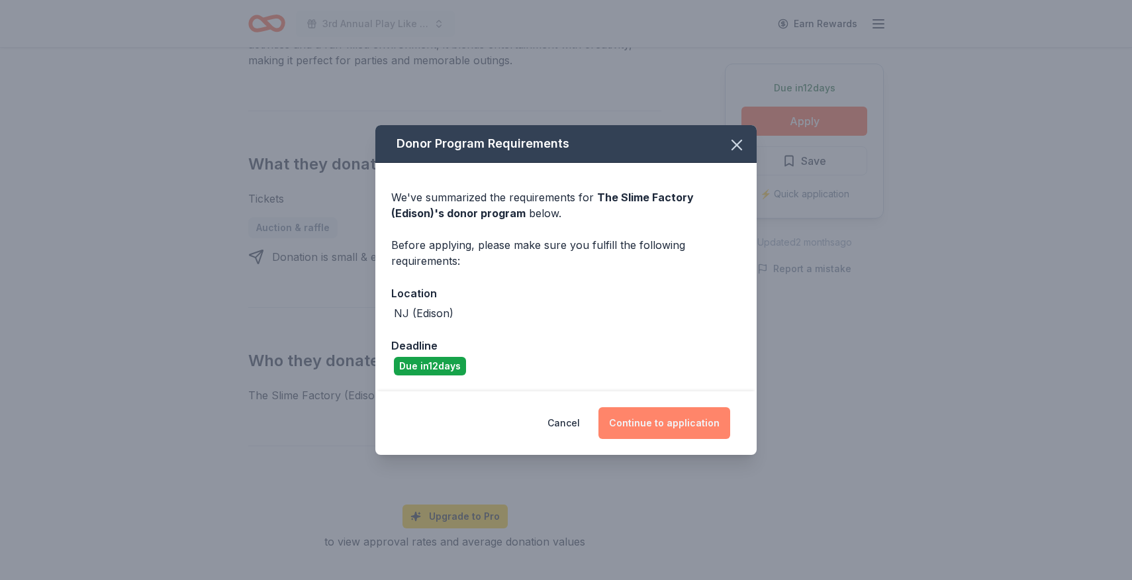
click at [658, 426] on button "Continue to application" at bounding box center [665, 423] width 132 height 32
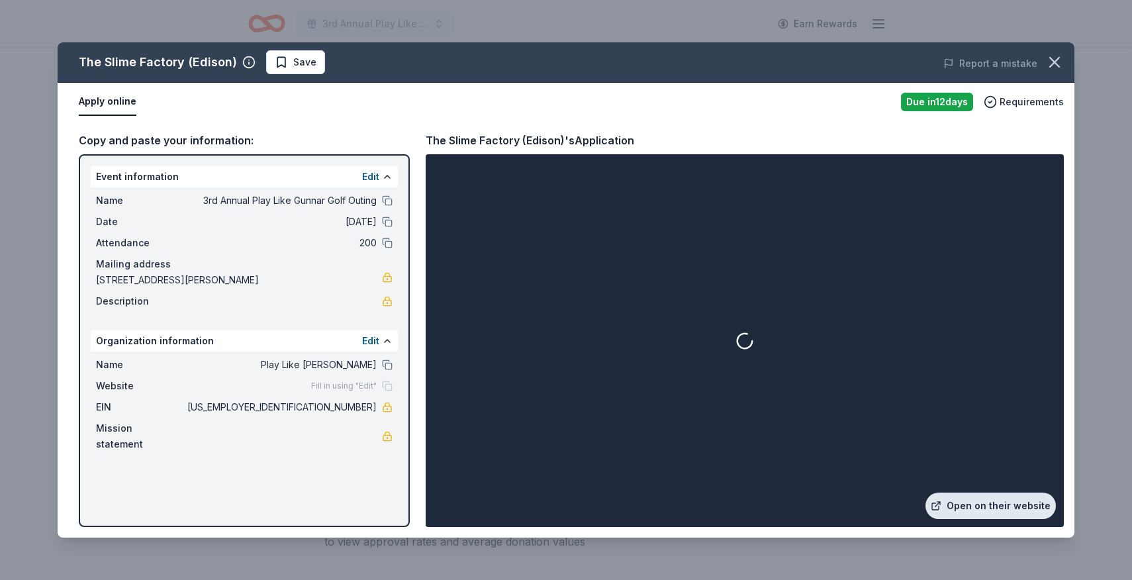
click at [962, 504] on link "Open on their website" at bounding box center [991, 506] width 130 height 26
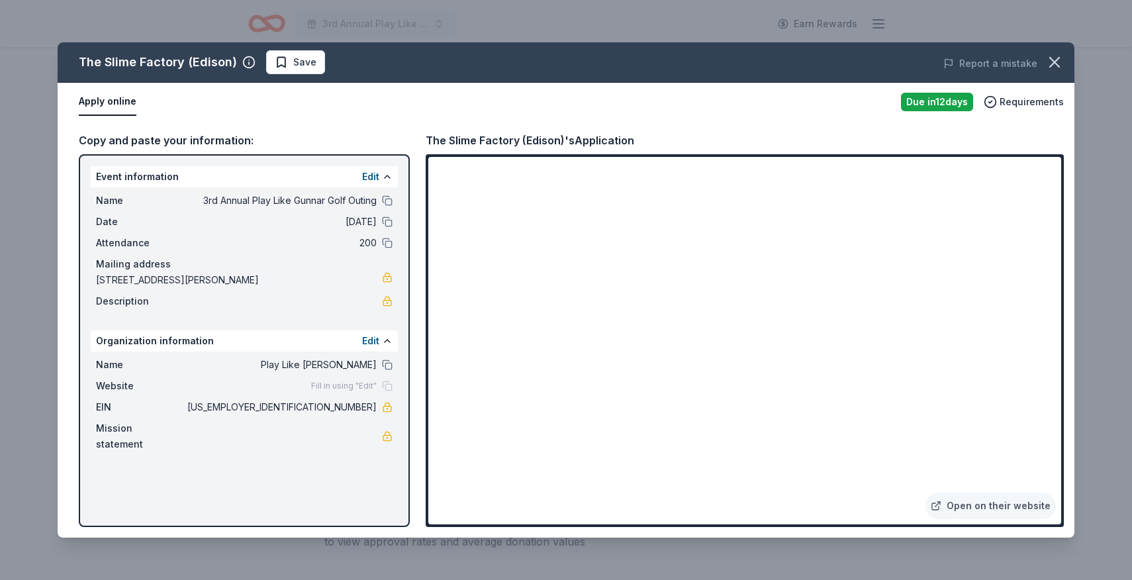
drag, startPoint x: 295, startPoint y: 62, endPoint x: 300, endPoint y: 68, distance: 8.0
click at [295, 62] on span "Save" at bounding box center [304, 62] width 23 height 16
click at [295, 66] on html "3rd Annual Play Like Gunnar Golf Outing Earn Rewards Due in 12 days Share The S…" at bounding box center [566, 290] width 1132 height 580
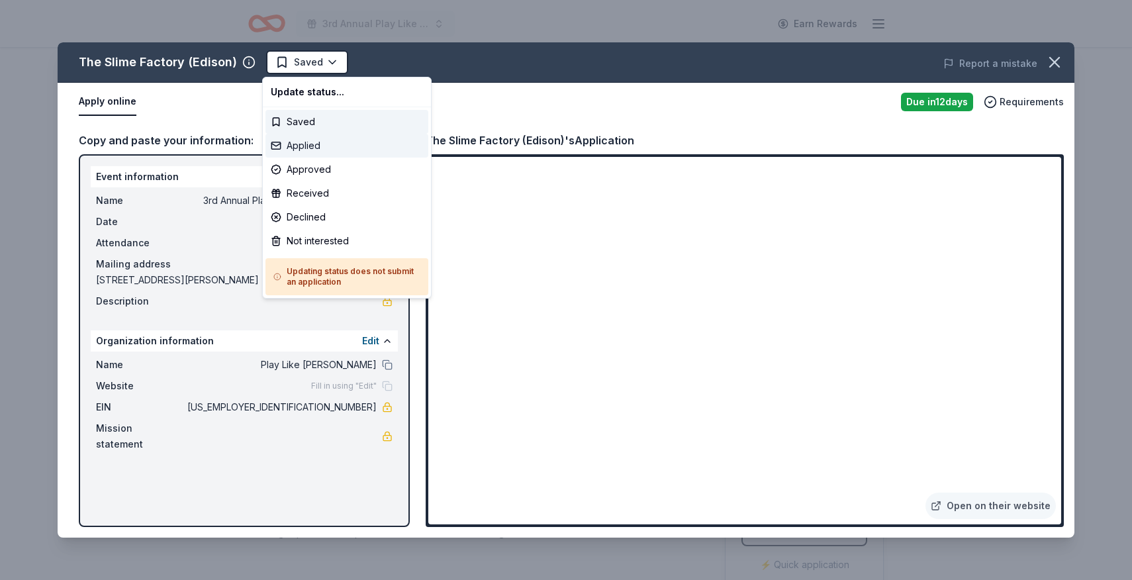
click at [317, 142] on div "Applied" at bounding box center [347, 146] width 163 height 24
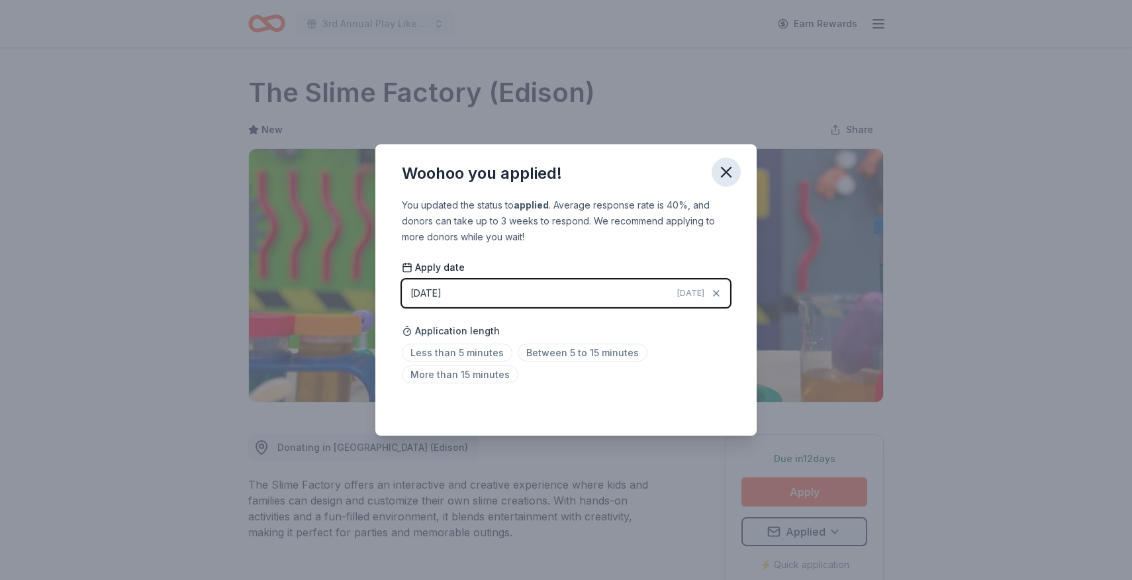
drag, startPoint x: 728, startPoint y: 175, endPoint x: 720, endPoint y: 170, distance: 9.0
click at [728, 175] on icon "button" at bounding box center [726, 172] width 19 height 19
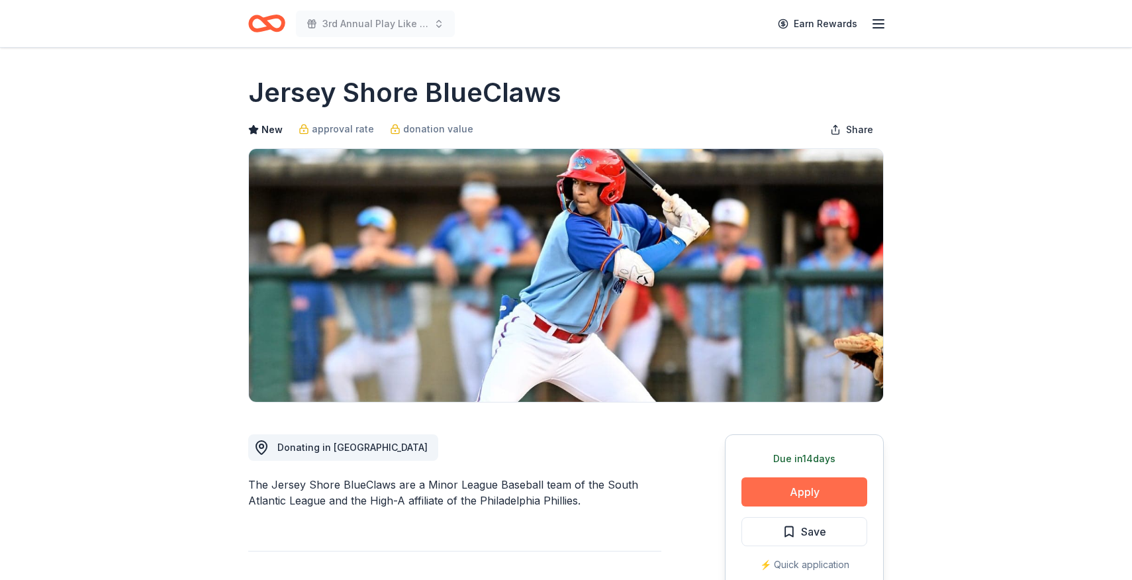
click at [799, 492] on button "Apply" at bounding box center [805, 491] width 126 height 29
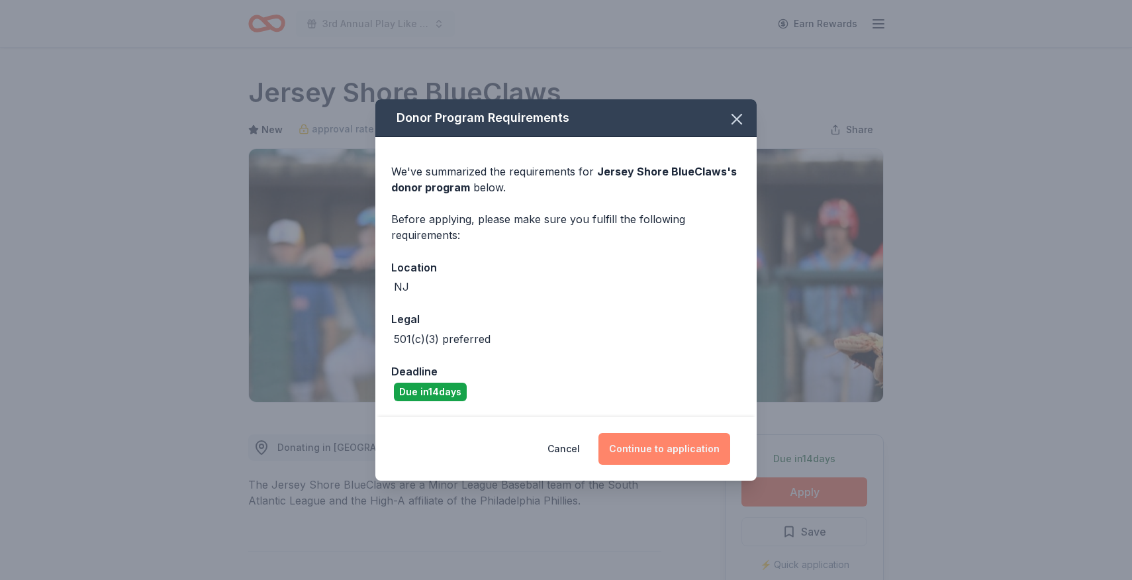
click at [617, 433] on button "Continue to application" at bounding box center [665, 449] width 132 height 32
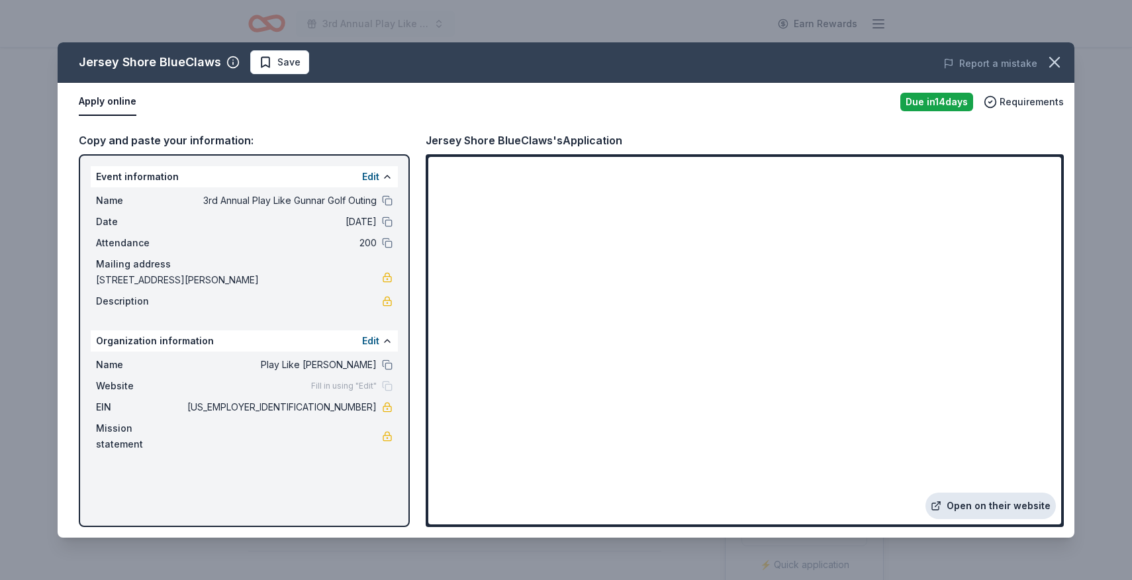
click at [983, 509] on link "Open on their website" at bounding box center [991, 506] width 130 height 26
click at [264, 60] on span "Save" at bounding box center [280, 62] width 42 height 16
click at [298, 64] on html "3rd Annual Play Like Gunnar Golf Outing Earn Rewards Due in 14 days Share Jerse…" at bounding box center [566, 290] width 1132 height 580
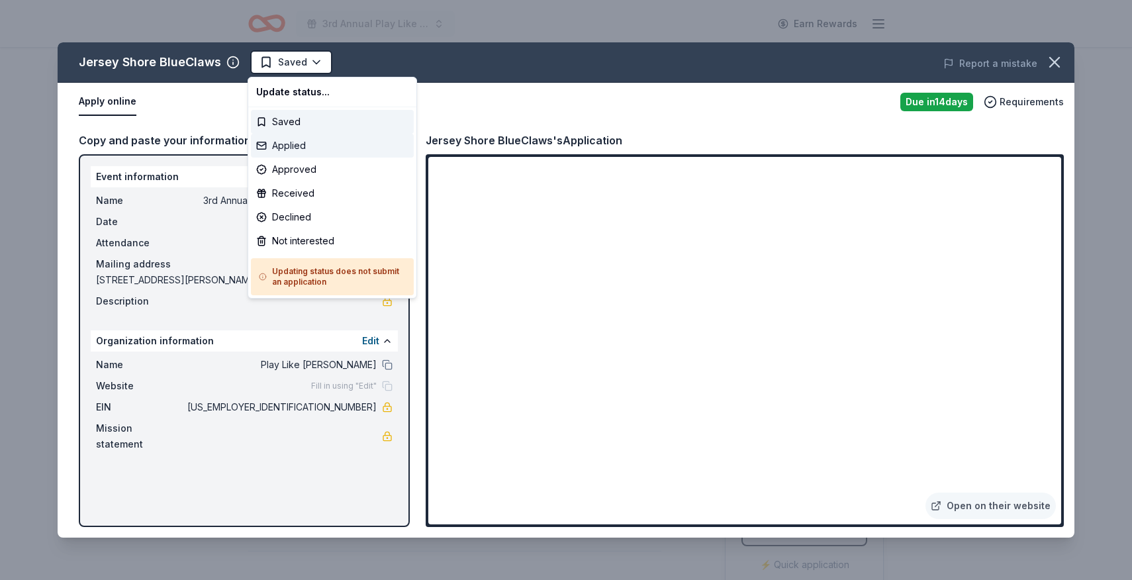
click at [296, 146] on div "Applied" at bounding box center [332, 146] width 163 height 24
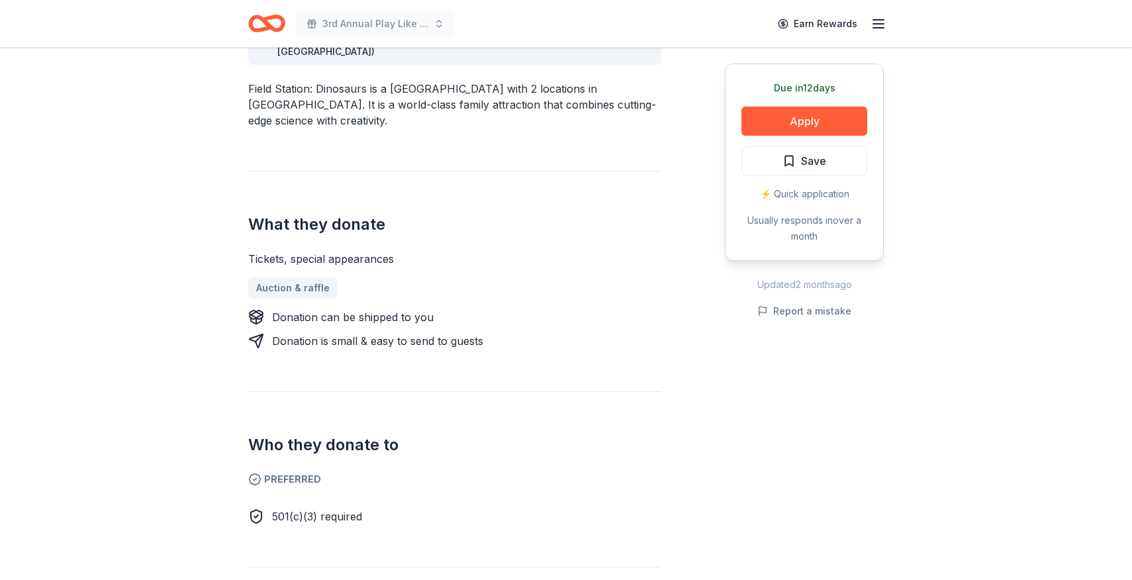
scroll to position [330, 0]
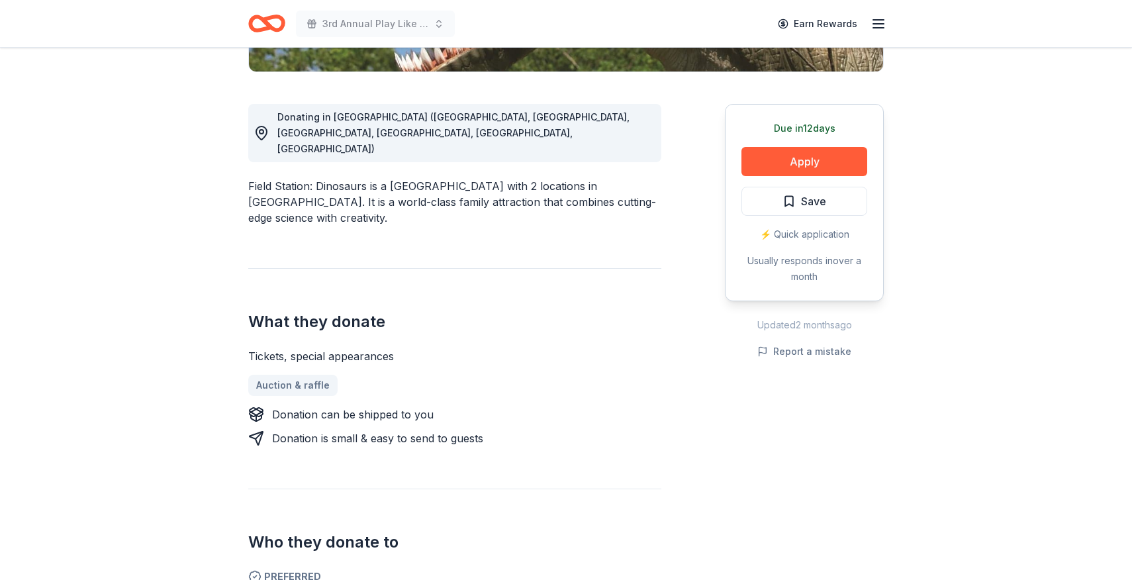
drag, startPoint x: 368, startPoint y: 170, endPoint x: 356, endPoint y: 170, distance: 11.9
click at [356, 178] on div "Field Station: Dinosaurs is a [GEOGRAPHIC_DATA] with 2 locations in [GEOGRAPHIC…" at bounding box center [454, 202] width 413 height 48
drag, startPoint x: 339, startPoint y: 179, endPoint x: 326, endPoint y: 180, distance: 13.3
click at [338, 180] on div "Field Station: Dinosaurs is a [GEOGRAPHIC_DATA] with 2 locations in [GEOGRAPHIC…" at bounding box center [454, 202] width 413 height 48
drag, startPoint x: 245, startPoint y: 171, endPoint x: 356, endPoint y: 170, distance: 110.6
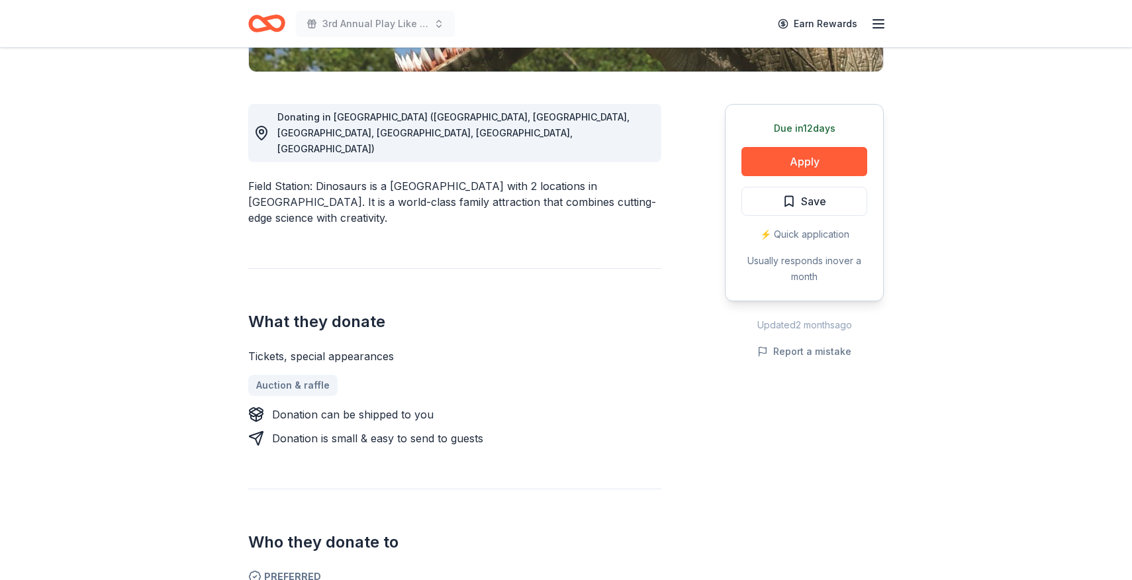
click at [796, 158] on button "Apply" at bounding box center [805, 161] width 126 height 29
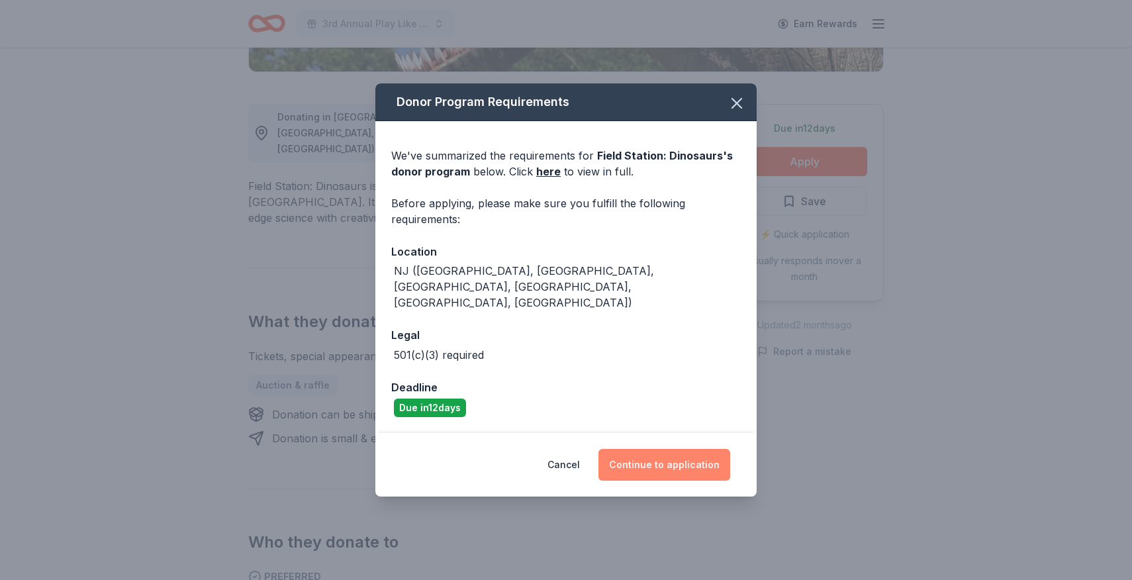
drag, startPoint x: 653, startPoint y: 470, endPoint x: 652, endPoint y: 463, distance: 7.3
click at [652, 463] on button "Continue to application" at bounding box center [665, 465] width 132 height 32
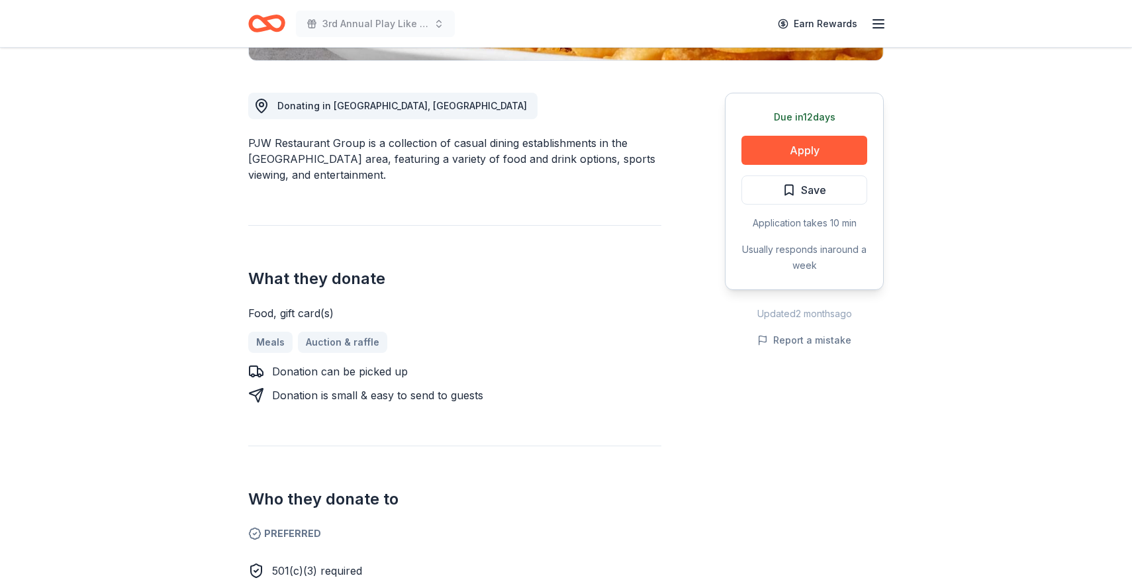
scroll to position [340, 0]
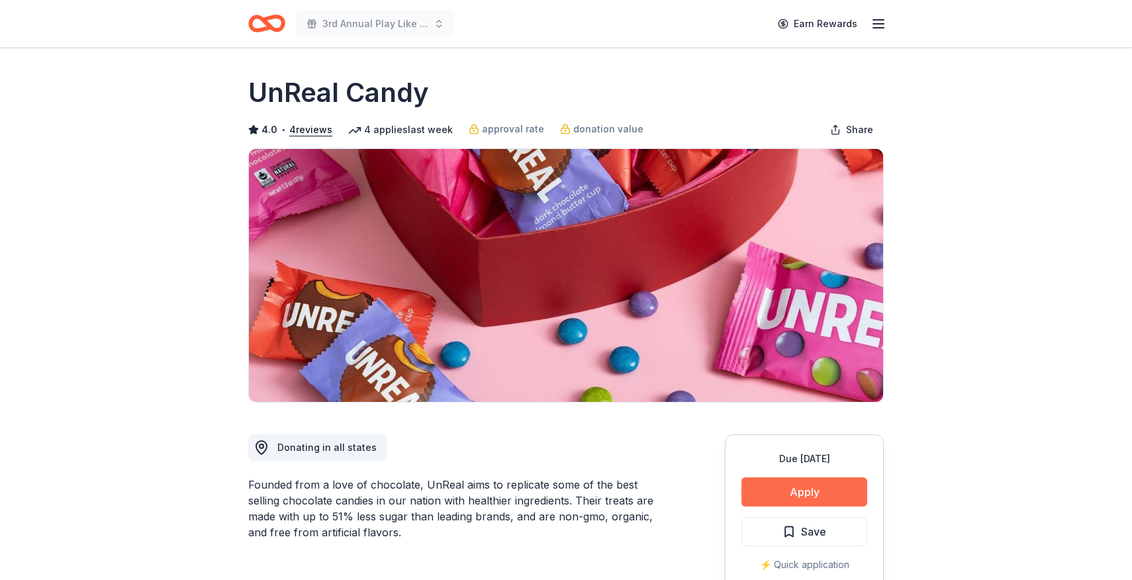
click at [814, 495] on button "Apply" at bounding box center [805, 491] width 126 height 29
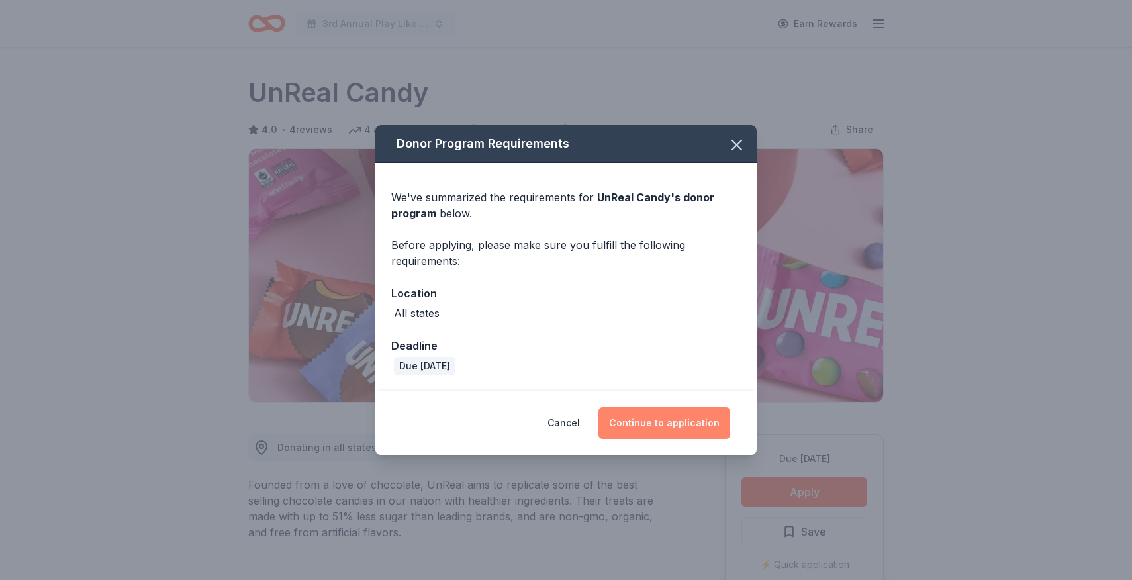
click at [648, 418] on button "Continue to application" at bounding box center [665, 423] width 132 height 32
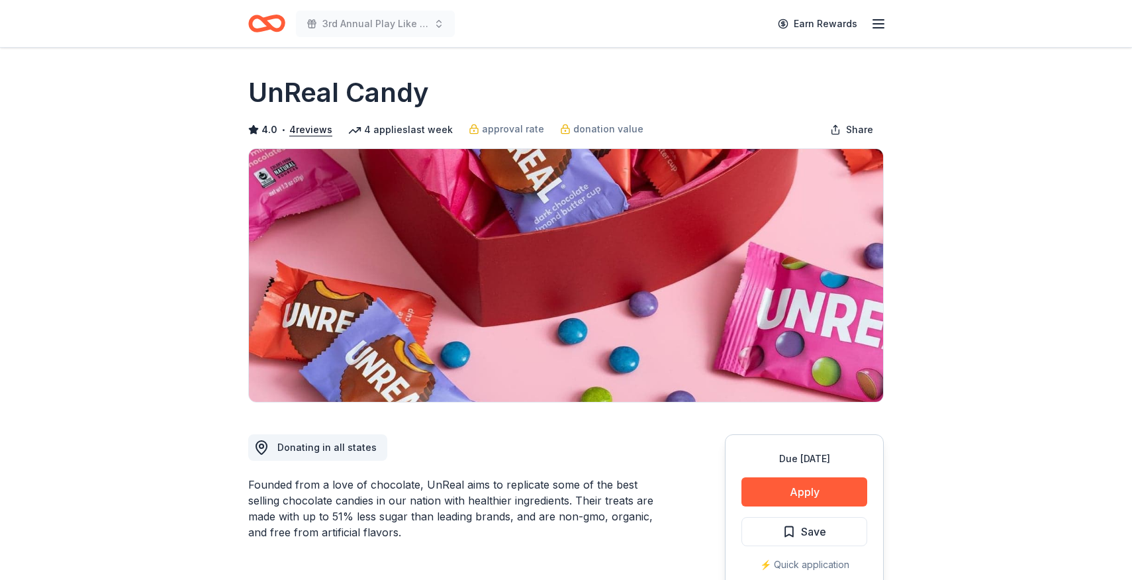
scroll to position [1, 0]
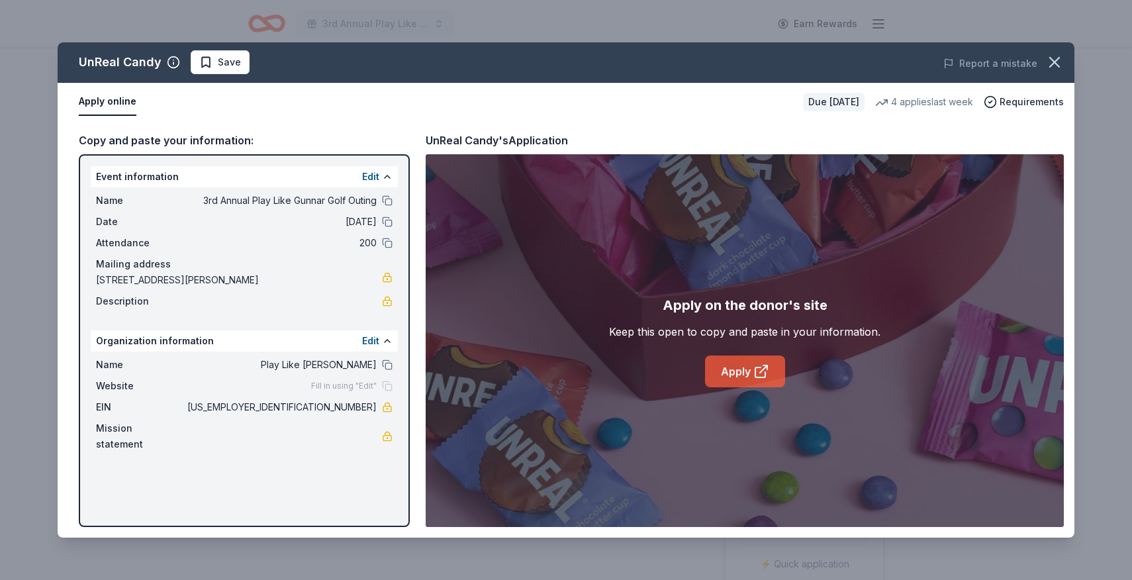
click at [734, 374] on link "Apply" at bounding box center [745, 372] width 80 height 32
click at [1055, 62] on icon "button" at bounding box center [1054, 62] width 9 height 9
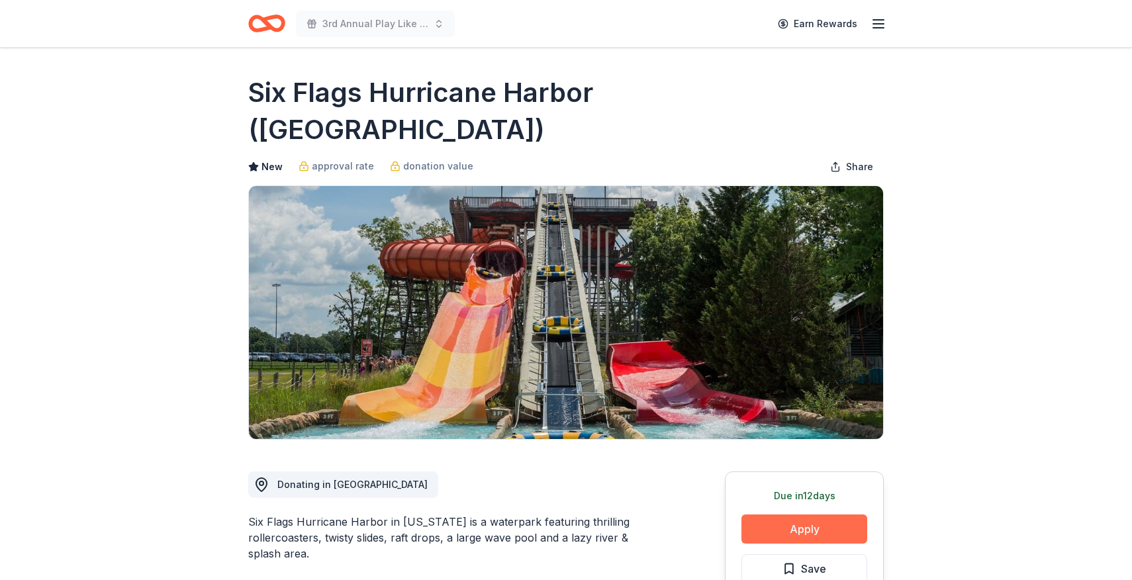
click at [822, 514] on button "Apply" at bounding box center [805, 528] width 126 height 29
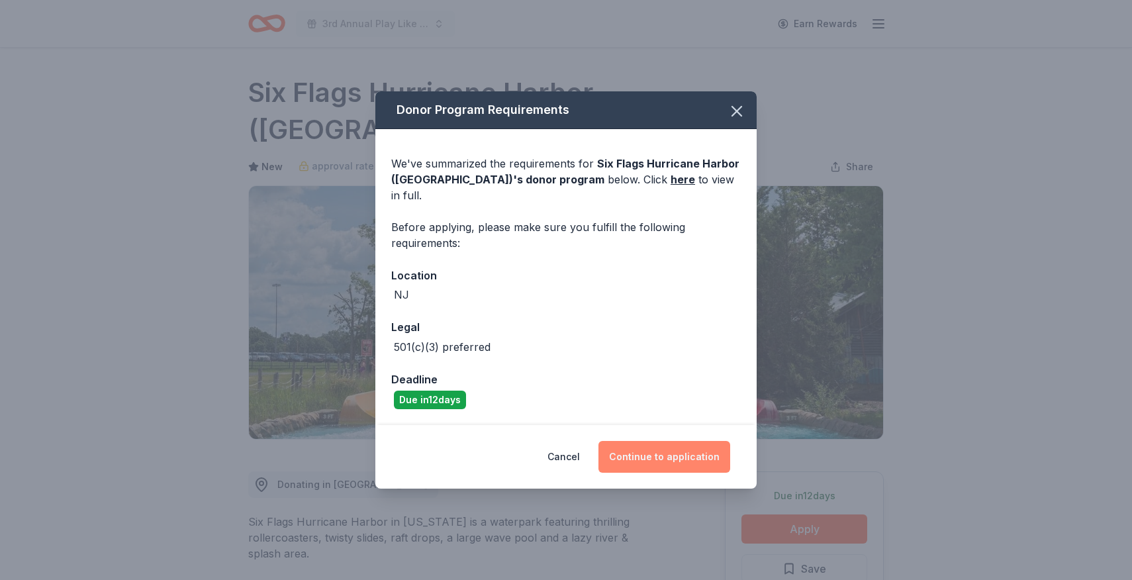
click at [683, 464] on button "Continue to application" at bounding box center [665, 457] width 132 height 32
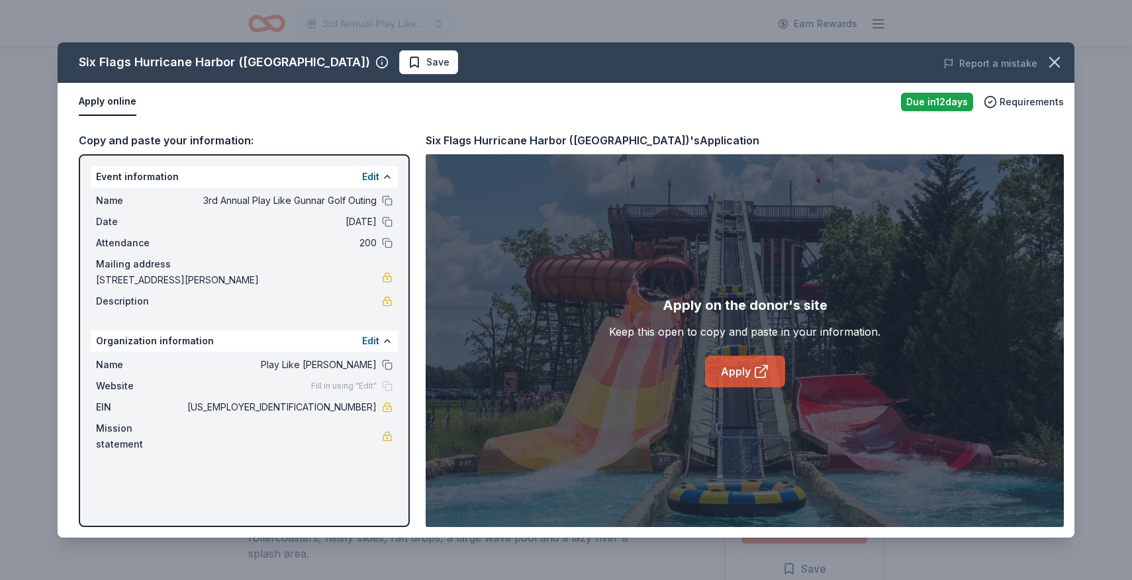
click at [751, 368] on link "Apply" at bounding box center [745, 372] width 80 height 32
click at [1047, 66] on icon "button" at bounding box center [1055, 62] width 19 height 19
